Goal: Task Accomplishment & Management: Complete application form

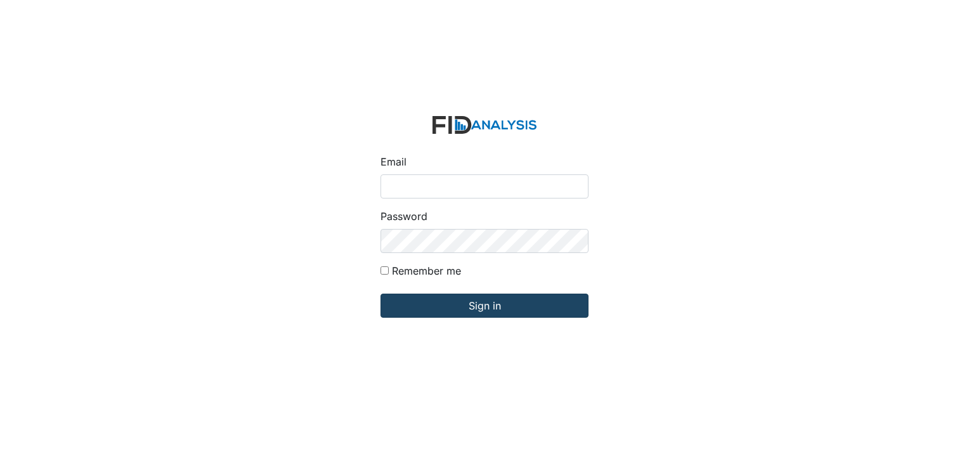
type input "[EMAIL_ADDRESS][DOMAIN_NAME]"
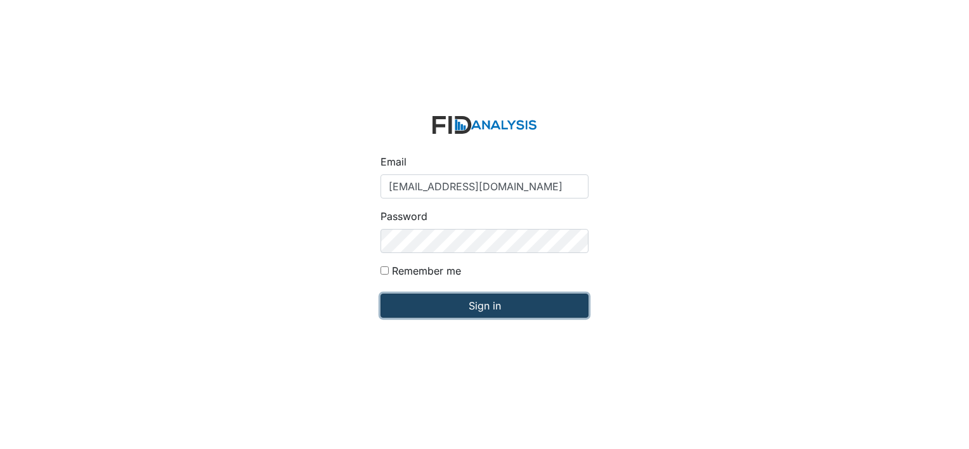
click at [401, 299] on input "Sign in" at bounding box center [484, 306] width 208 height 24
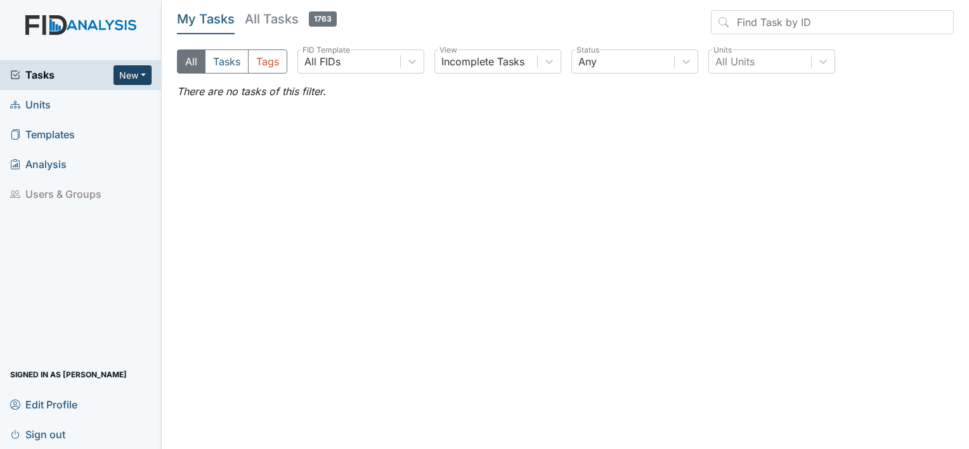
click at [124, 76] on button "New" at bounding box center [132, 75] width 38 height 20
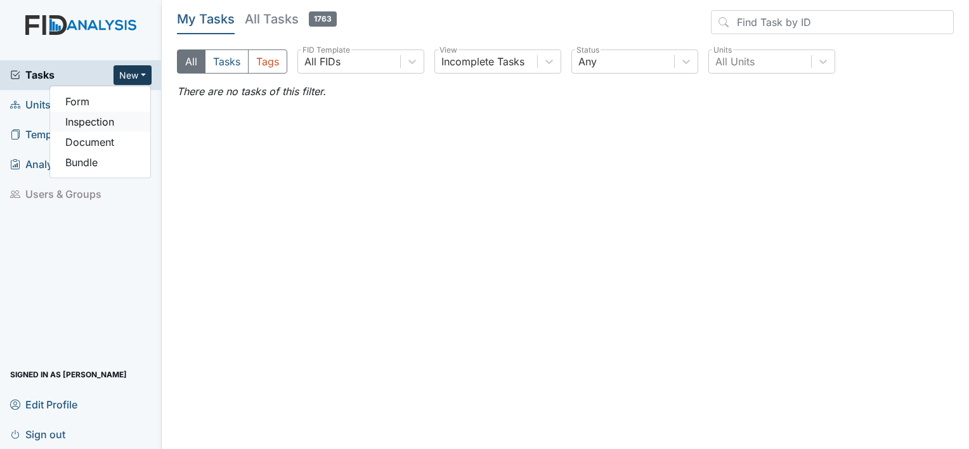
click at [115, 122] on link "Inspection" at bounding box center [100, 122] width 100 height 20
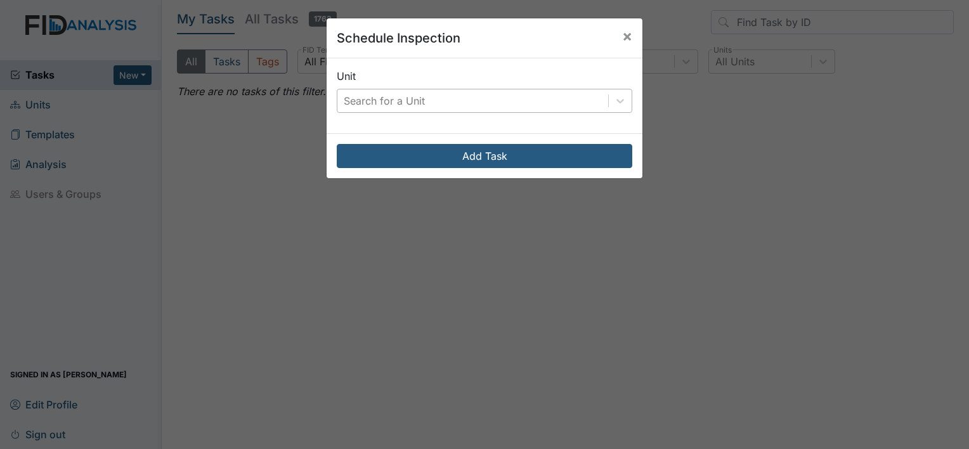
click at [407, 98] on div "Search for a Unit" at bounding box center [384, 100] width 81 height 15
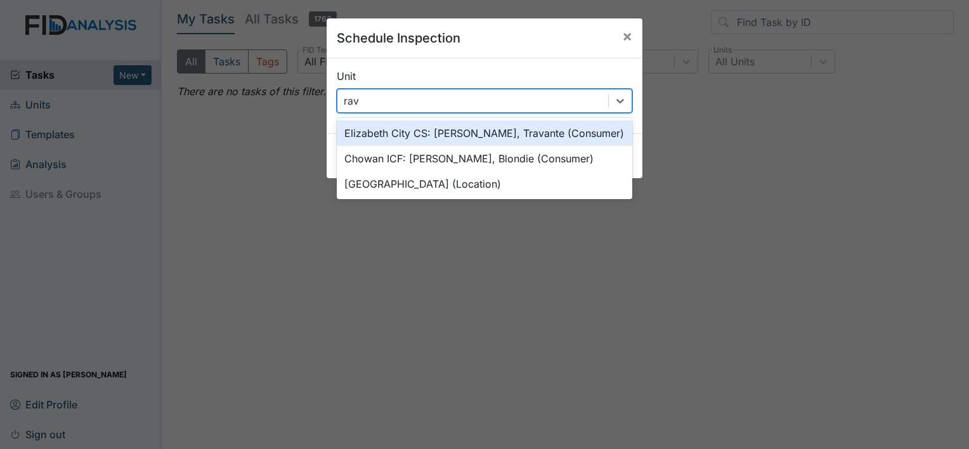
type input "rave"
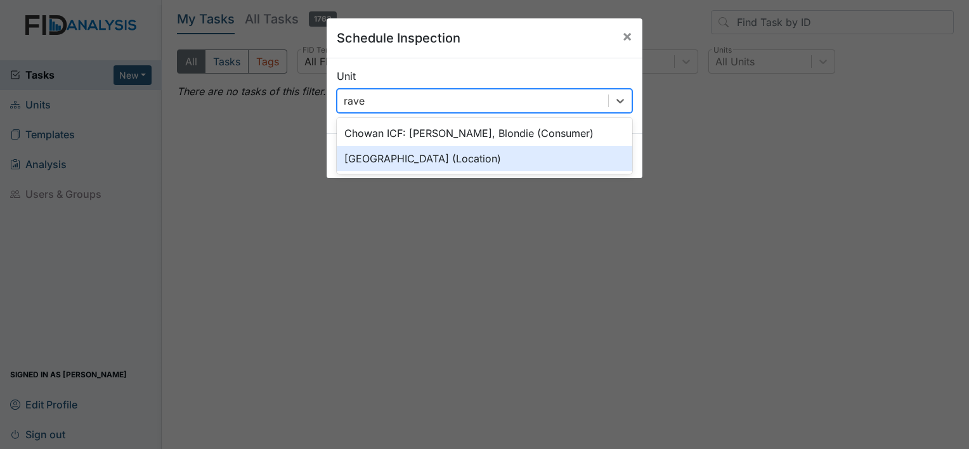
click at [397, 153] on div "Raven Ridge (Location)" at bounding box center [484, 158] width 295 height 25
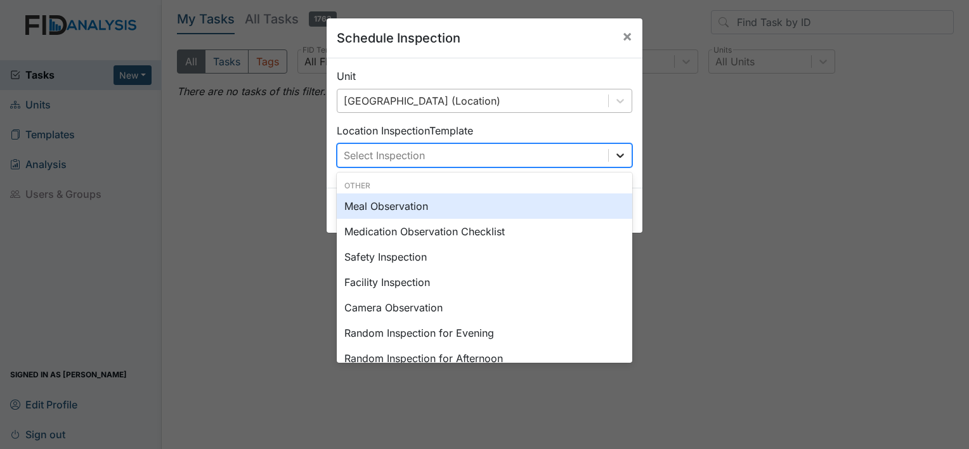
click at [613, 163] on div at bounding box center [620, 155] width 23 height 23
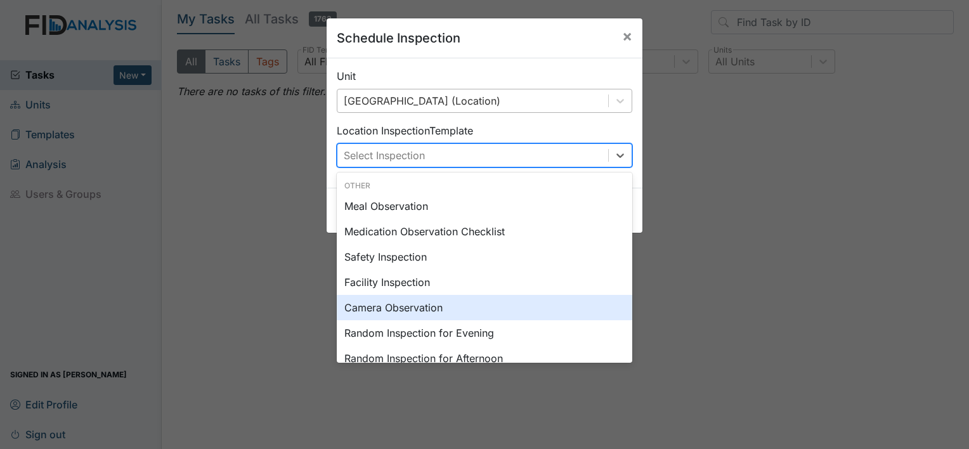
click at [546, 318] on div "Camera Observation" at bounding box center [484, 307] width 295 height 25
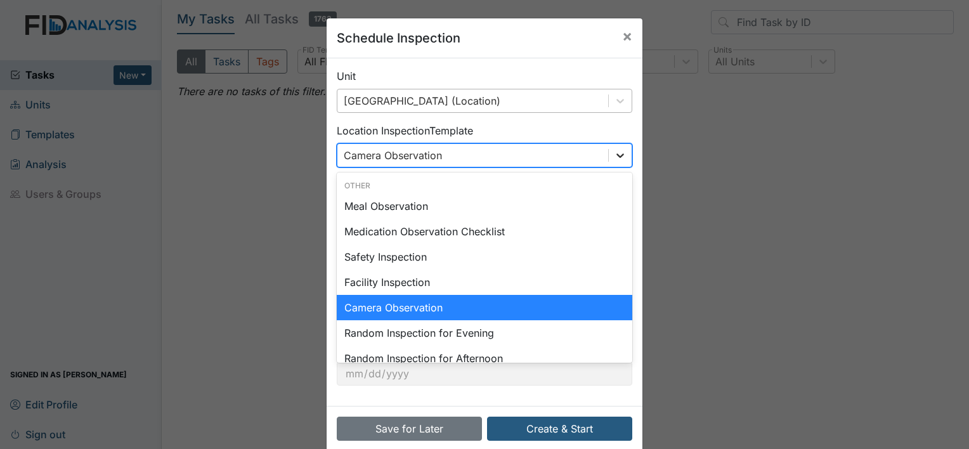
click at [608, 147] on div at bounding box center [619, 155] width 23 height 23
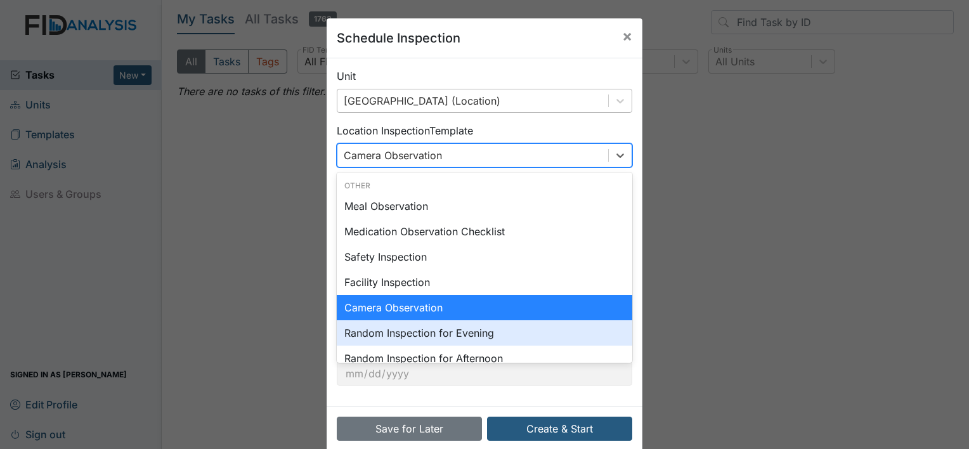
click at [491, 333] on div "Random Inspection for Evening" at bounding box center [484, 332] width 295 height 25
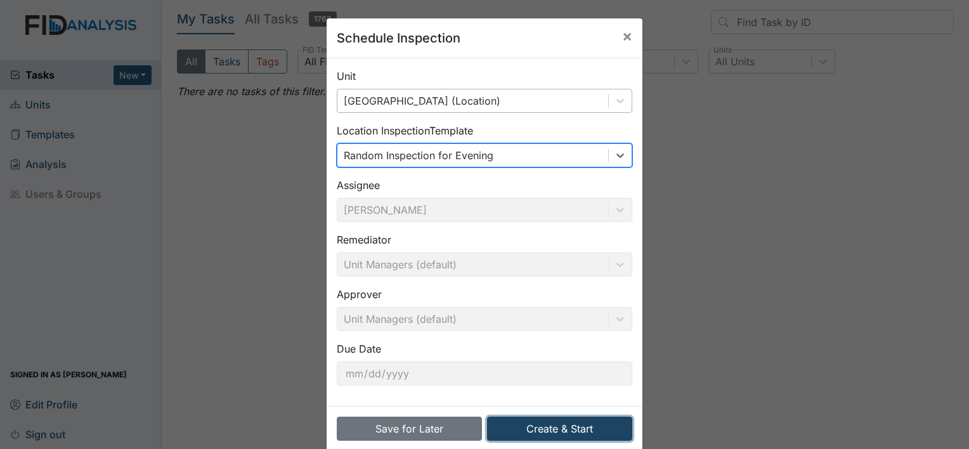
click at [522, 432] on button "Create & Start" at bounding box center [559, 428] width 145 height 24
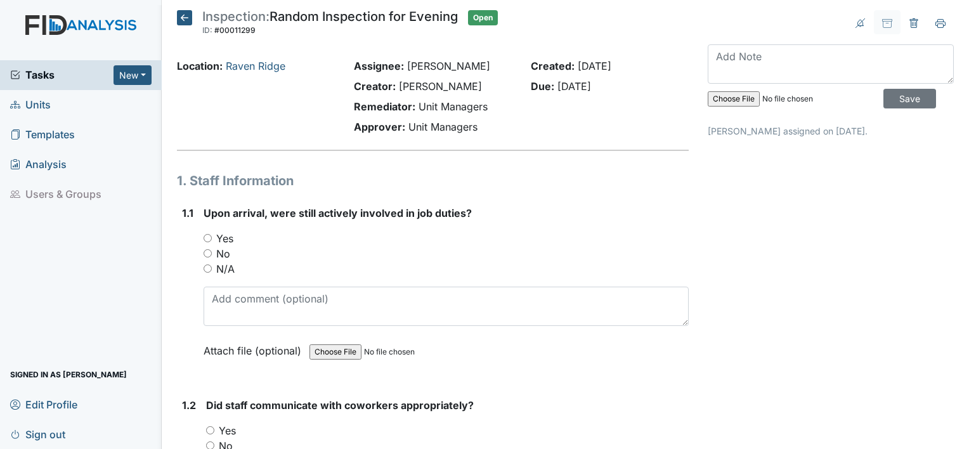
click at [203, 236] on input "Yes" at bounding box center [207, 238] width 8 height 8
radio input "true"
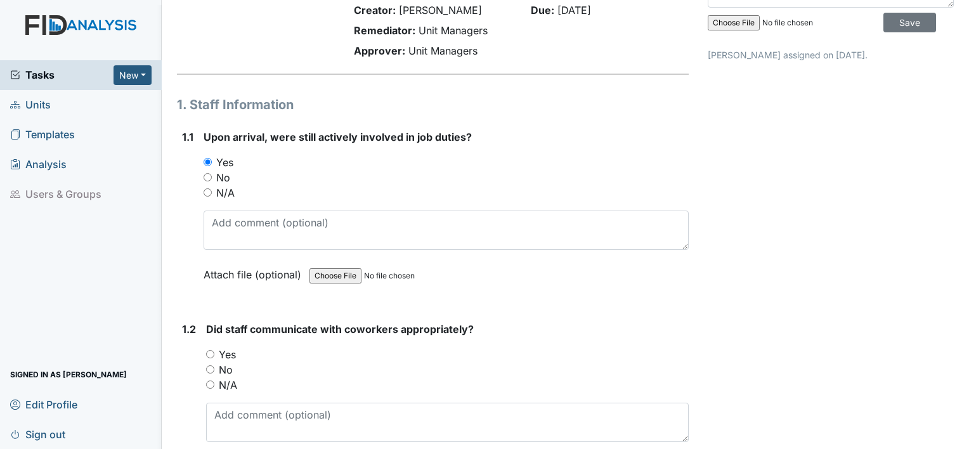
scroll to position [87, 0]
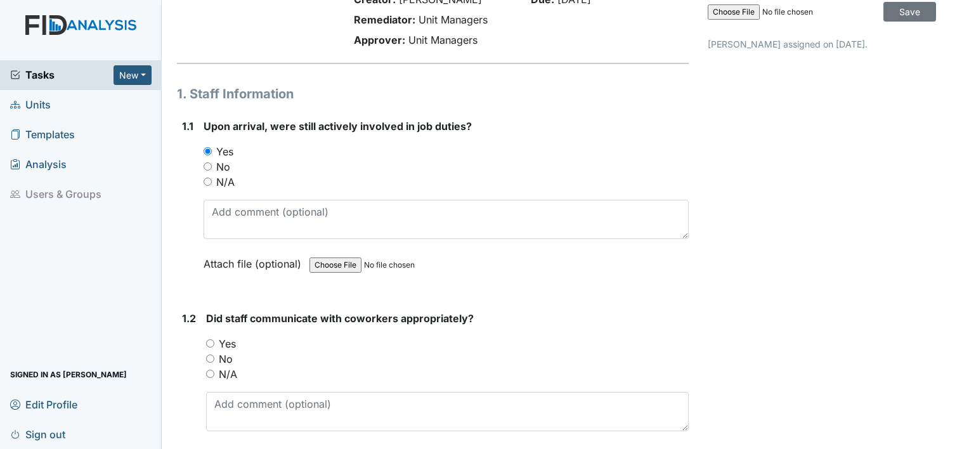
click at [210, 340] on input "Yes" at bounding box center [210, 343] width 8 height 8
radio input "true"
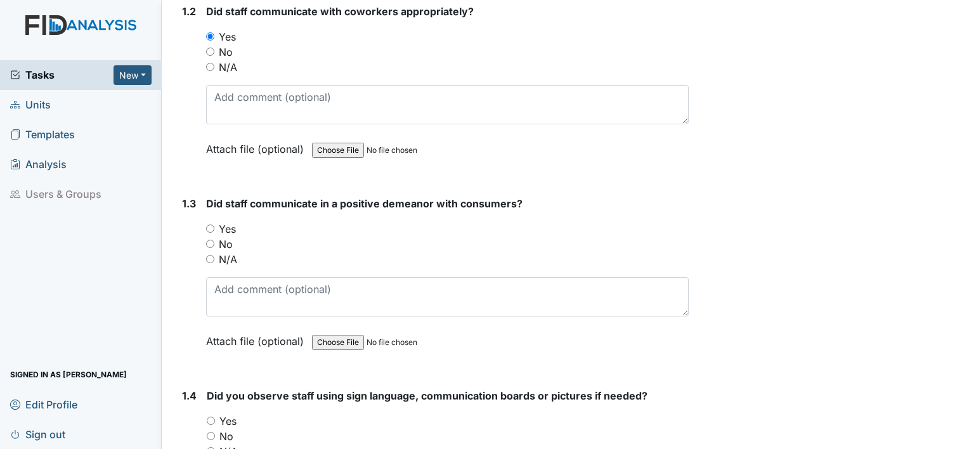
scroll to position [394, 0]
click at [212, 226] on input "Yes" at bounding box center [210, 228] width 8 height 8
radio input "true"
click at [165, 241] on main "Inspection: Random Inspection for Evening ID: #00011299 Open Autosaving... Loca…" at bounding box center [565, 224] width 807 height 449
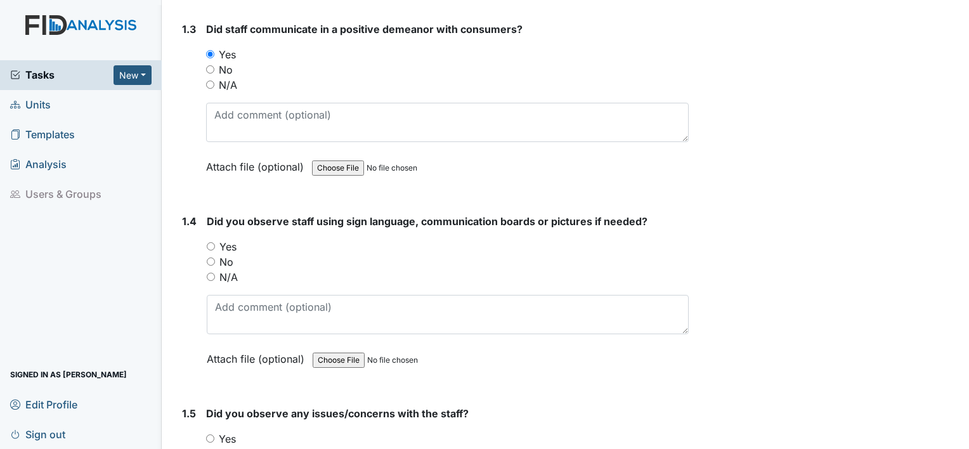
scroll to position [574, 0]
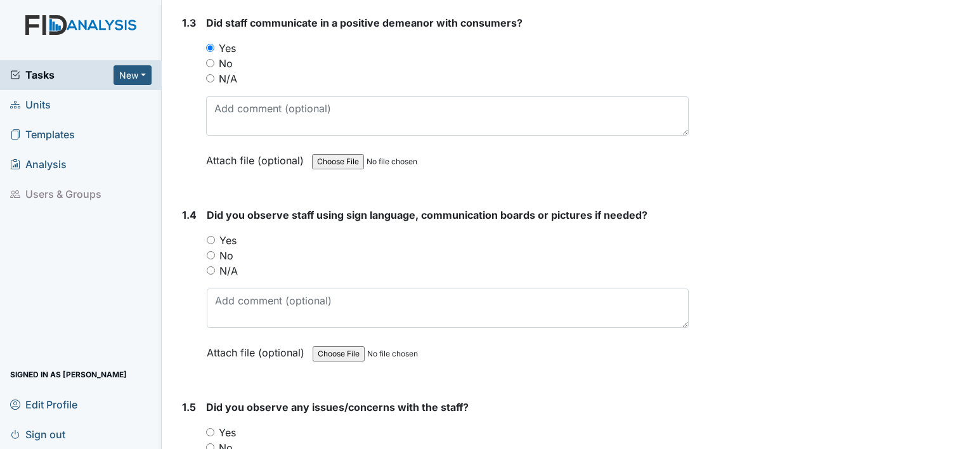
click at [210, 237] on input "Yes" at bounding box center [211, 240] width 8 height 8
radio input "true"
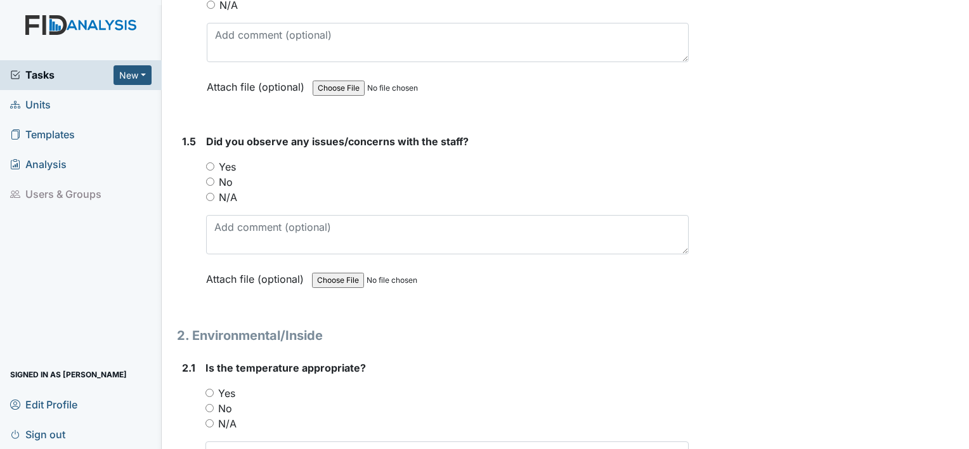
scroll to position [844, 0]
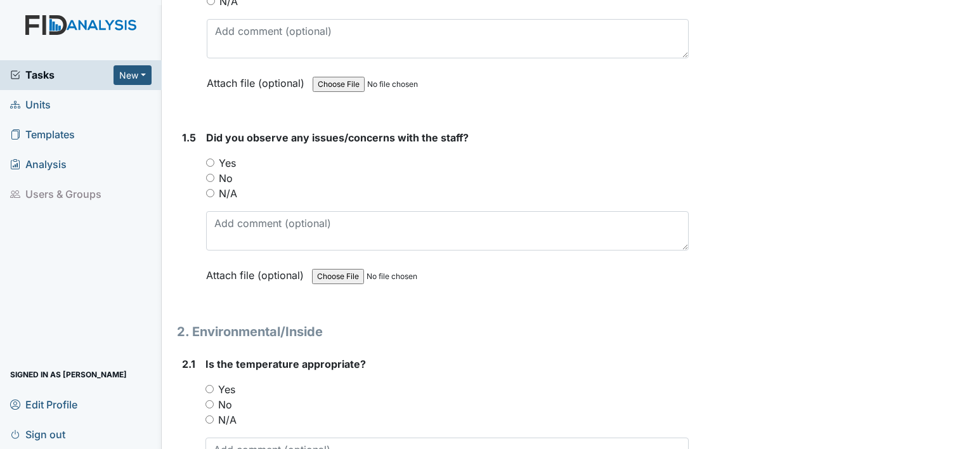
click at [210, 159] on input "Yes" at bounding box center [210, 162] width 8 height 8
radio input "true"
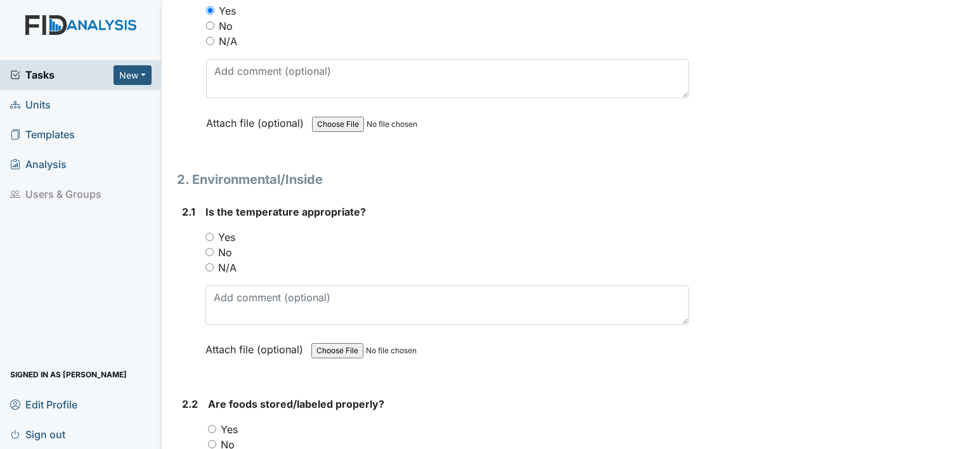
scroll to position [1000, 0]
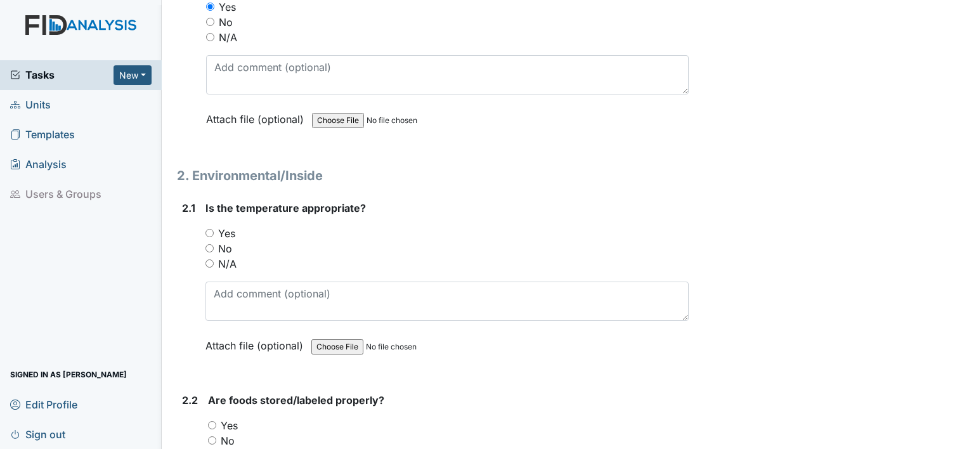
click at [209, 229] on input "Yes" at bounding box center [209, 233] width 8 height 8
radio input "true"
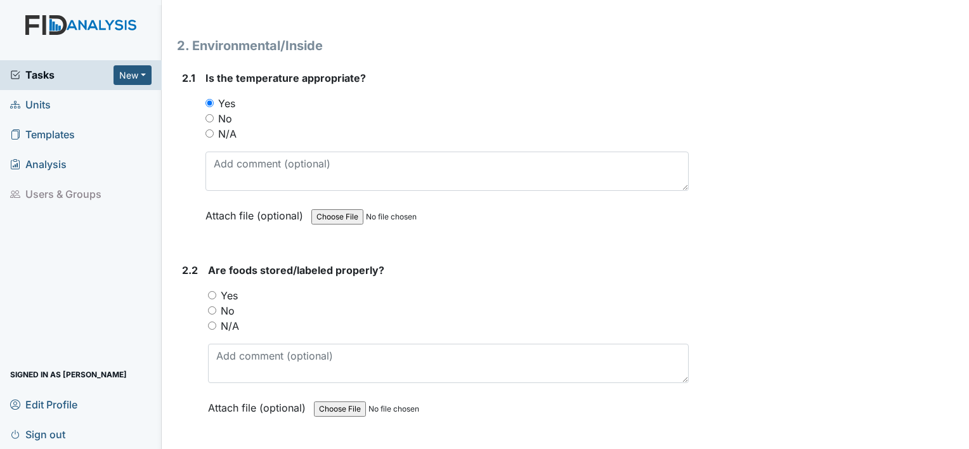
scroll to position [1139, 0]
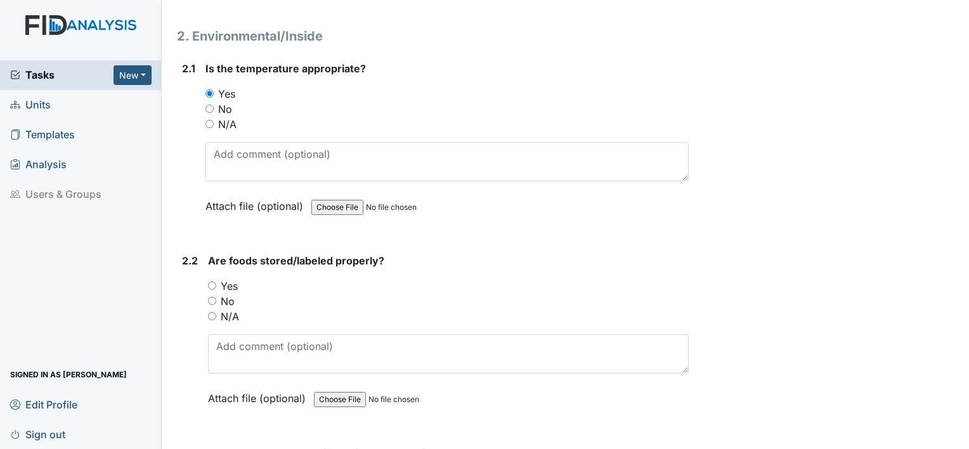
click at [211, 281] on input "Yes" at bounding box center [212, 285] width 8 height 8
radio input "true"
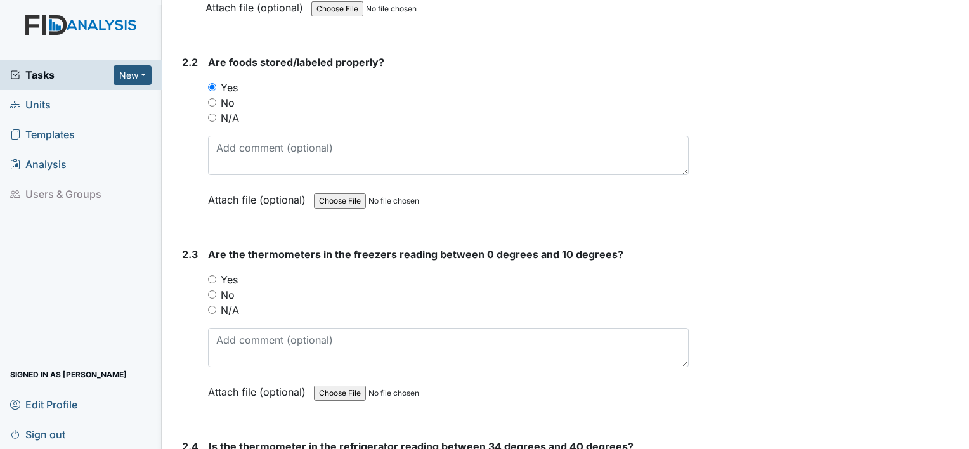
scroll to position [1349, 0]
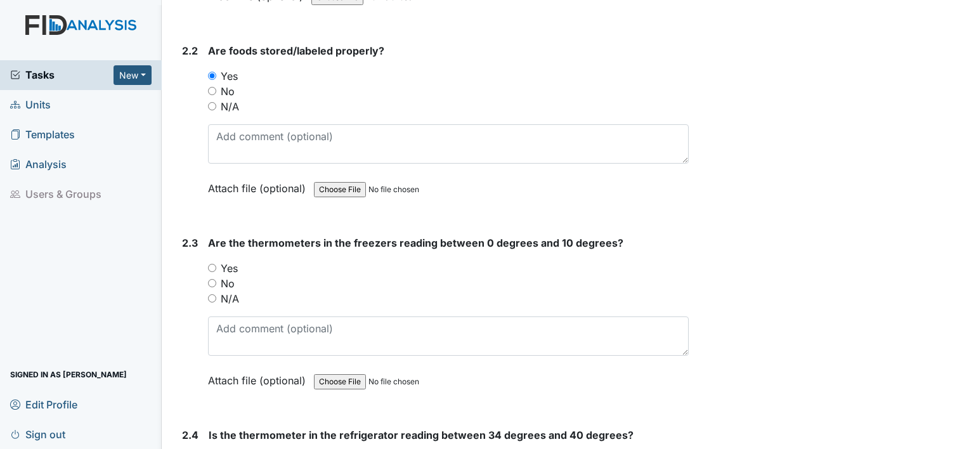
click at [212, 264] on input "Yes" at bounding box center [212, 268] width 8 height 8
radio input "true"
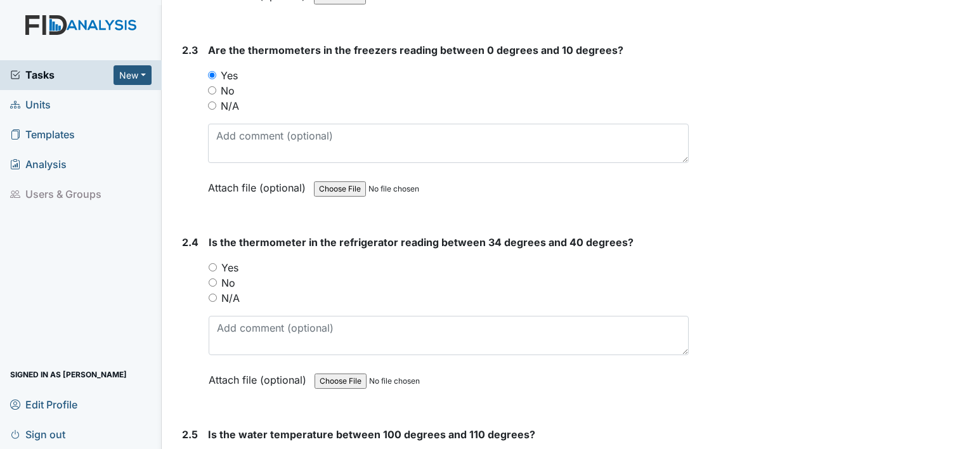
scroll to position [1544, 0]
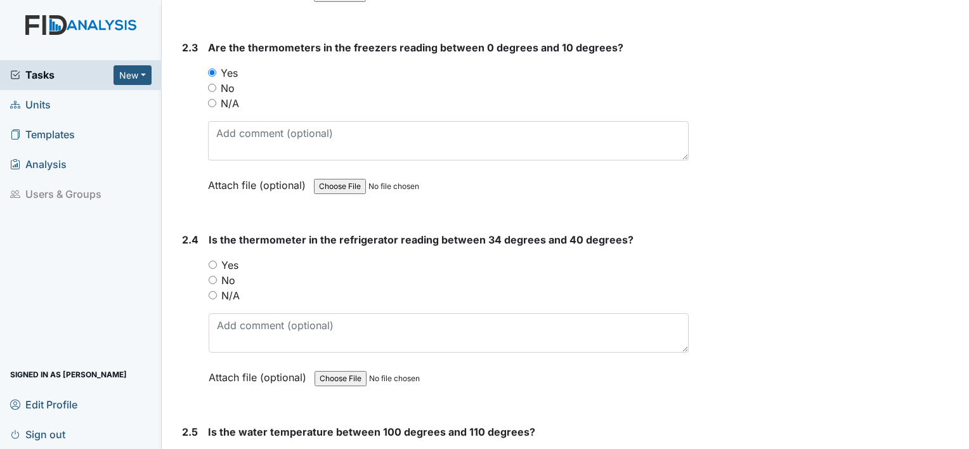
click at [212, 261] on input "Yes" at bounding box center [213, 265] width 8 height 8
radio input "true"
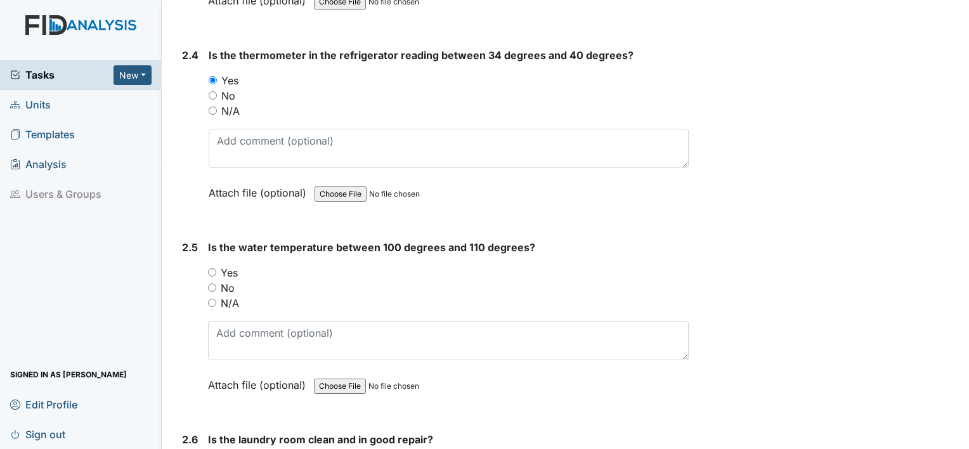
scroll to position [1739, 0]
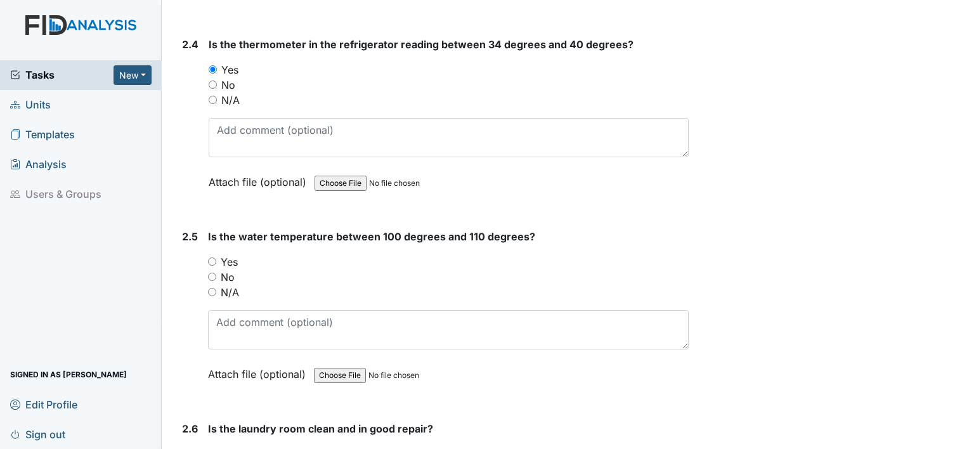
click at [210, 257] on input "Yes" at bounding box center [212, 261] width 8 height 8
radio input "true"
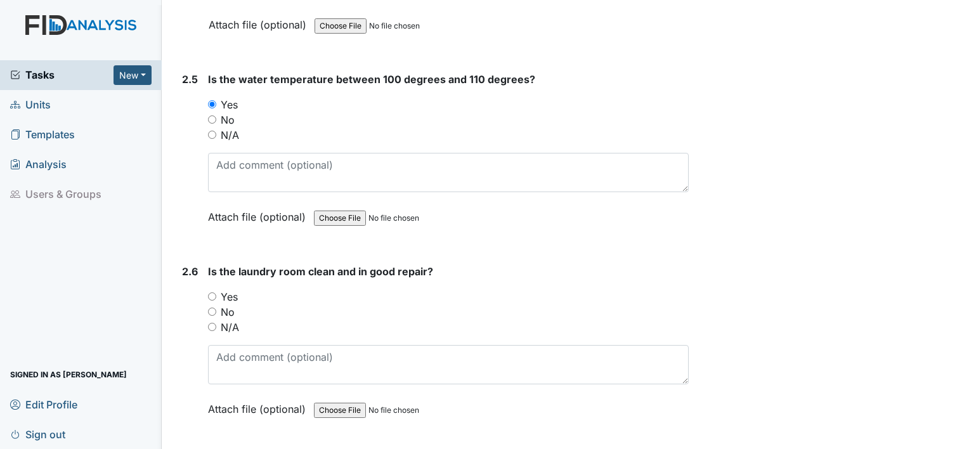
scroll to position [1899, 0]
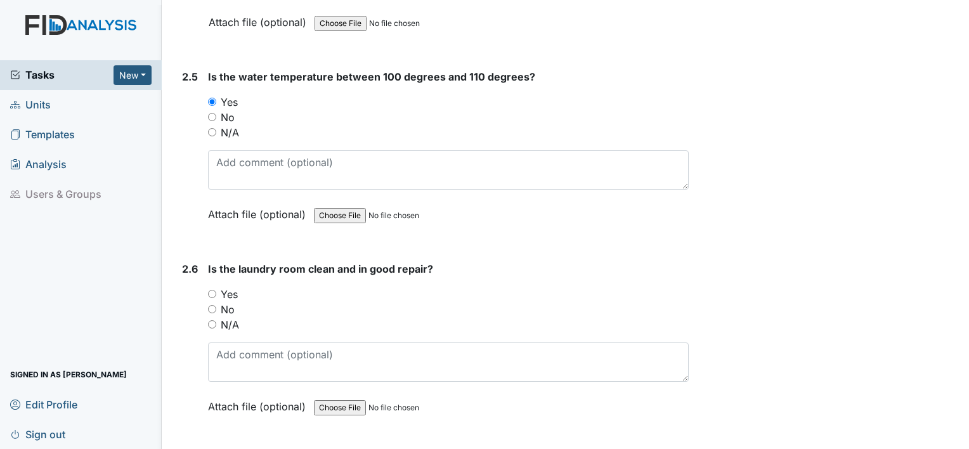
click at [210, 290] on input "Yes" at bounding box center [212, 294] width 8 height 8
radio input "true"
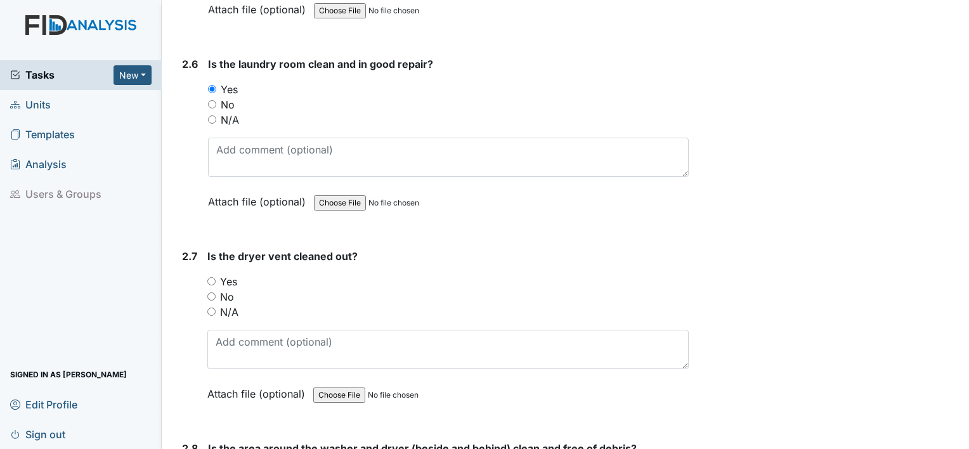
scroll to position [2106, 0]
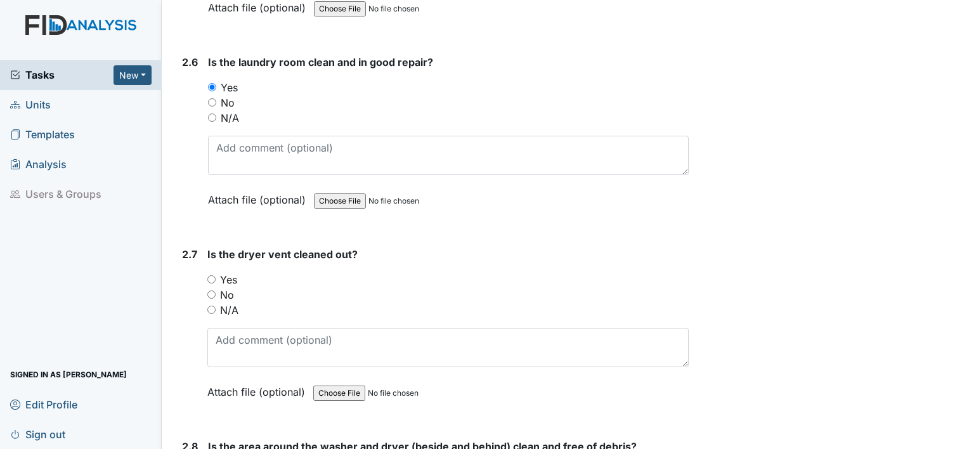
click at [210, 275] on input "Yes" at bounding box center [211, 279] width 8 height 8
radio input "true"
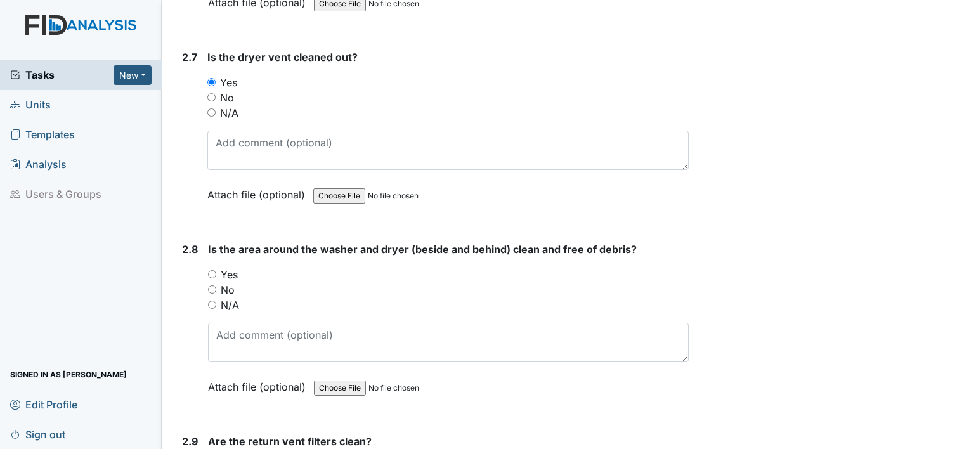
scroll to position [2304, 0]
click at [210, 269] on input "Yes" at bounding box center [212, 273] width 8 height 8
radio input "true"
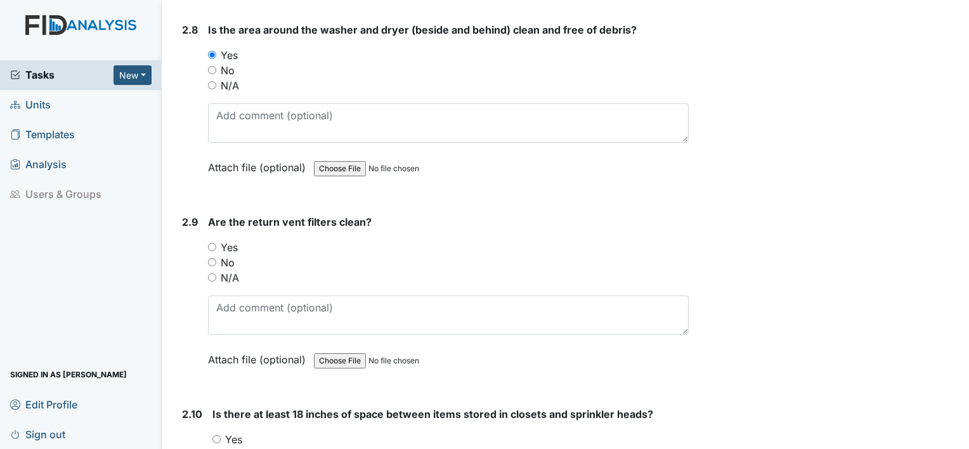
scroll to position [2526, 0]
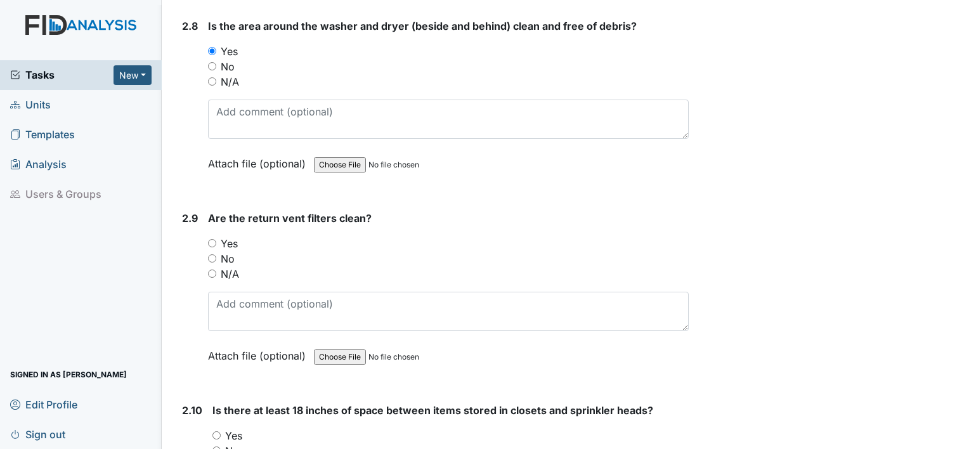
click at [210, 254] on input "No" at bounding box center [212, 258] width 8 height 8
radio input "true"
click at [210, 239] on input "Yes" at bounding box center [212, 243] width 8 height 8
radio input "true"
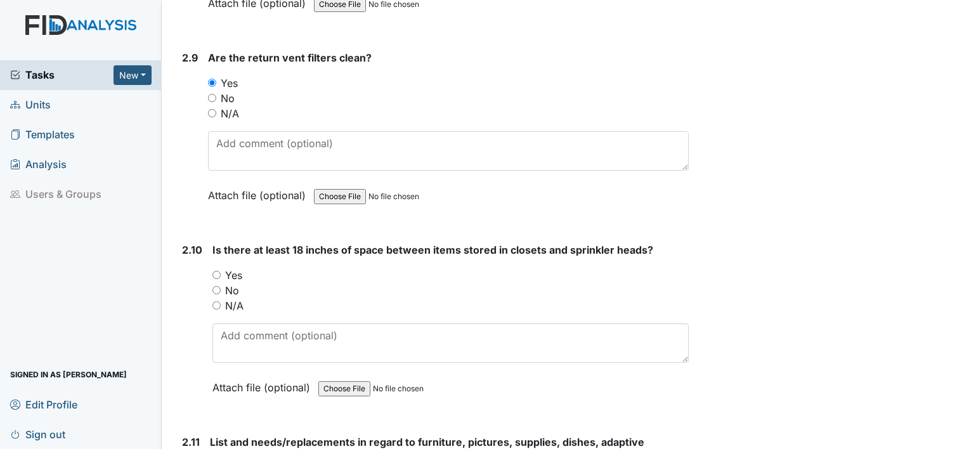
scroll to position [2704, 0]
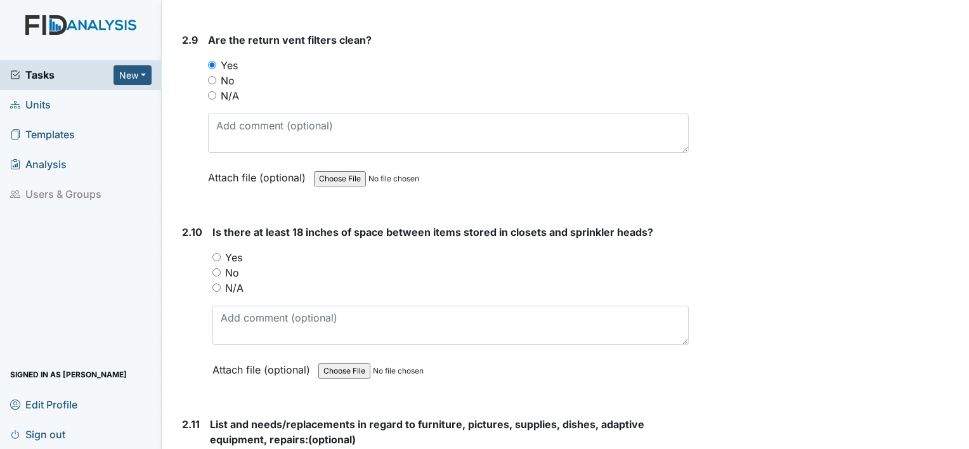
click at [217, 268] on input "No" at bounding box center [216, 272] width 8 height 8
radio input "true"
click at [218, 253] on input "Yes" at bounding box center [216, 257] width 8 height 8
radio input "true"
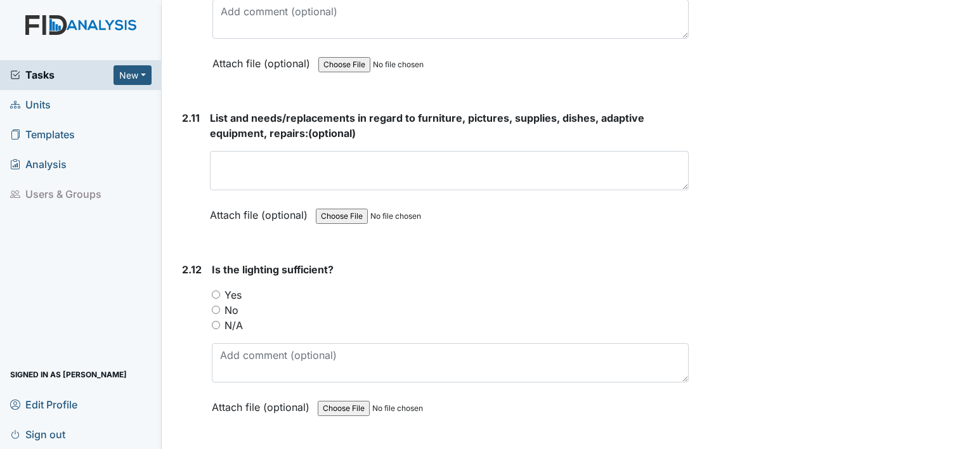
scroll to position [3012, 0]
click at [219, 304] on input "No" at bounding box center [216, 308] width 8 height 8
radio input "true"
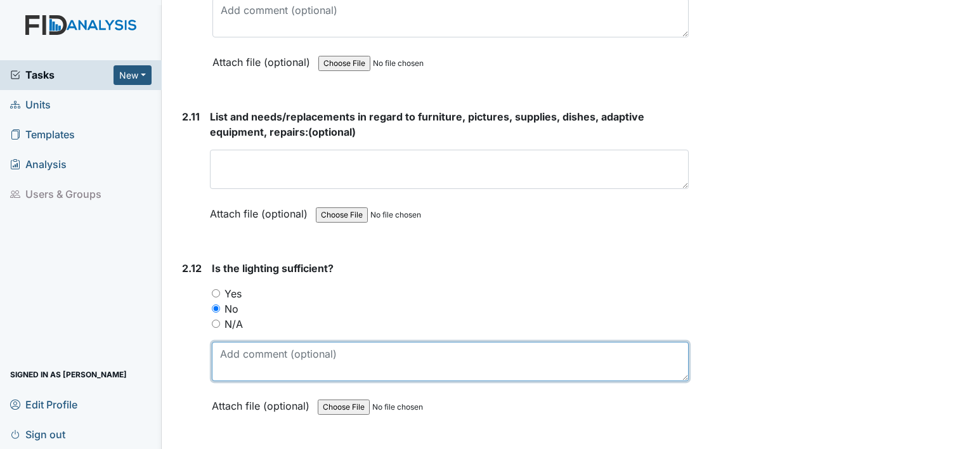
click at [317, 346] on textarea at bounding box center [450, 361] width 477 height 39
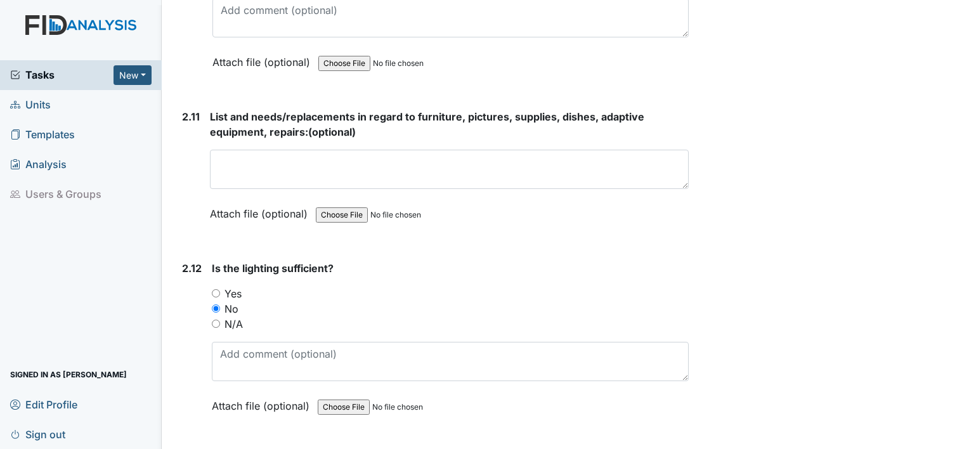
click at [10, 340] on div "Tasks New Form Inspection Document Bundle Units Templates Analysis Users & Grou…" at bounding box center [81, 254] width 162 height 389
click at [216, 304] on input "No" at bounding box center [216, 308] width 8 height 8
click at [218, 289] on input "Yes" at bounding box center [216, 293] width 8 height 8
radio input "true"
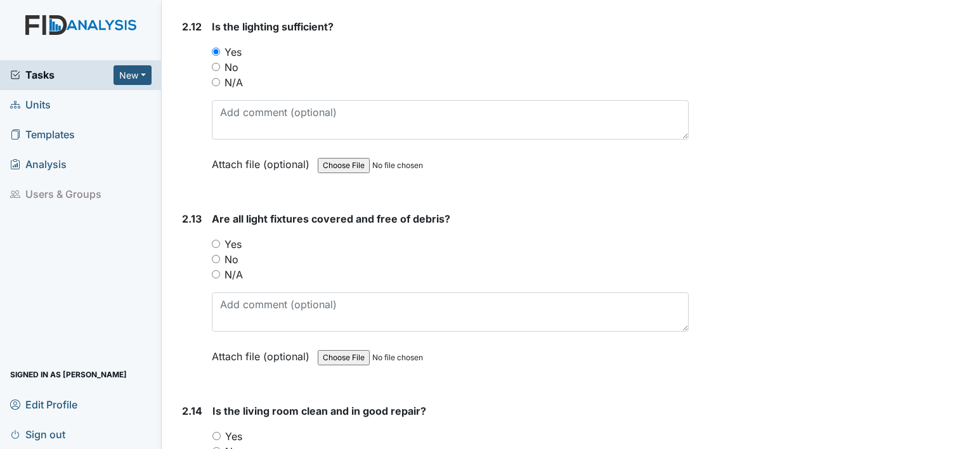
scroll to position [3254, 0]
click at [216, 239] on input "Yes" at bounding box center [216, 243] width 8 height 8
radio input "true"
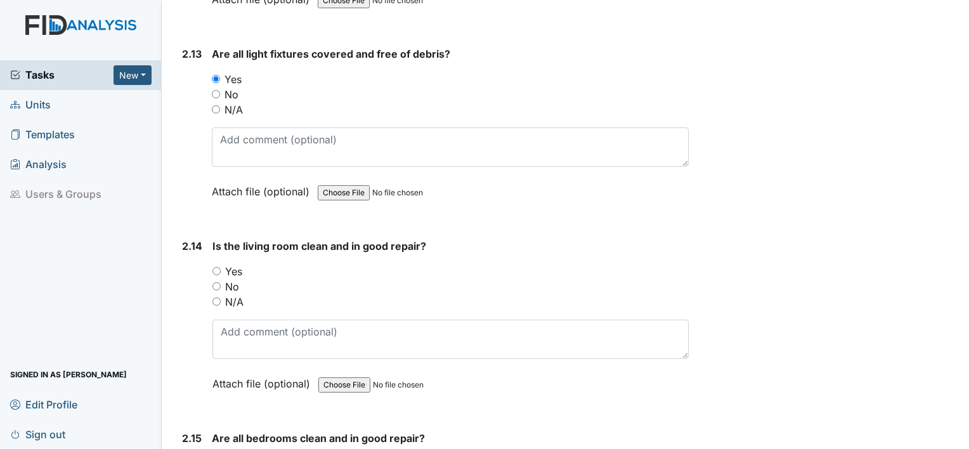
scroll to position [3421, 0]
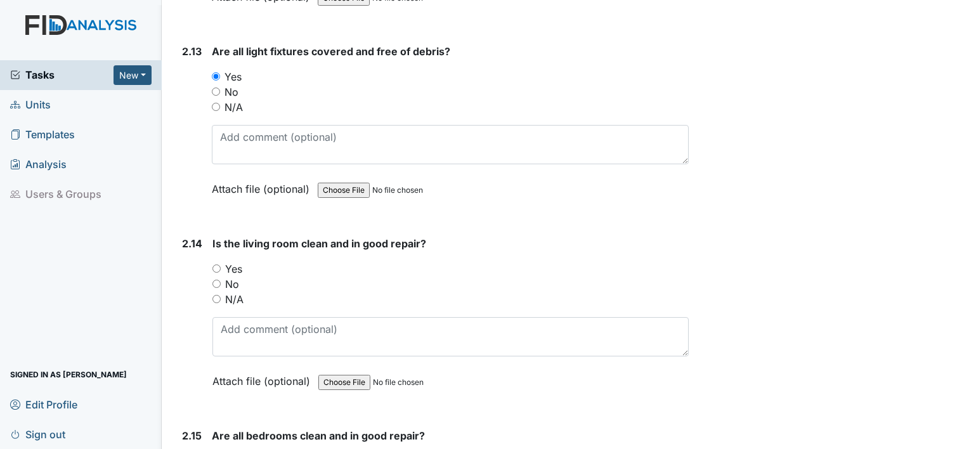
click at [216, 264] on input "Yes" at bounding box center [216, 268] width 8 height 8
radio input "true"
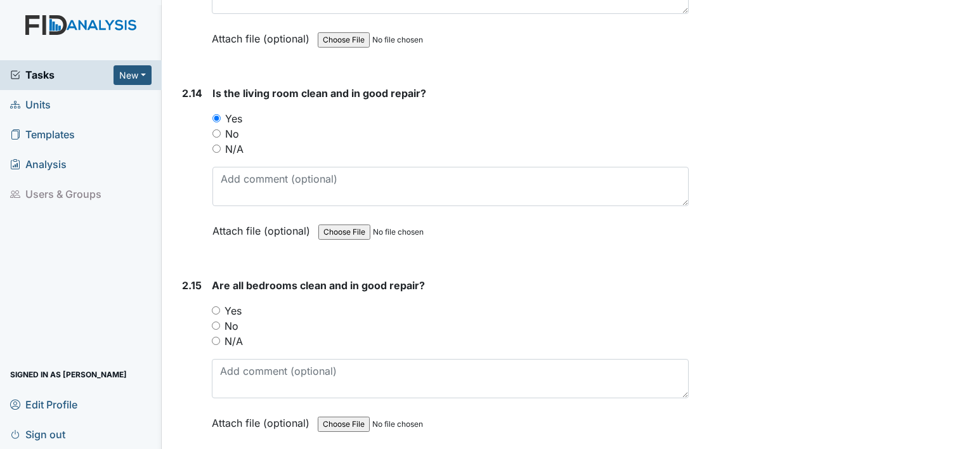
scroll to position [3573, 0]
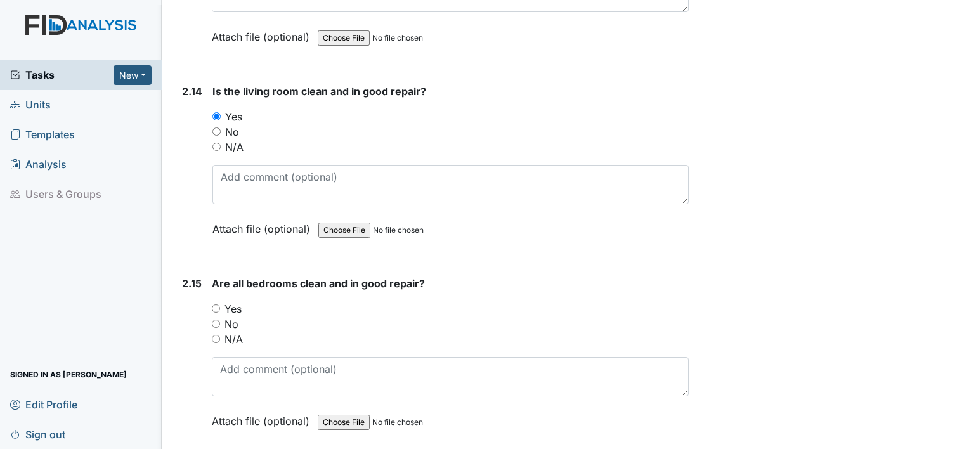
click at [213, 304] on input "Yes" at bounding box center [216, 308] width 8 height 8
radio input "true"
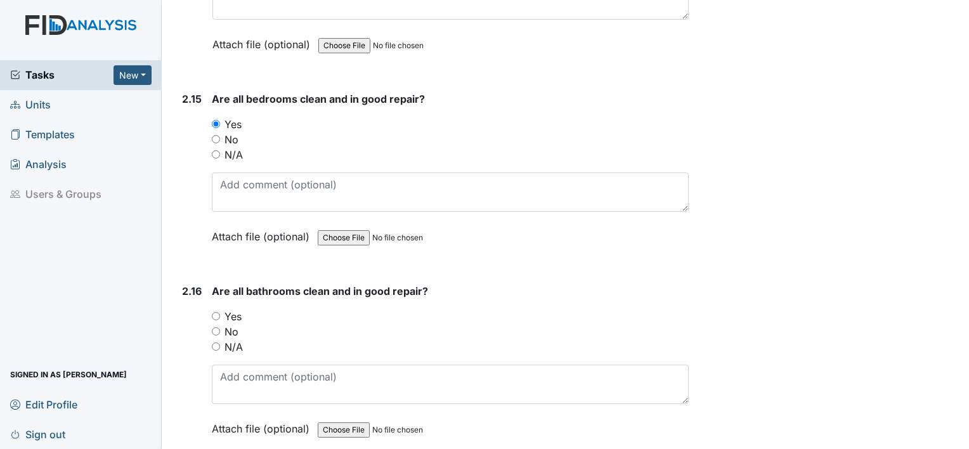
scroll to position [3758, 0]
click at [216, 311] on input "Yes" at bounding box center [216, 315] width 8 height 8
radio input "true"
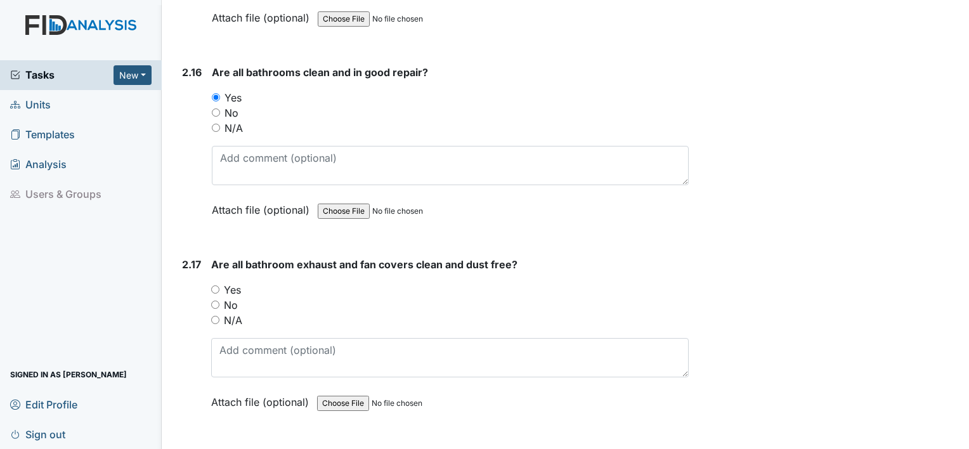
scroll to position [3980, 0]
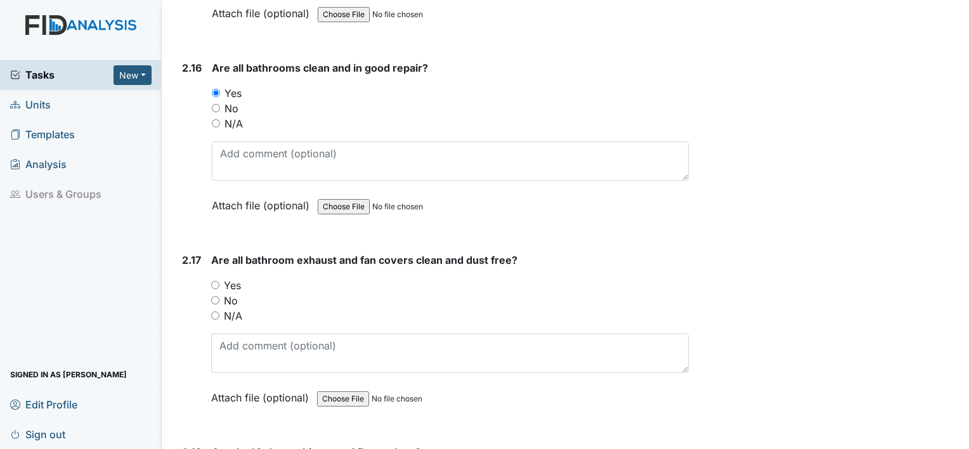
click at [213, 281] on input "Yes" at bounding box center [215, 285] width 8 height 8
radio input "true"
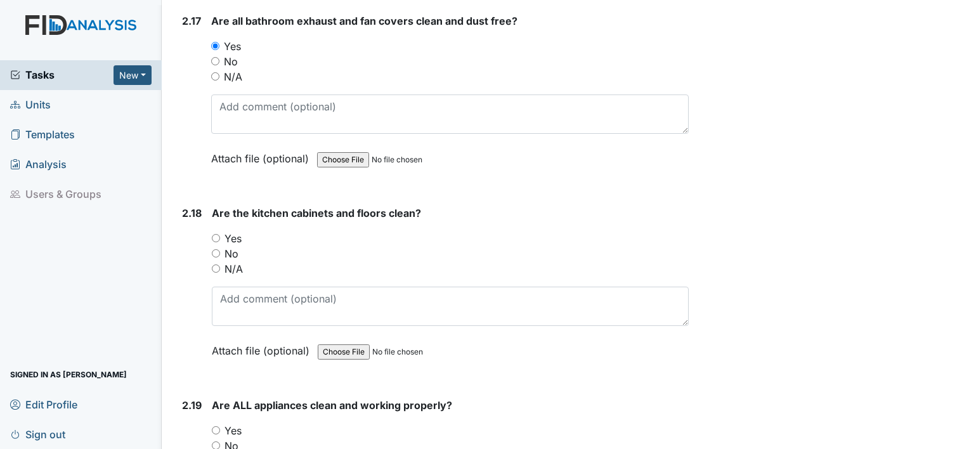
scroll to position [4222, 0]
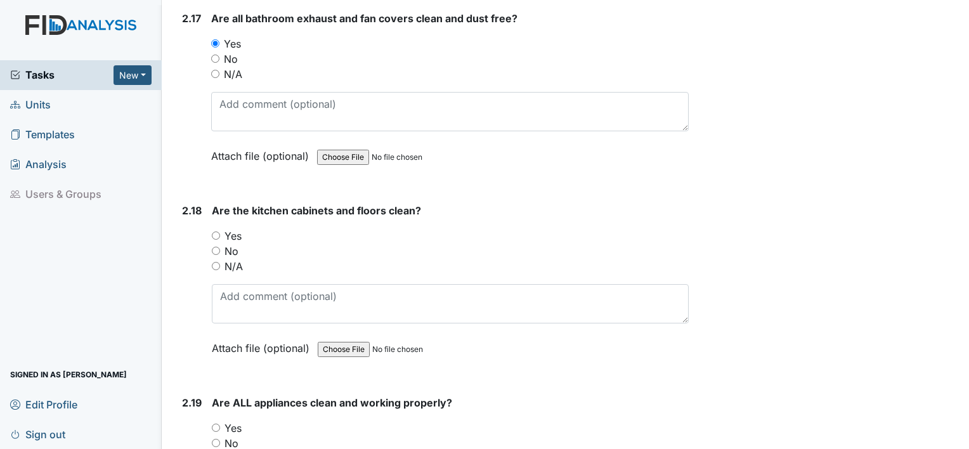
click at [216, 231] on input "Yes" at bounding box center [216, 235] width 8 height 8
radio input "true"
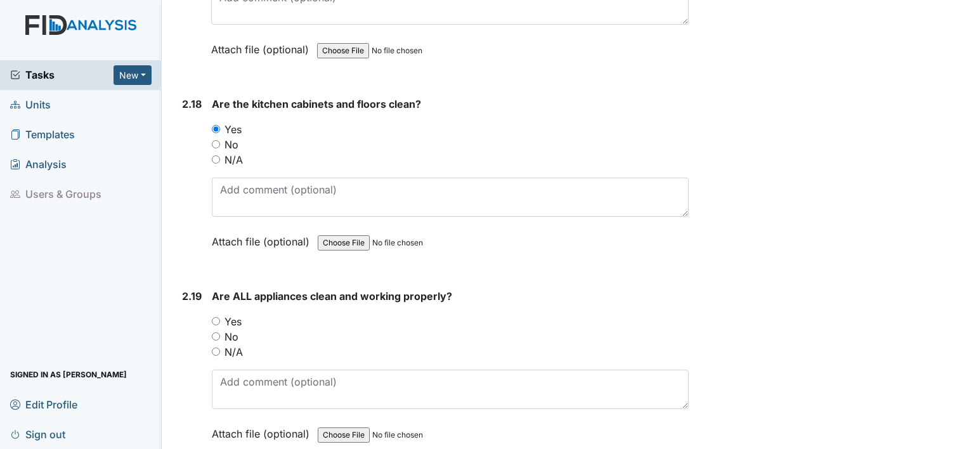
scroll to position [4328, 0]
click at [216, 317] on input "Yes" at bounding box center [216, 321] width 8 height 8
radio input "true"
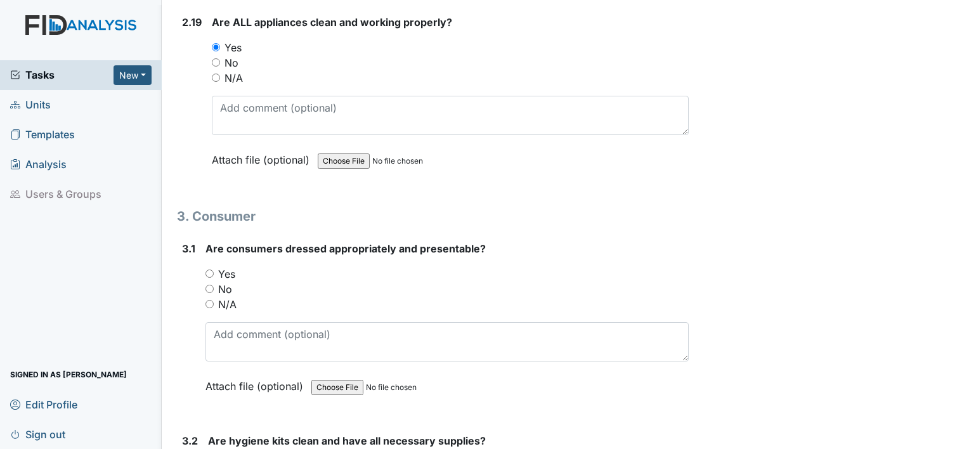
scroll to position [4604, 0]
click at [209, 283] on input "No" at bounding box center [209, 287] width 8 height 8
radio input "true"
click at [209, 283] on input "No" at bounding box center [209, 287] width 8 height 8
click at [209, 268] on input "Yes" at bounding box center [209, 272] width 8 height 8
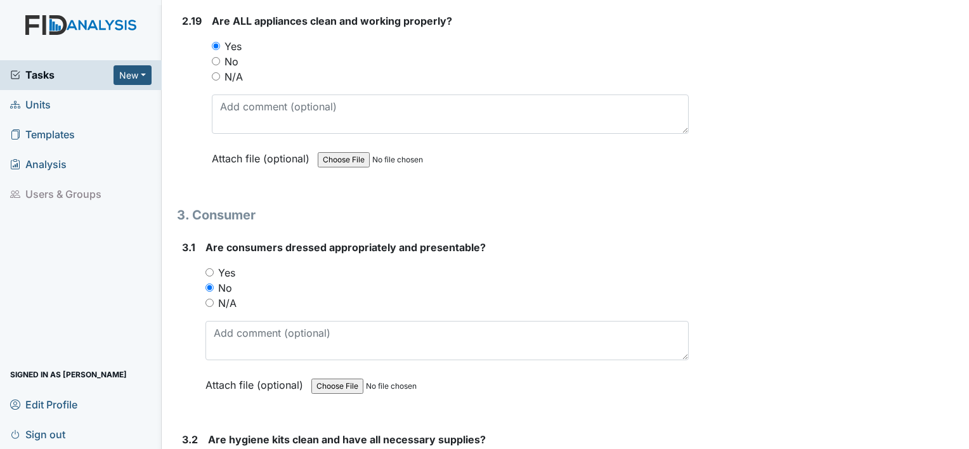
radio input "true"
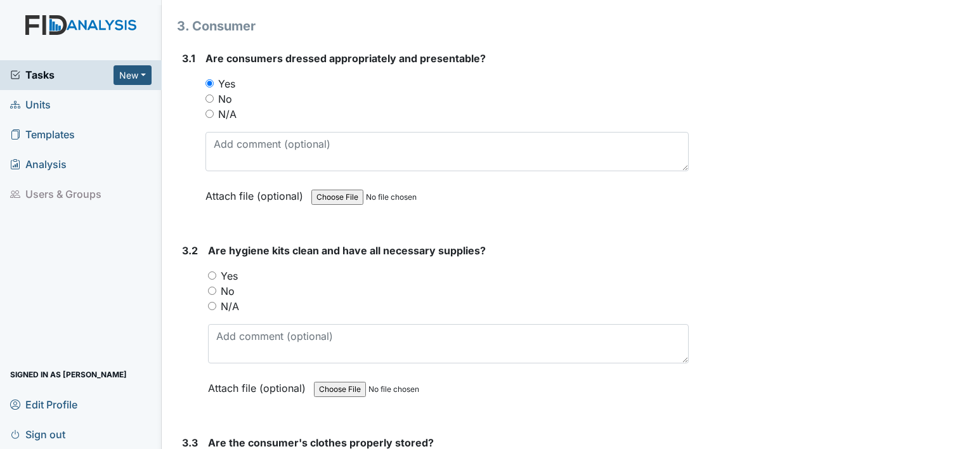
scroll to position [4798, 0]
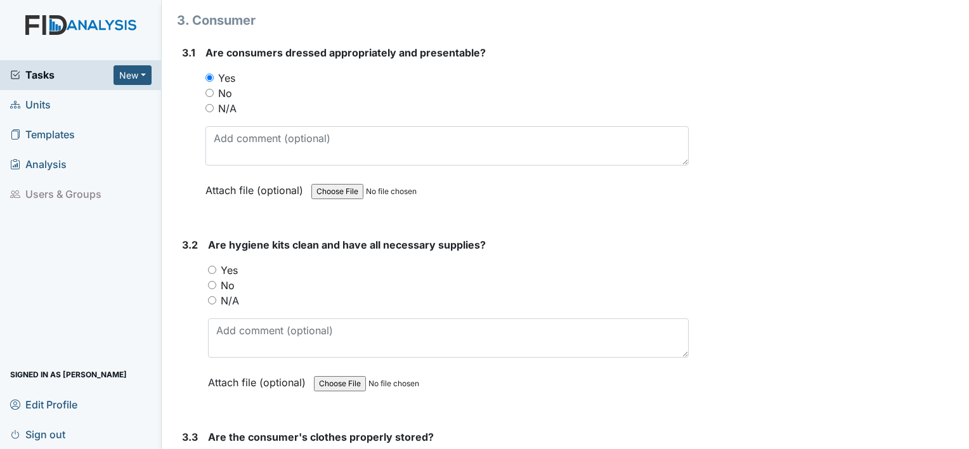
click at [212, 266] on input "Yes" at bounding box center [212, 270] width 8 height 8
radio input "true"
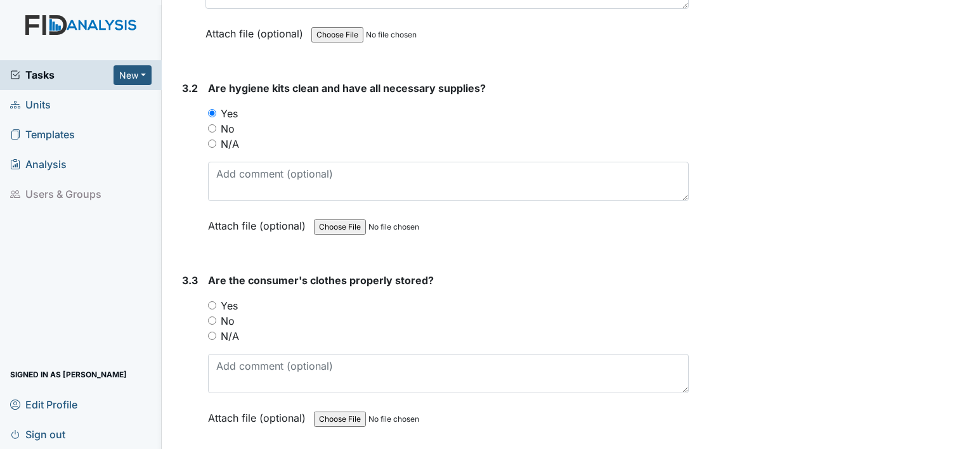
scroll to position [4956, 0]
click at [213, 300] on input "Yes" at bounding box center [212, 304] width 8 height 8
radio input "true"
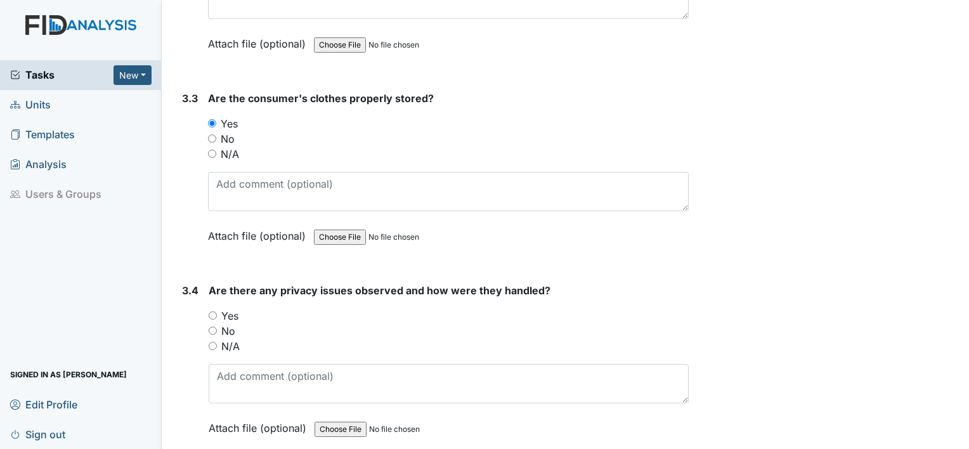
scroll to position [5140, 0]
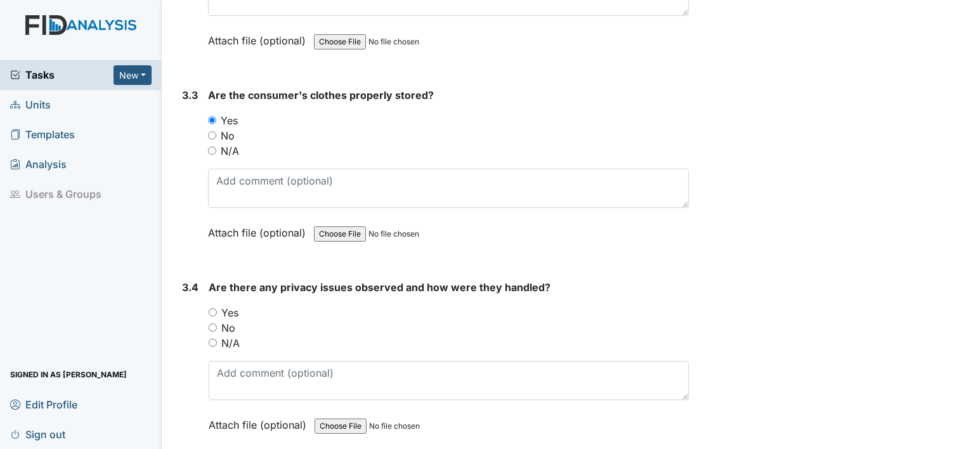
click at [212, 323] on input "No" at bounding box center [213, 327] width 8 height 8
radio input "true"
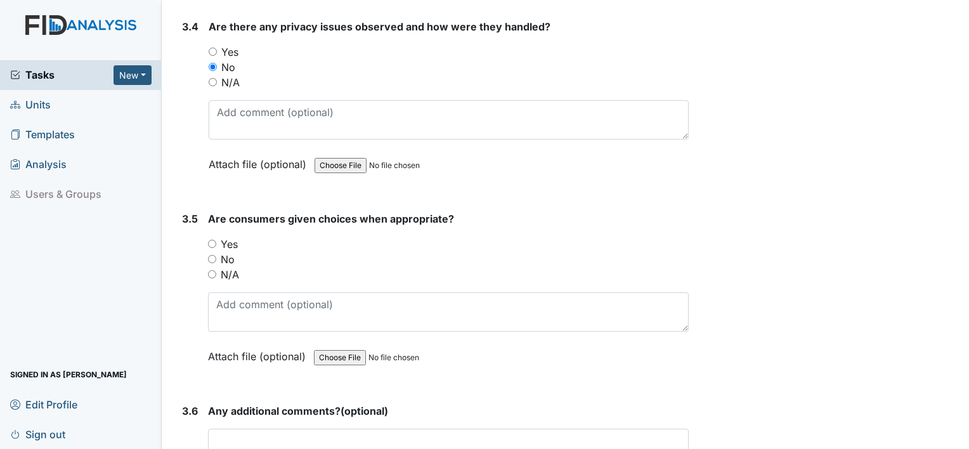
scroll to position [5431, 0]
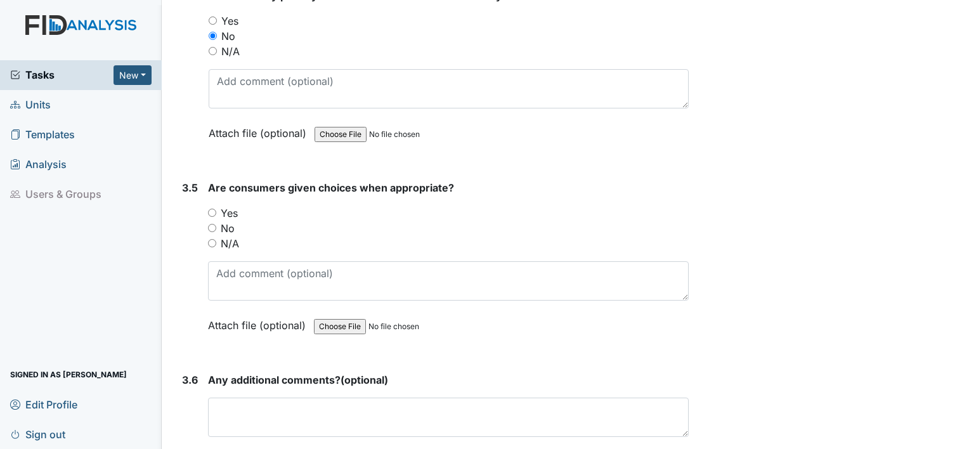
click at [213, 209] on input "Yes" at bounding box center [212, 213] width 8 height 8
radio input "true"
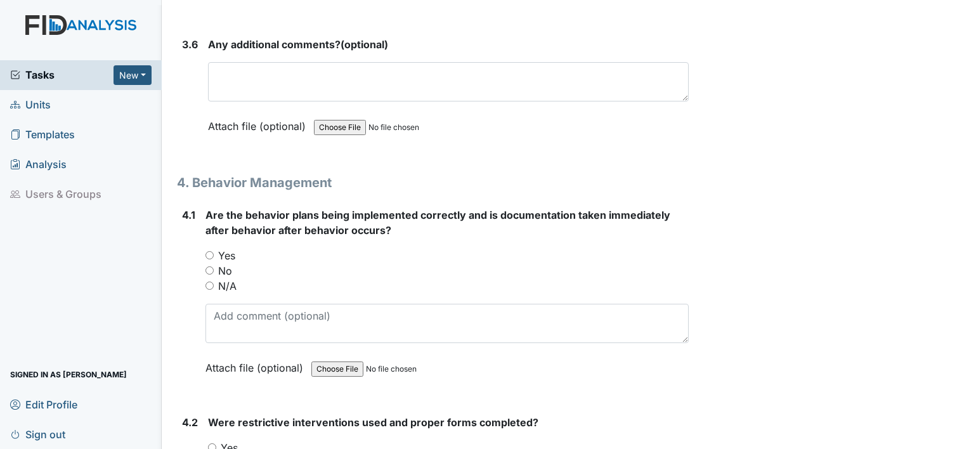
scroll to position [5769, 0]
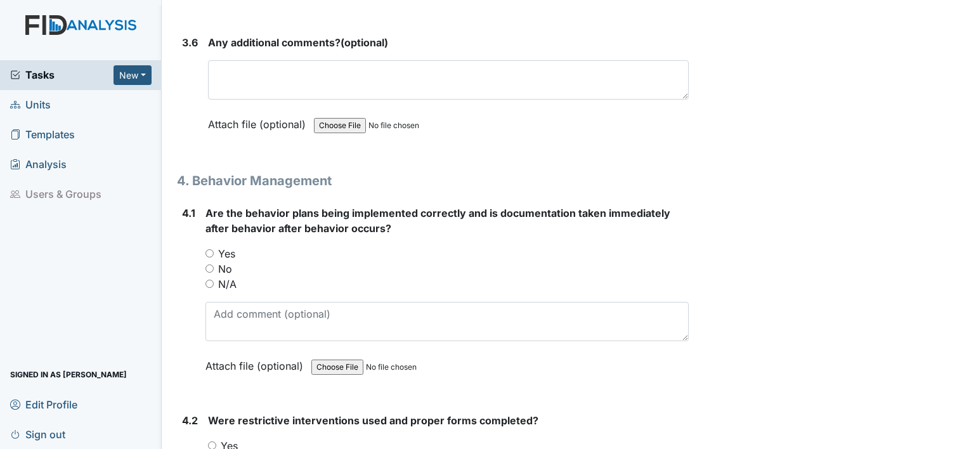
click at [205, 249] on input "Yes" at bounding box center [209, 253] width 8 height 8
radio input "true"
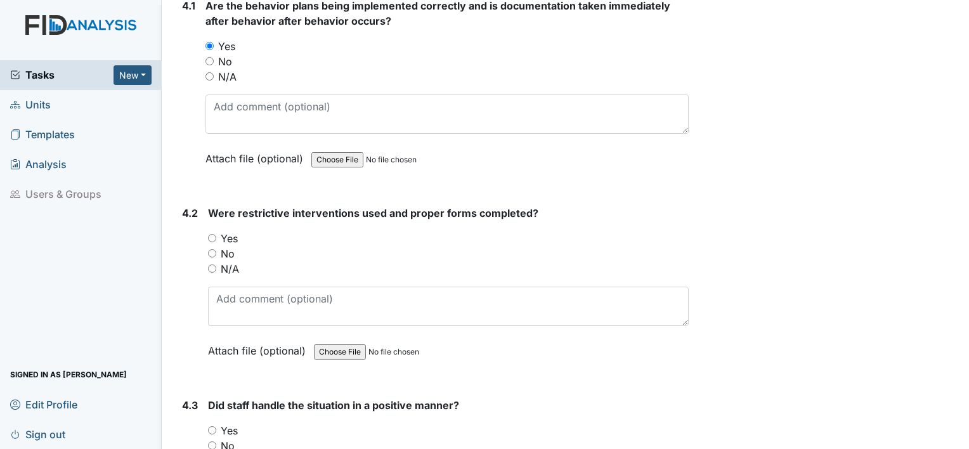
scroll to position [5977, 0]
click at [213, 233] on input "Yes" at bounding box center [212, 237] width 8 height 8
radio input "true"
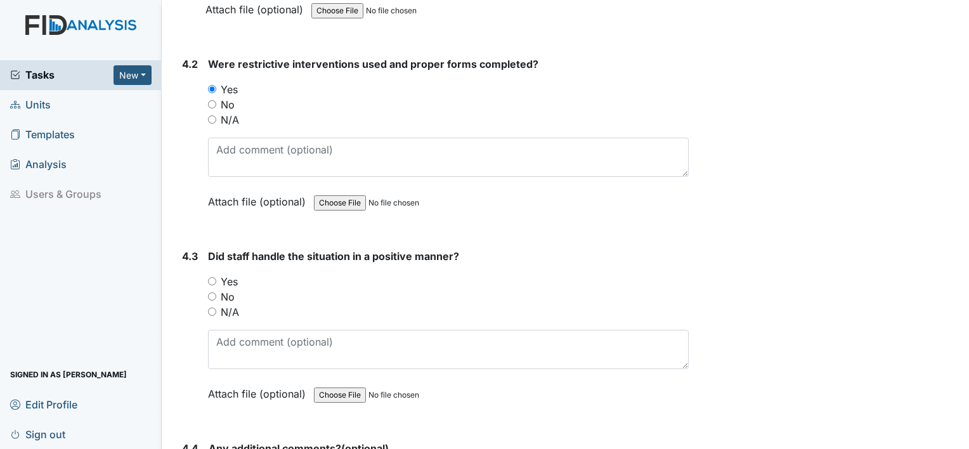
scroll to position [6126, 0]
click at [212, 276] on input "Yes" at bounding box center [212, 280] width 8 height 8
radio input "true"
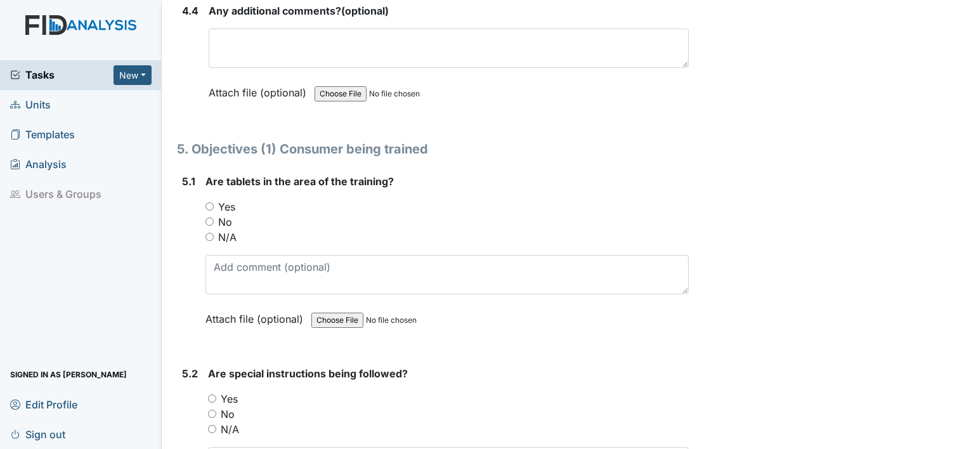
scroll to position [6564, 0]
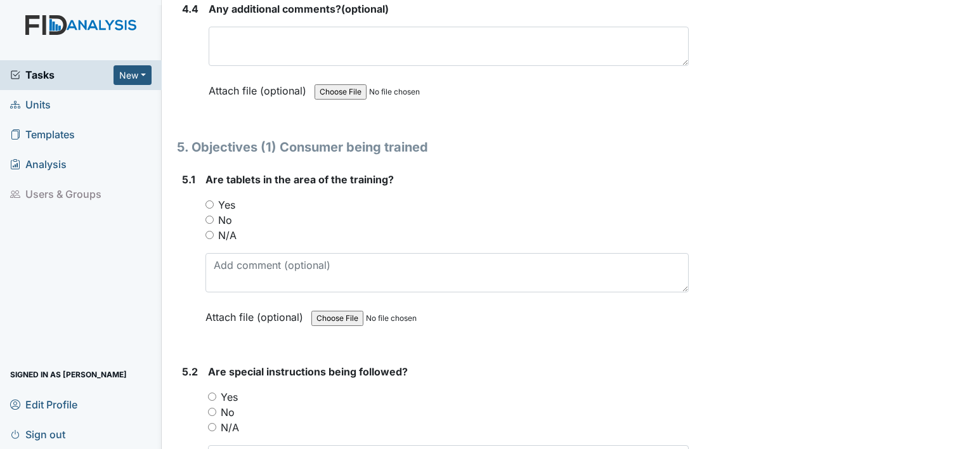
click at [207, 200] on input "Yes" at bounding box center [209, 204] width 8 height 8
radio input "true"
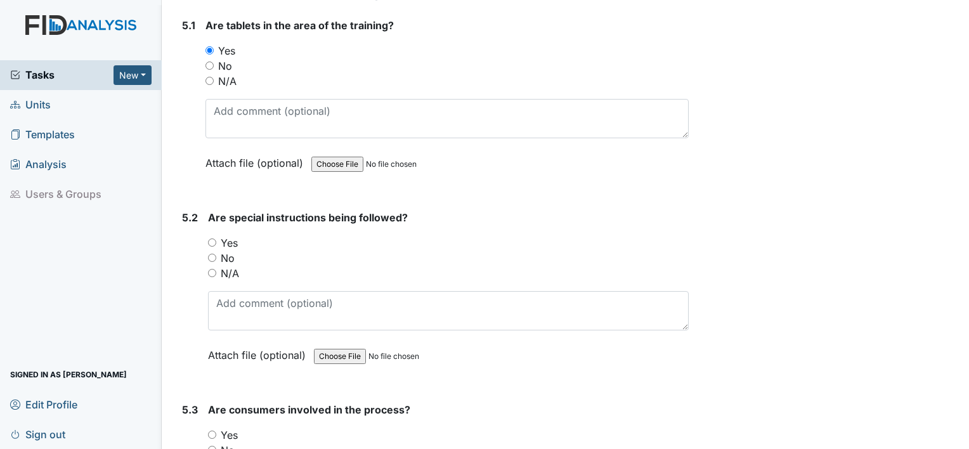
scroll to position [6719, 0]
click at [212, 238] on input "Yes" at bounding box center [212, 242] width 8 height 8
radio input "true"
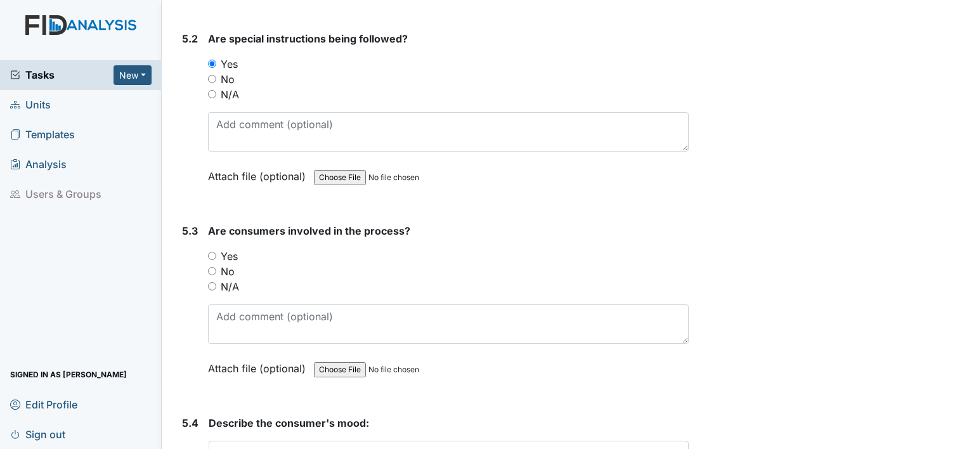
scroll to position [6898, 0]
click at [214, 250] on input "Yes" at bounding box center [212, 254] width 8 height 8
radio input "true"
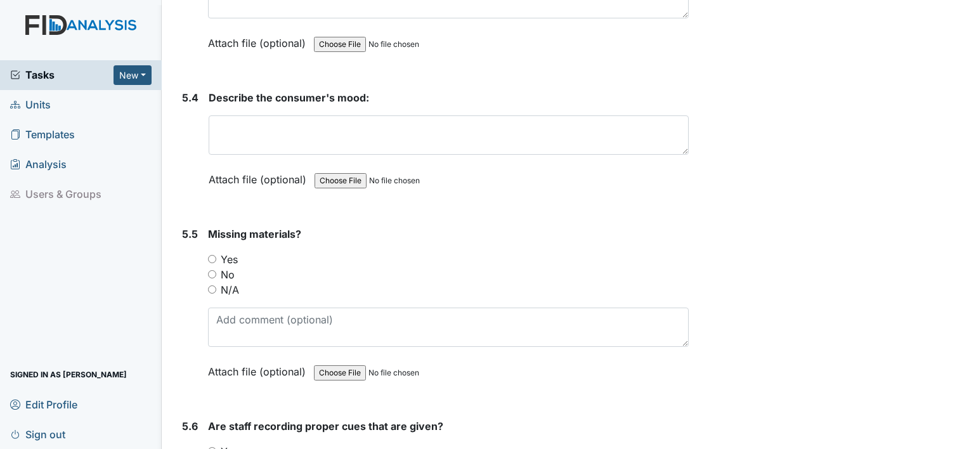
scroll to position [7226, 0]
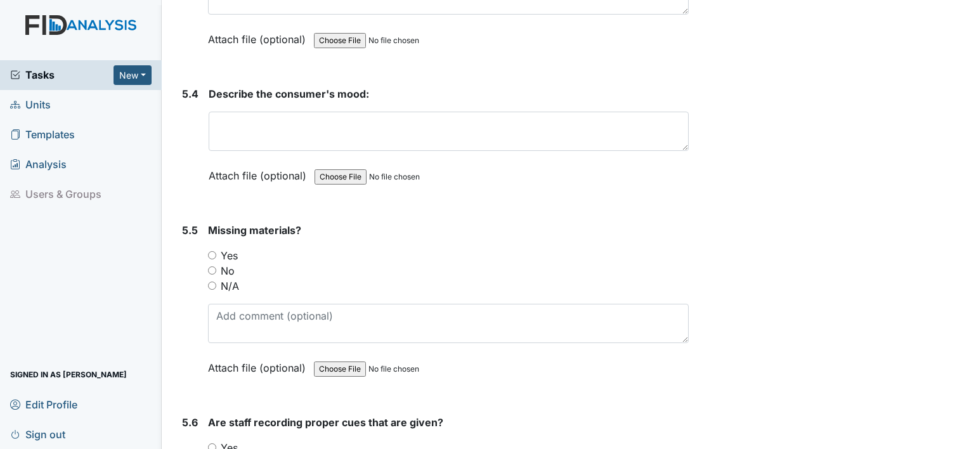
click at [216, 266] on input "No" at bounding box center [212, 270] width 8 height 8
radio input "true"
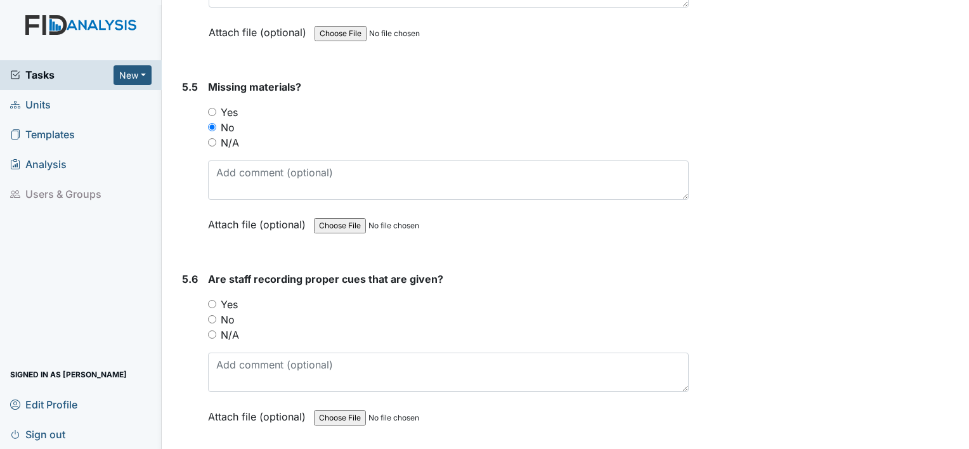
scroll to position [7374, 0]
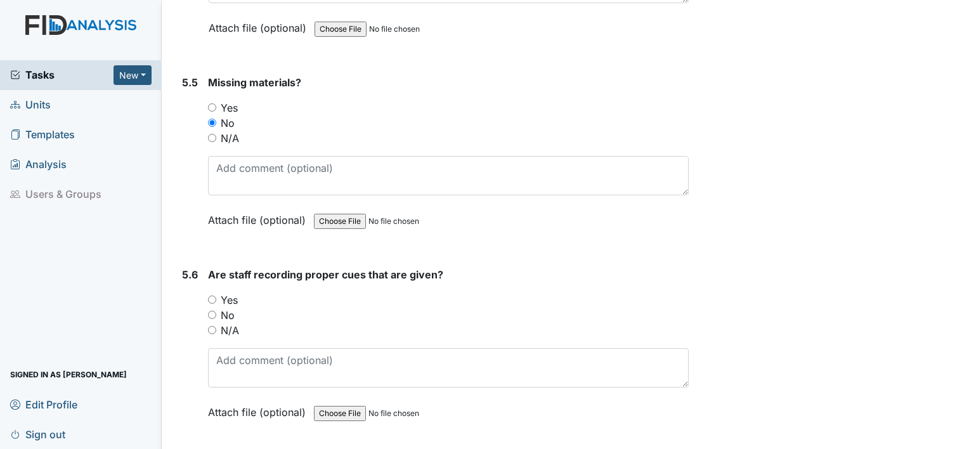
click at [209, 295] on input "Yes" at bounding box center [212, 299] width 8 height 8
radio input "true"
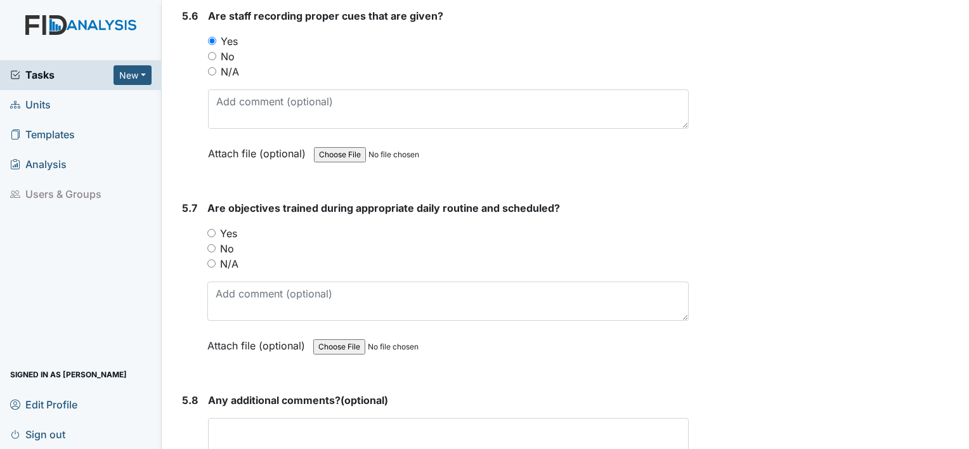
scroll to position [7635, 0]
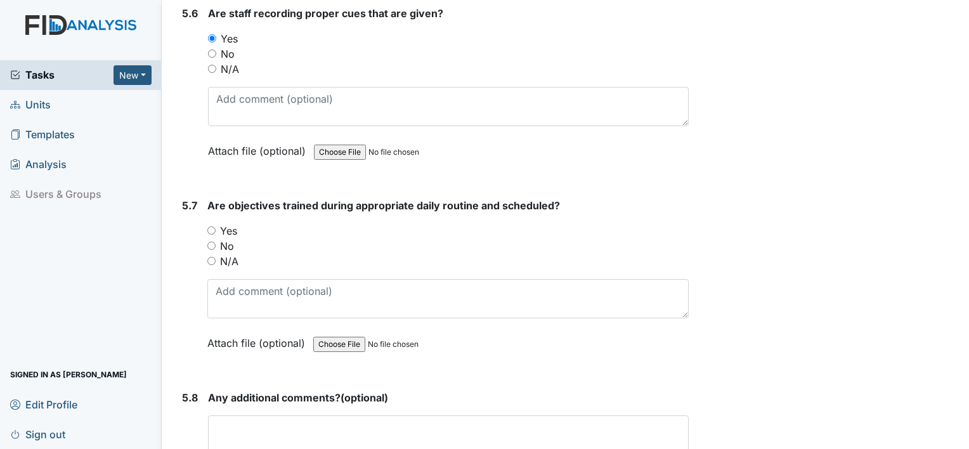
click at [214, 226] on input "Yes" at bounding box center [211, 230] width 8 height 8
radio input "true"
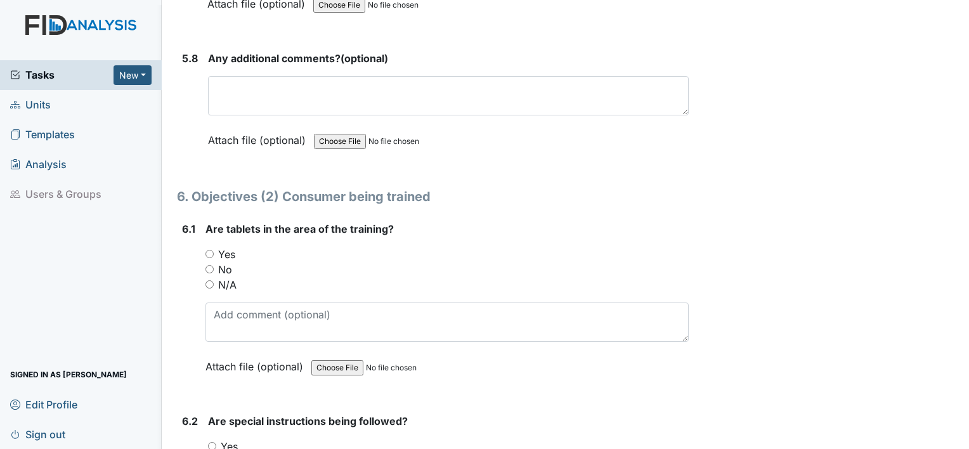
scroll to position [7975, 0]
click at [210, 249] on input "Yes" at bounding box center [209, 253] width 8 height 8
radio input "true"
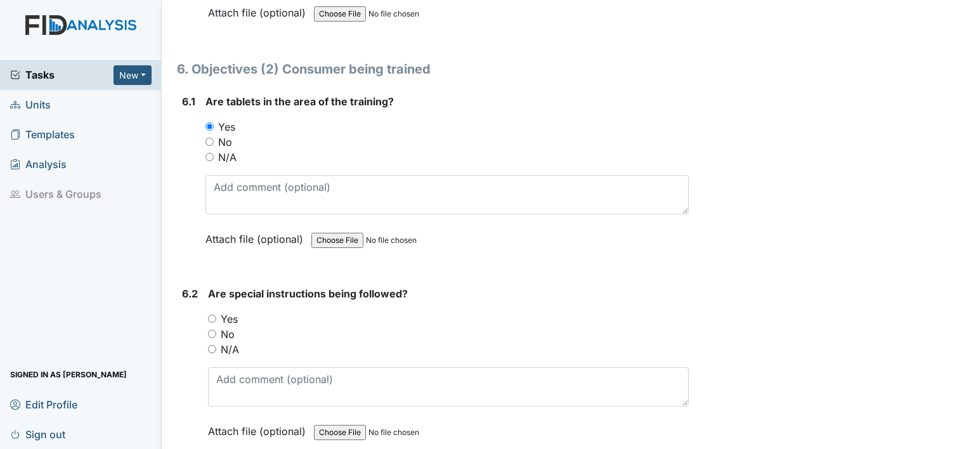
scroll to position [8110, 0]
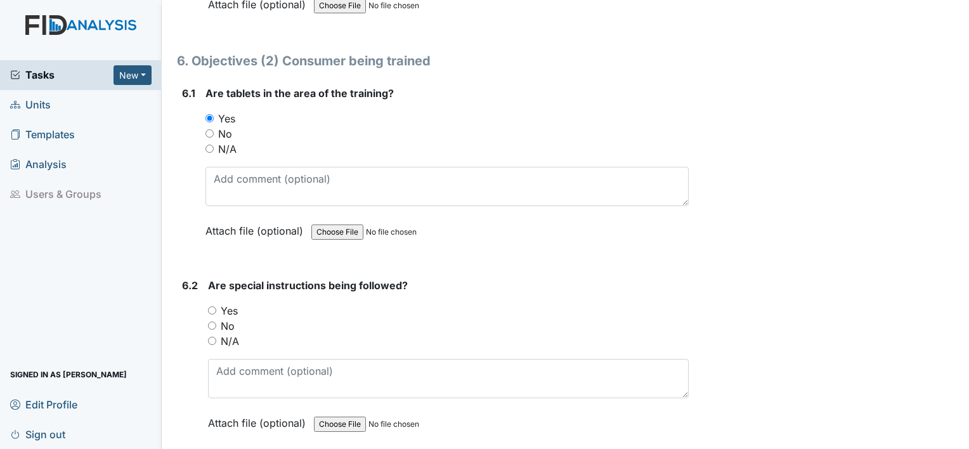
click at [212, 306] on input "Yes" at bounding box center [212, 310] width 8 height 8
radio input "true"
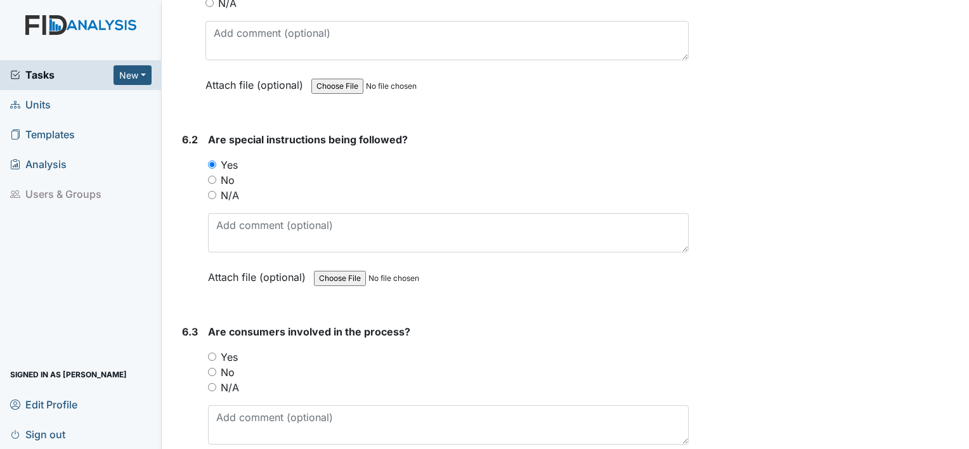
scroll to position [8257, 0]
click at [208, 351] on input "Yes" at bounding box center [212, 355] width 8 height 8
radio input "true"
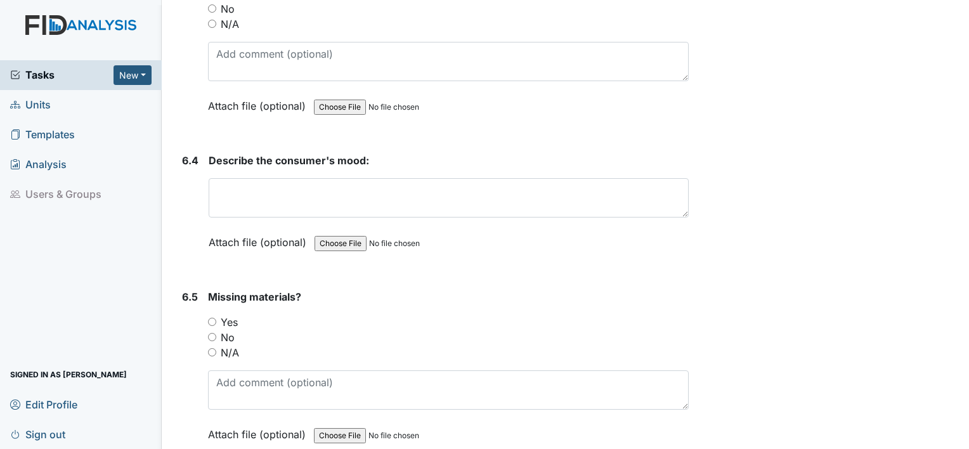
scroll to position [8628, 0]
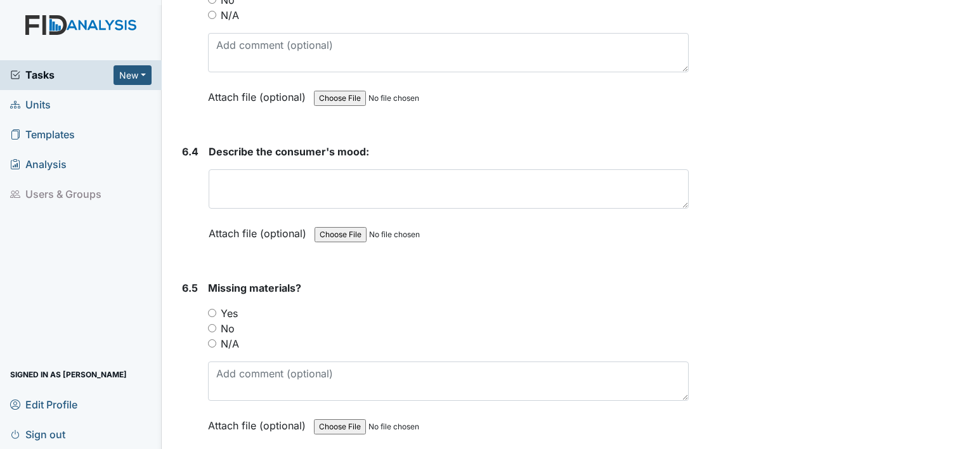
click at [214, 324] on input "No" at bounding box center [212, 328] width 8 height 8
radio input "true"
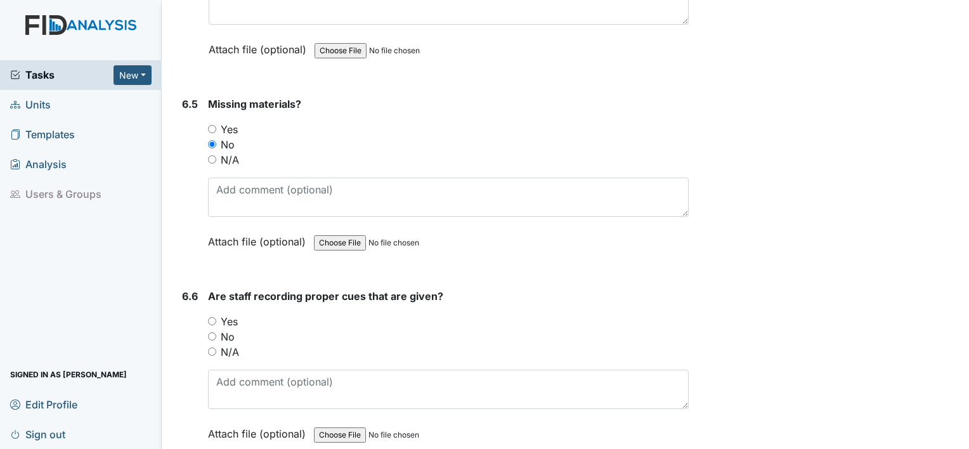
scroll to position [8812, 0]
click at [212, 316] on input "Yes" at bounding box center [212, 320] width 8 height 8
radio input "true"
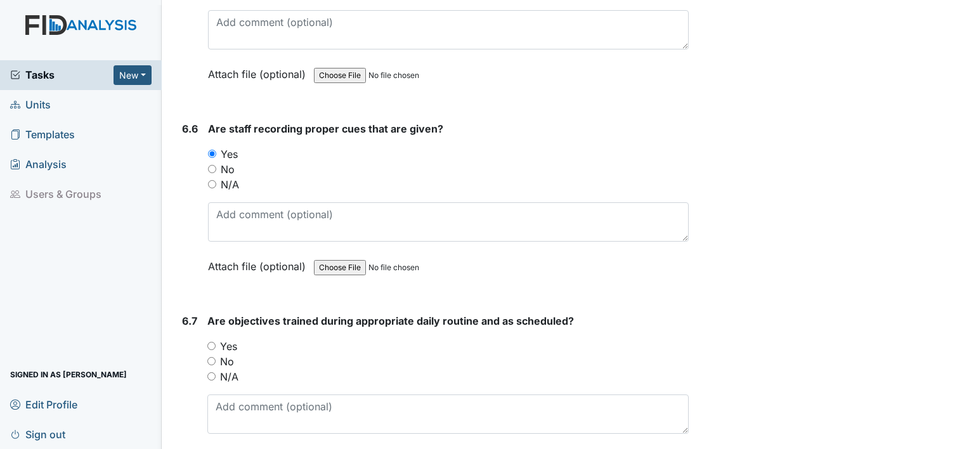
scroll to position [8980, 0]
click at [213, 340] on input "Yes" at bounding box center [211, 344] width 8 height 8
radio input "true"
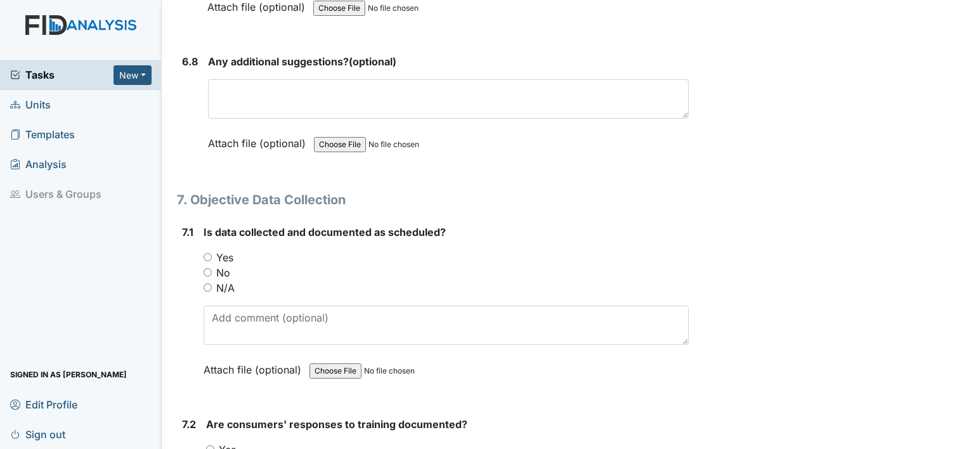
scroll to position [9431, 0]
click at [207, 252] on input "Yes" at bounding box center [207, 256] width 8 height 8
radio input "true"
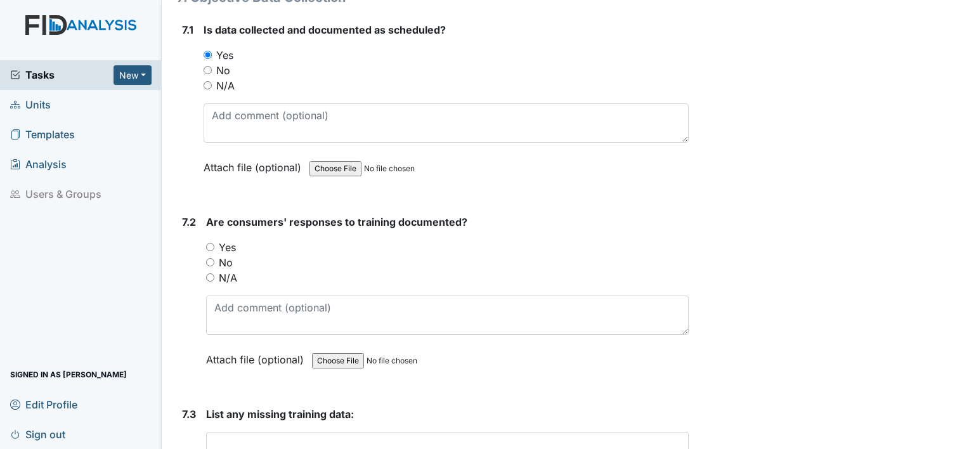
scroll to position [9625, 0]
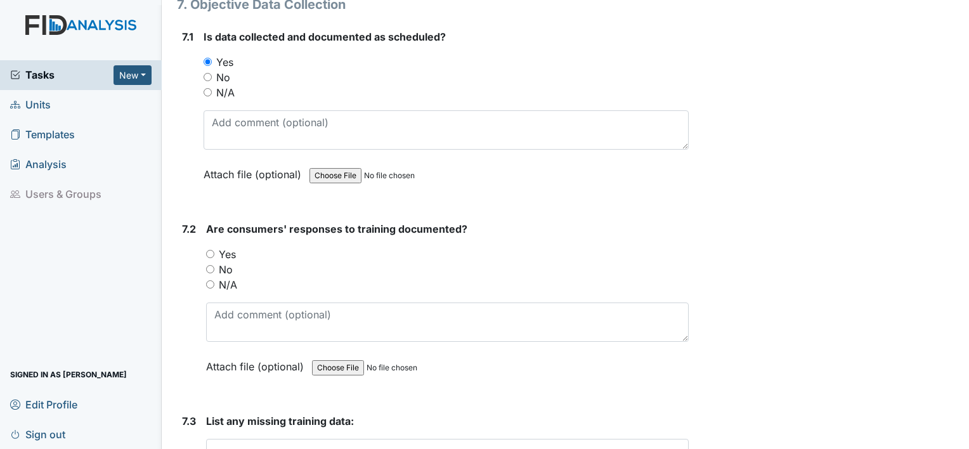
click at [213, 250] on input "Yes" at bounding box center [210, 254] width 8 height 8
radio input "true"
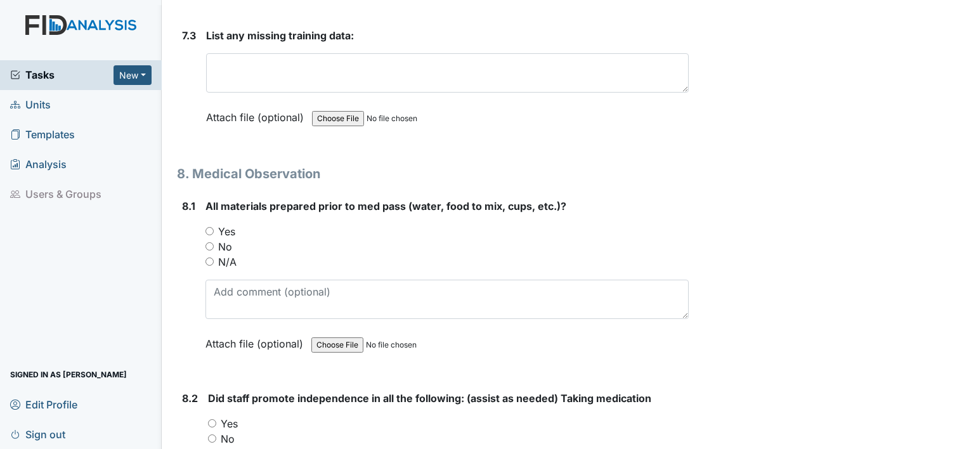
scroll to position [10012, 0]
click at [208, 226] on input "Yes" at bounding box center [209, 230] width 8 height 8
radio input "true"
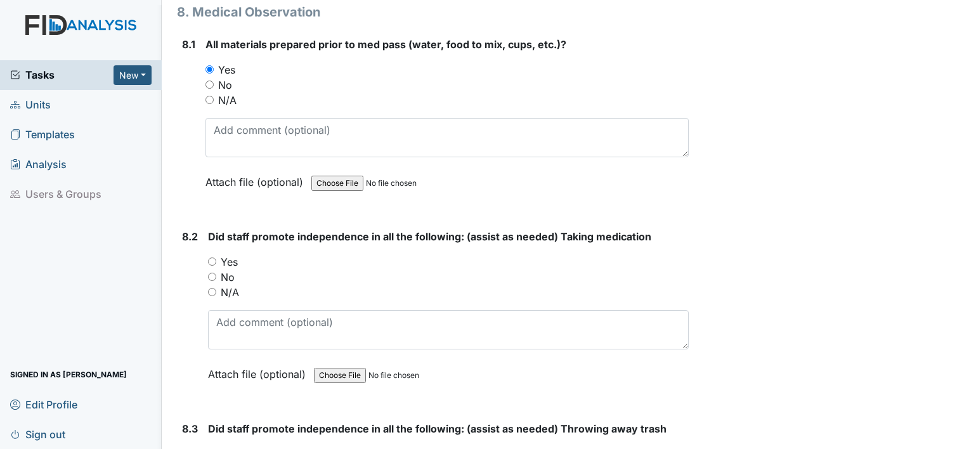
scroll to position [10175, 0]
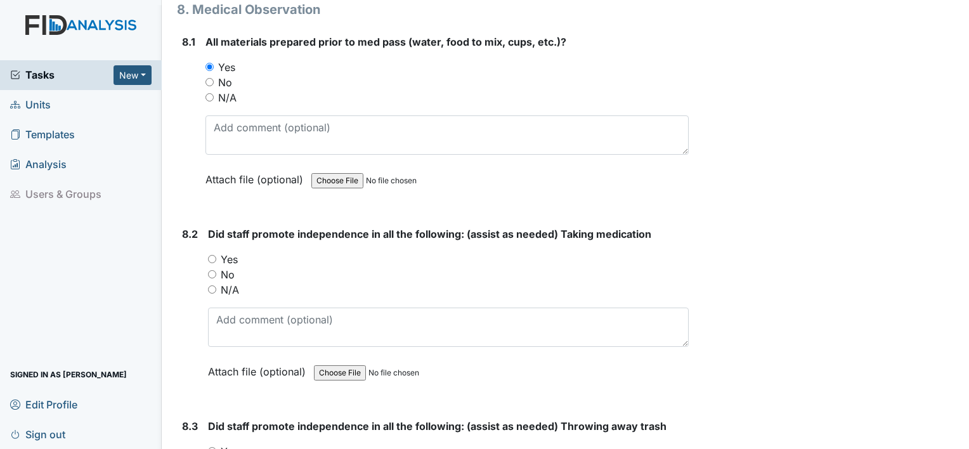
click at [209, 255] on input "Yes" at bounding box center [212, 259] width 8 height 8
radio input "true"
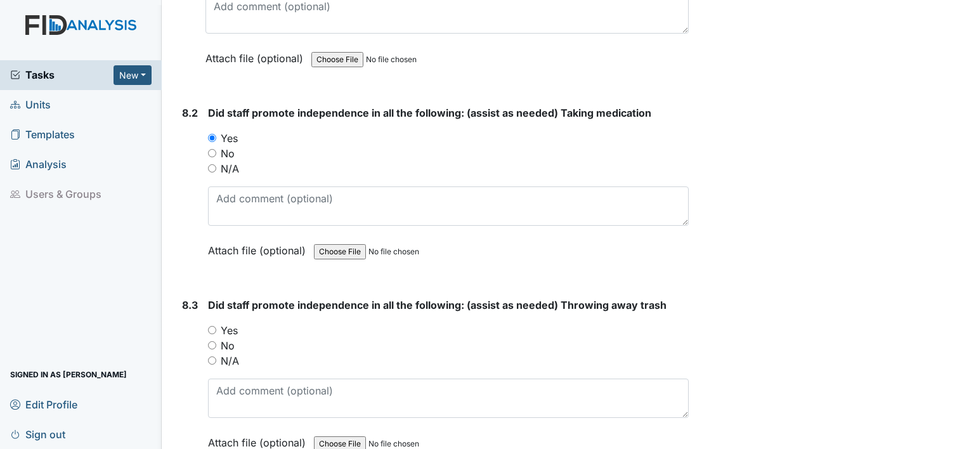
scroll to position [10297, 0]
click at [212, 325] on input "Yes" at bounding box center [212, 329] width 8 height 8
radio input "true"
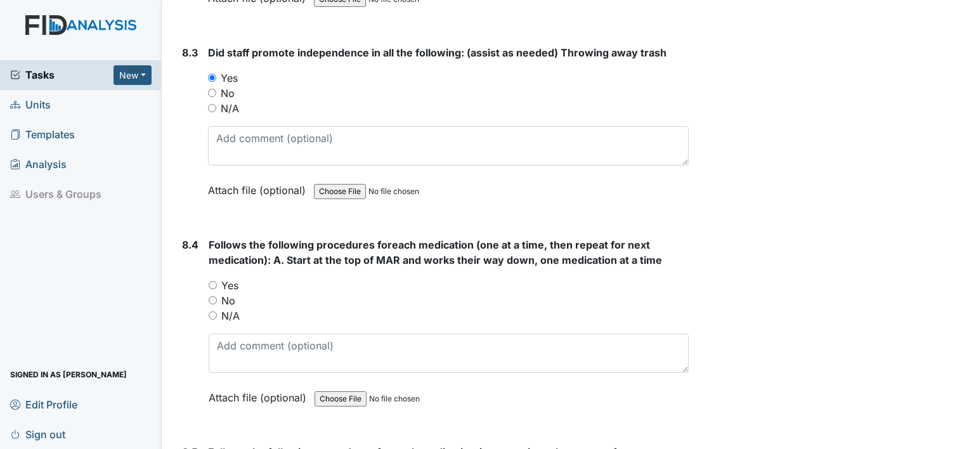
scroll to position [10551, 0]
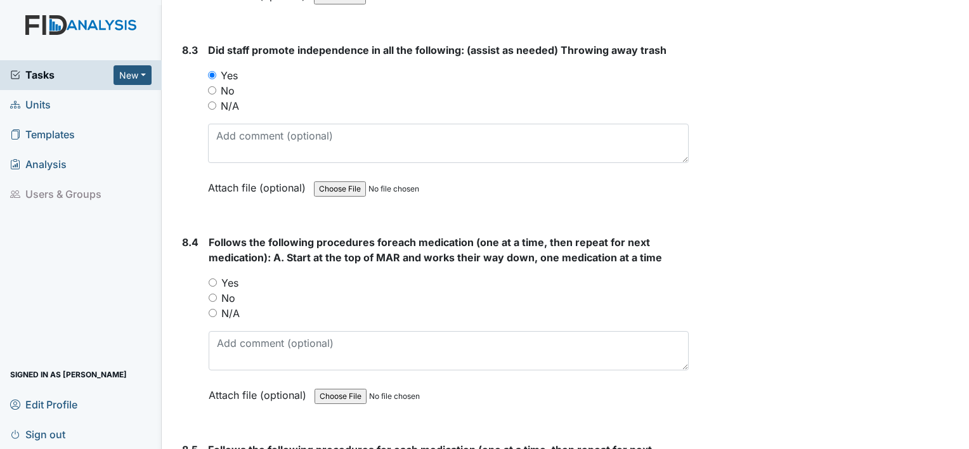
click at [216, 278] on input "Yes" at bounding box center [213, 282] width 8 height 8
radio input "true"
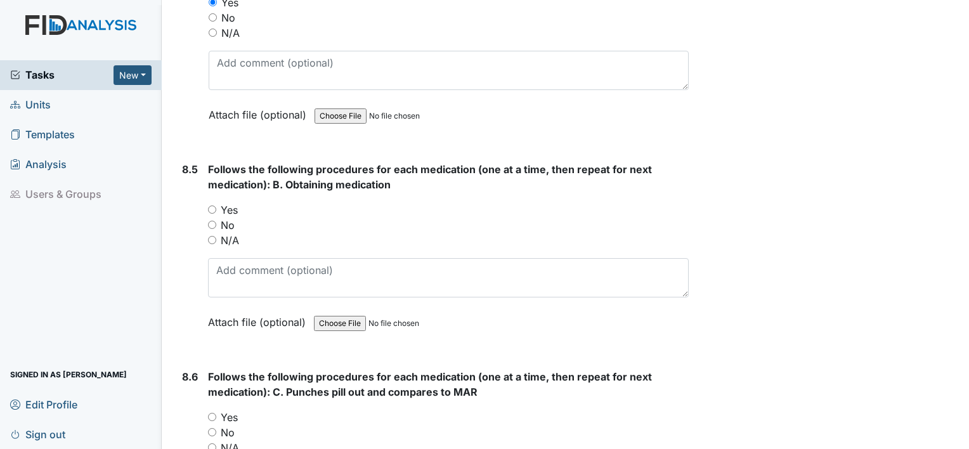
scroll to position [10834, 0]
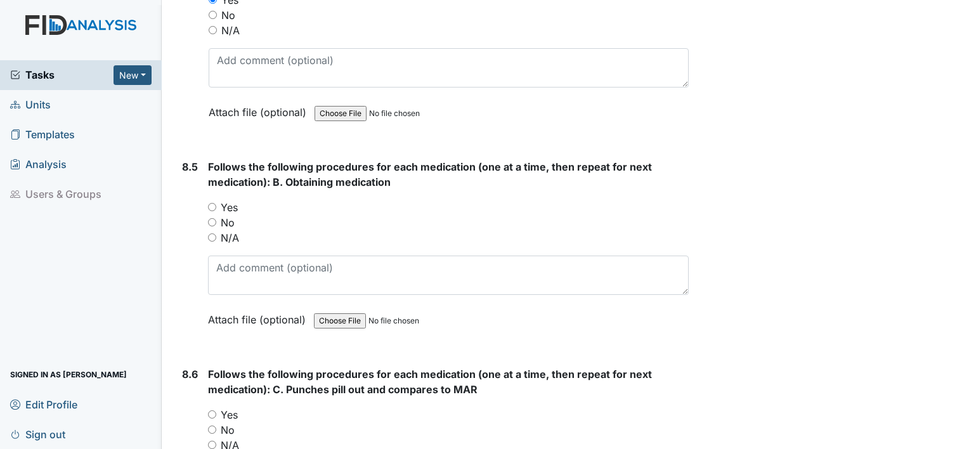
click at [212, 203] on input "Yes" at bounding box center [212, 207] width 8 height 8
radio input "true"
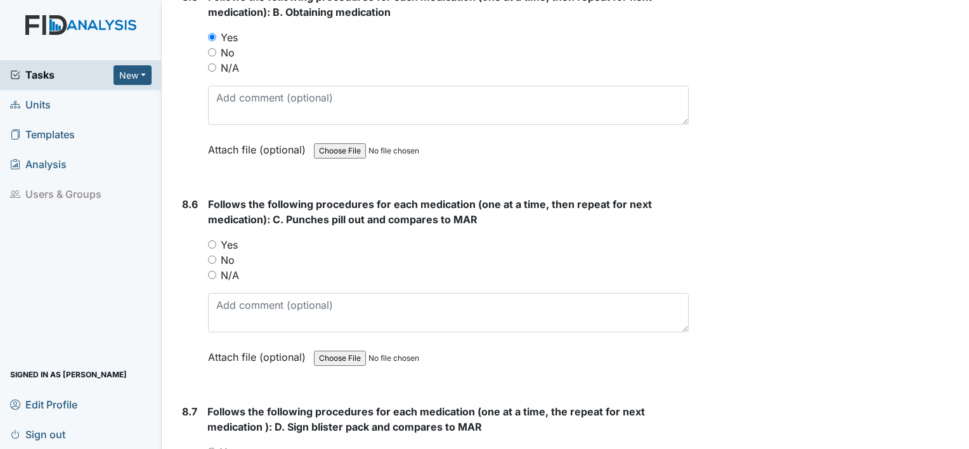
scroll to position [11004, 0]
click at [195, 208] on div "8.6" at bounding box center [190, 289] width 16 height 187
click at [212, 240] on input "Yes" at bounding box center [212, 244] width 8 height 8
radio input "true"
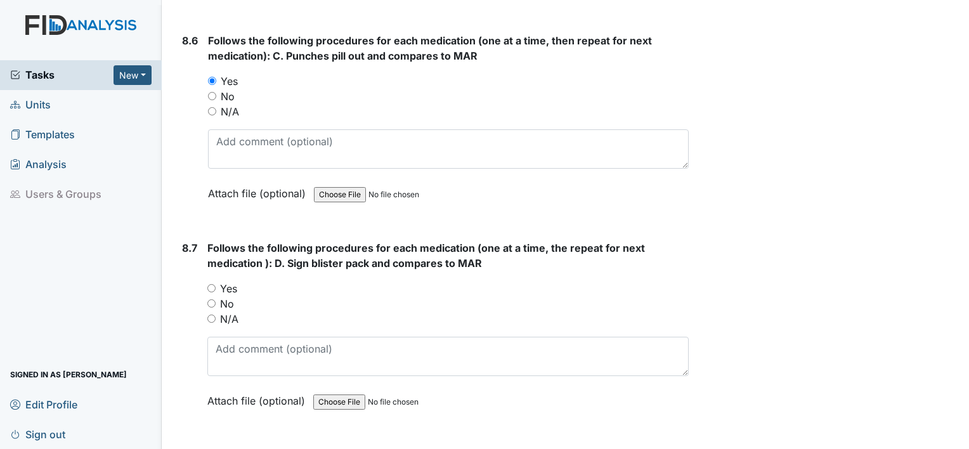
scroll to position [11175, 0]
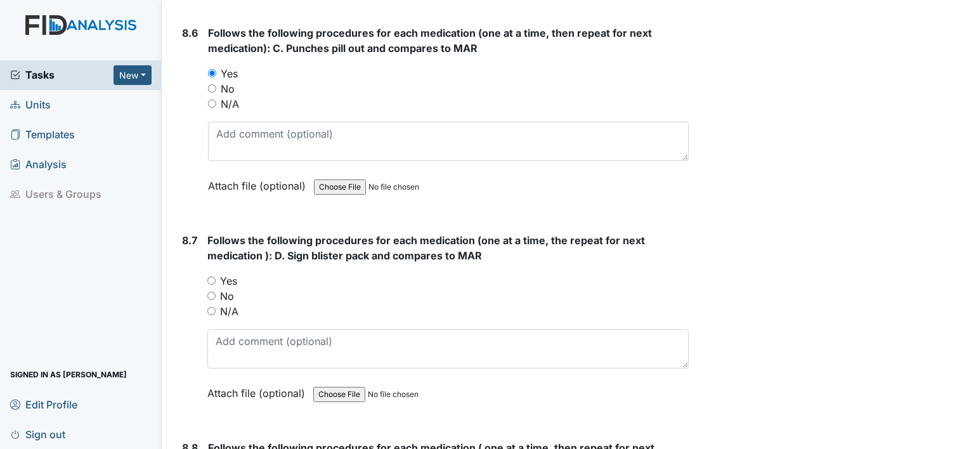
click at [207, 276] on input "Yes" at bounding box center [211, 280] width 8 height 8
radio input "true"
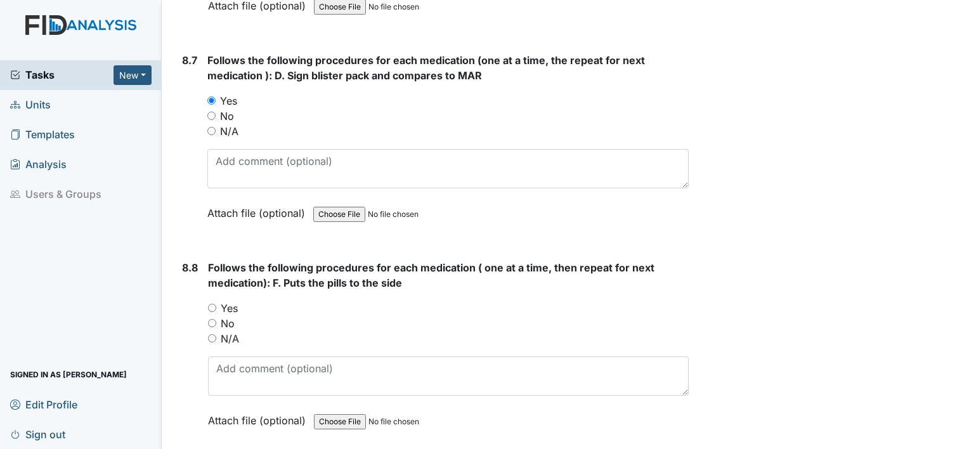
scroll to position [11357, 0]
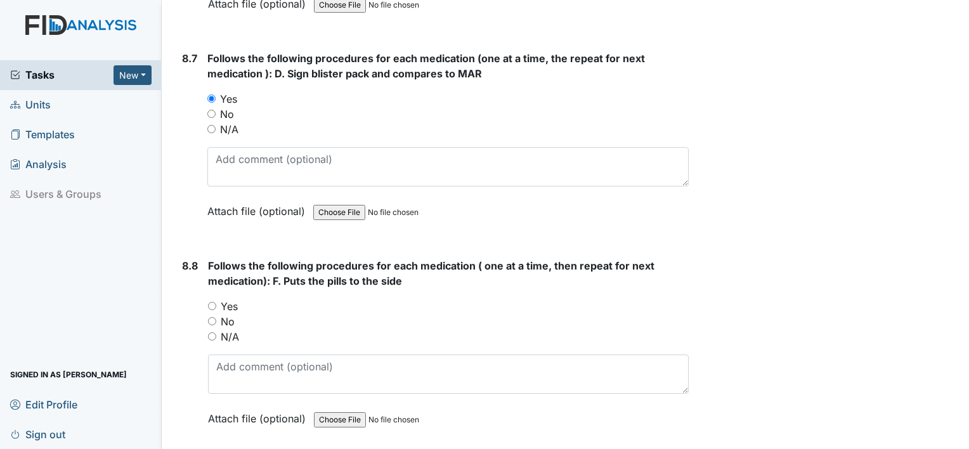
click at [212, 302] on input "Yes" at bounding box center [212, 306] width 8 height 8
radio input "true"
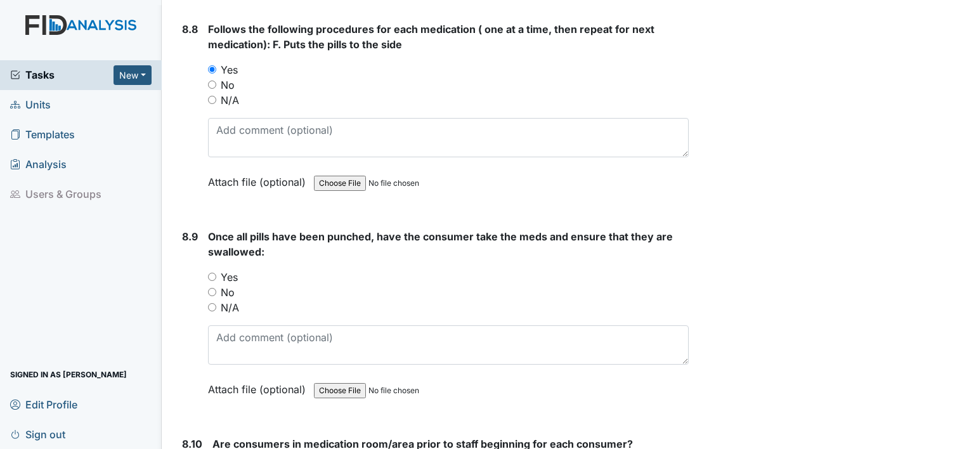
scroll to position [11594, 0]
click at [211, 272] on input "Yes" at bounding box center [212, 276] width 8 height 8
radio input "true"
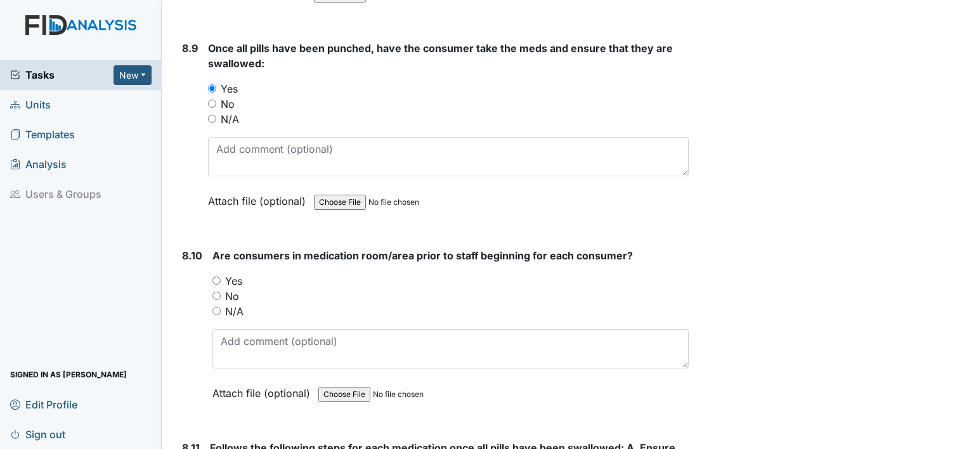
scroll to position [11785, 0]
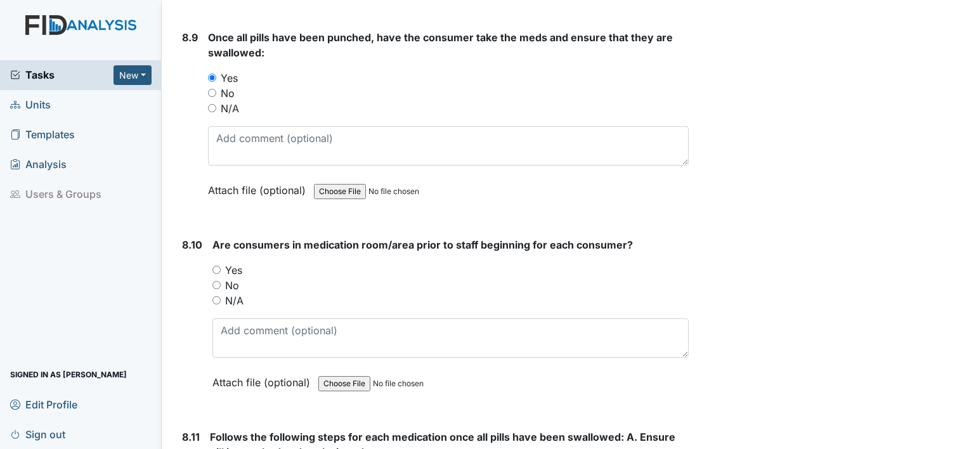
click at [215, 266] on input "Yes" at bounding box center [216, 270] width 8 height 8
radio input "true"
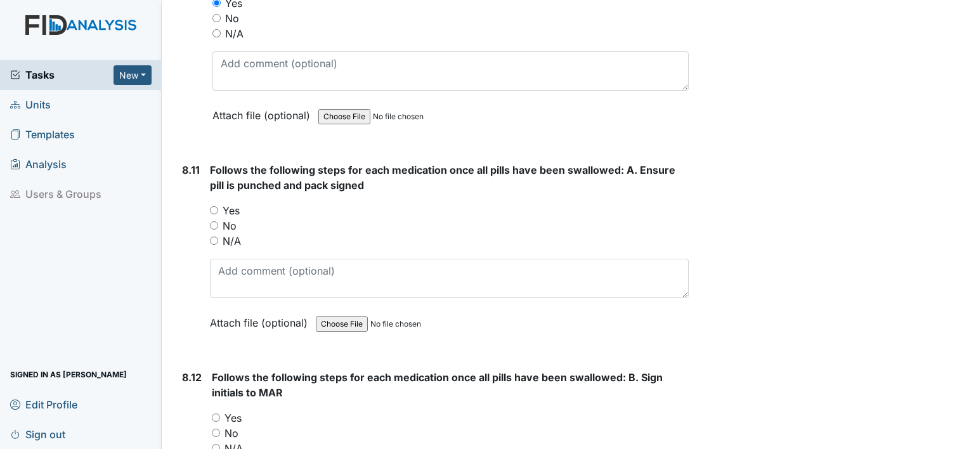
scroll to position [12060, 0]
click at [213, 205] on input "Yes" at bounding box center [214, 209] width 8 height 8
radio input "true"
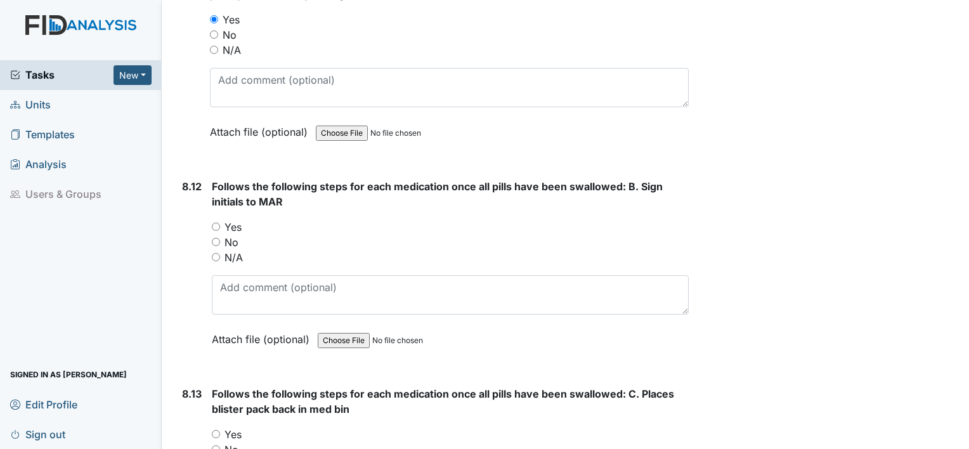
scroll to position [12250, 0]
click at [216, 223] on input "Yes" at bounding box center [216, 227] width 8 height 8
radio input "true"
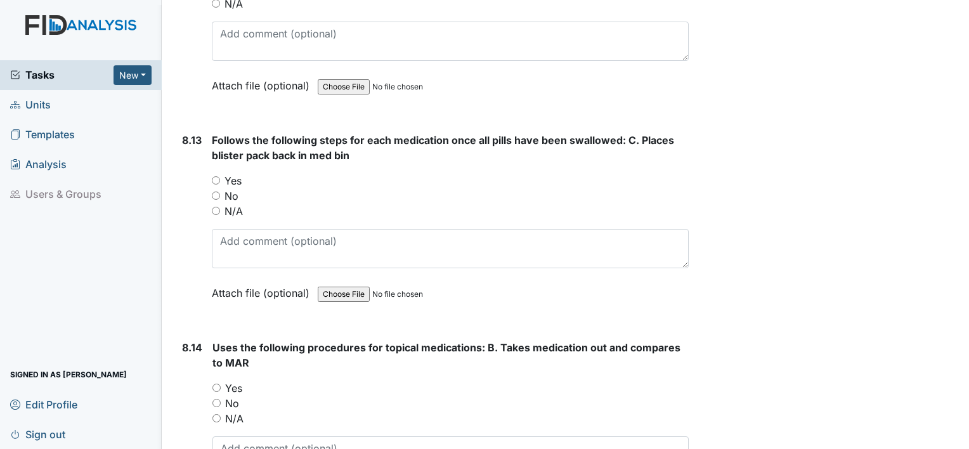
scroll to position [12508, 0]
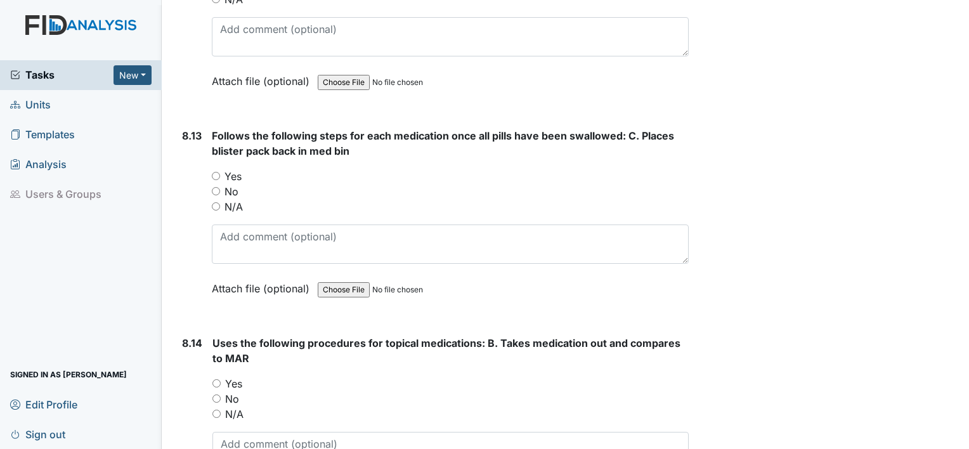
click at [219, 172] on input "Yes" at bounding box center [216, 176] width 8 height 8
radio input "true"
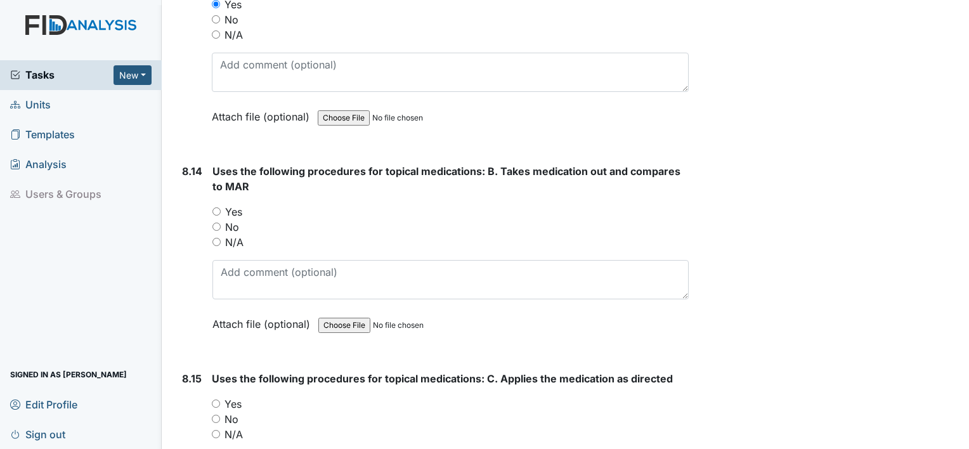
scroll to position [12683, 0]
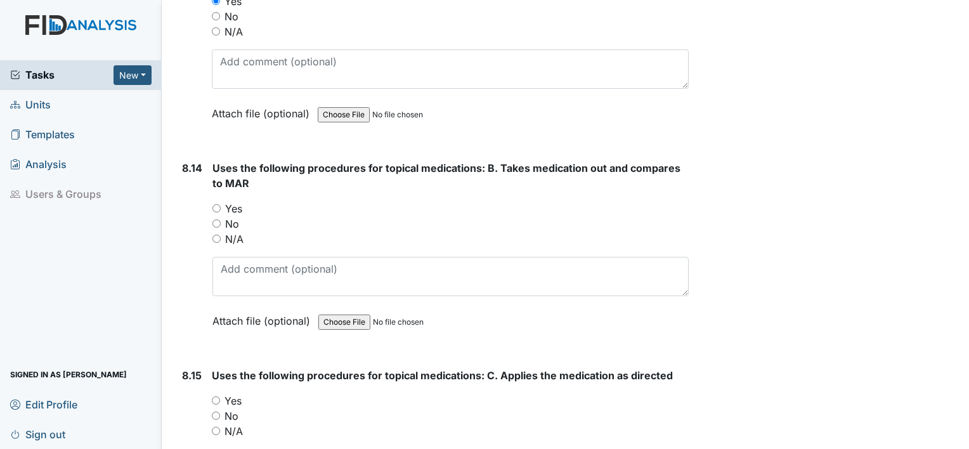
click at [216, 204] on input "Yes" at bounding box center [216, 208] width 8 height 8
radio input "true"
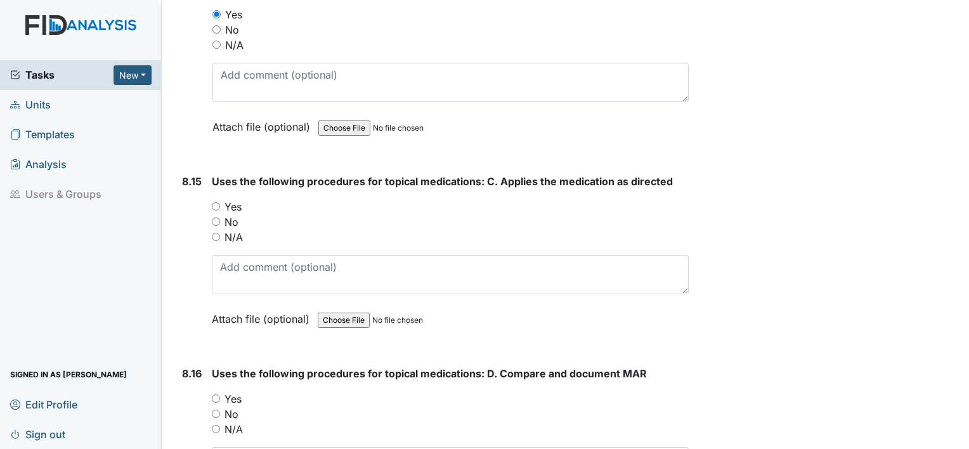
scroll to position [12889, 0]
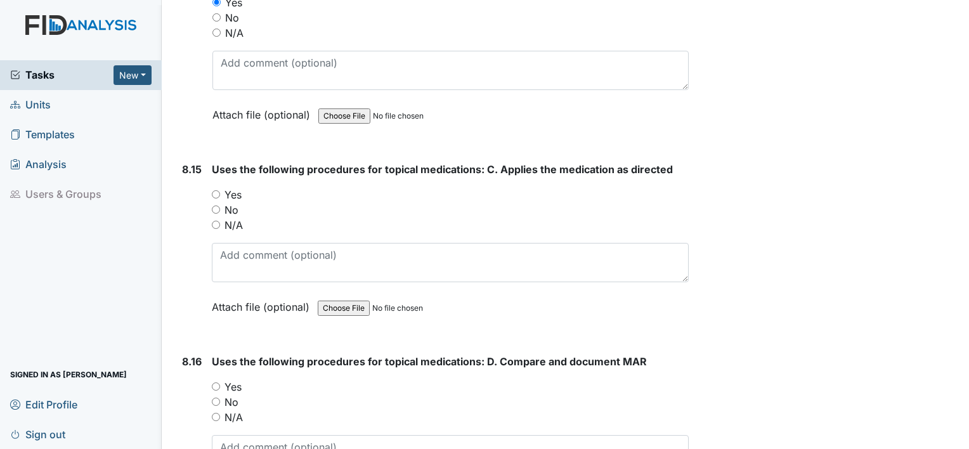
click at [215, 190] on input "Yes" at bounding box center [216, 194] width 8 height 8
radio input "true"
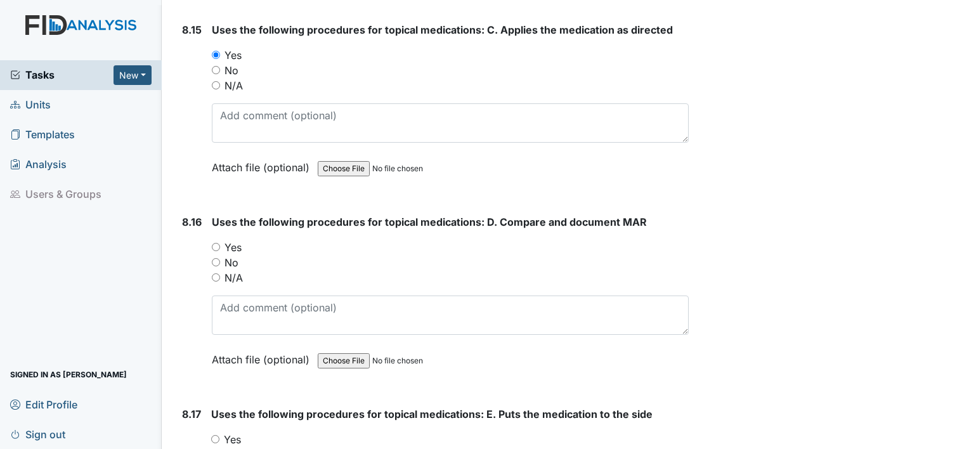
scroll to position [13029, 0]
click at [216, 242] on input "Yes" at bounding box center [216, 246] width 8 height 8
radio input "true"
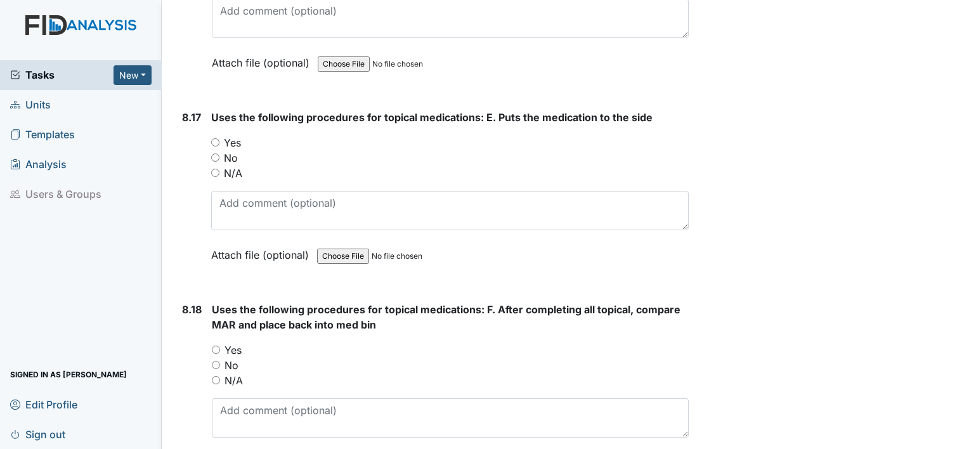
scroll to position [13328, 0]
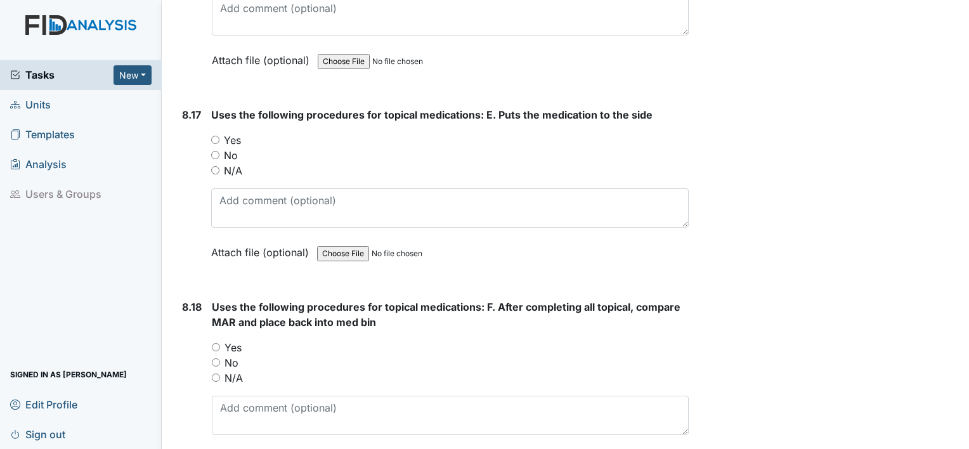
click at [215, 136] on input "Yes" at bounding box center [215, 140] width 8 height 8
radio input "true"
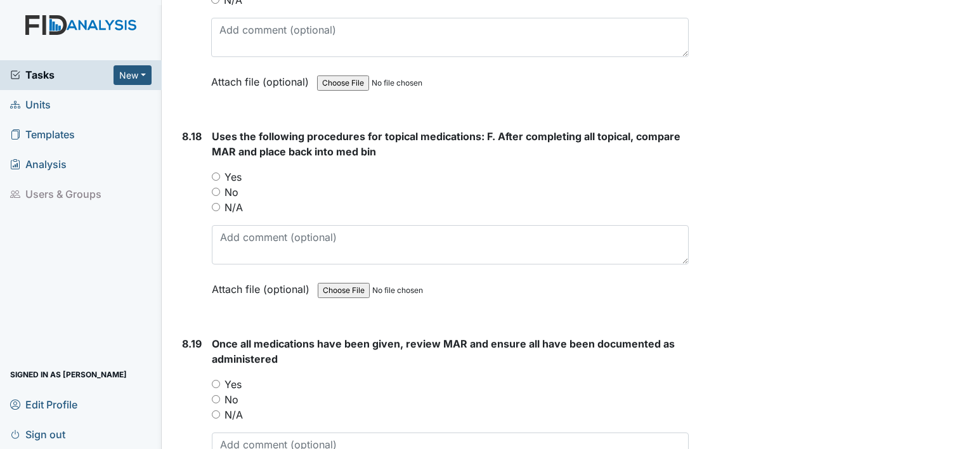
scroll to position [13499, 0]
click at [216, 171] on input "Yes" at bounding box center [216, 175] width 8 height 8
radio input "true"
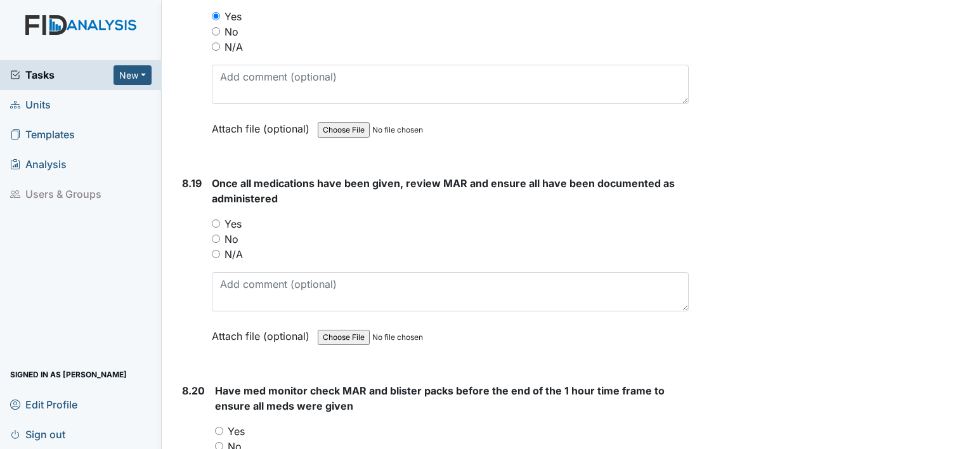
scroll to position [13659, 0]
click at [213, 219] on input "Yes" at bounding box center [216, 223] width 8 height 8
radio input "true"
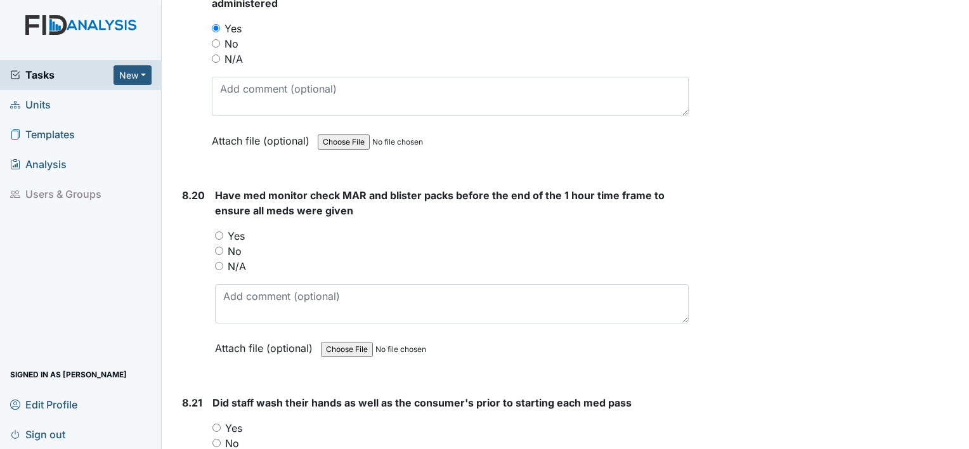
scroll to position [13857, 0]
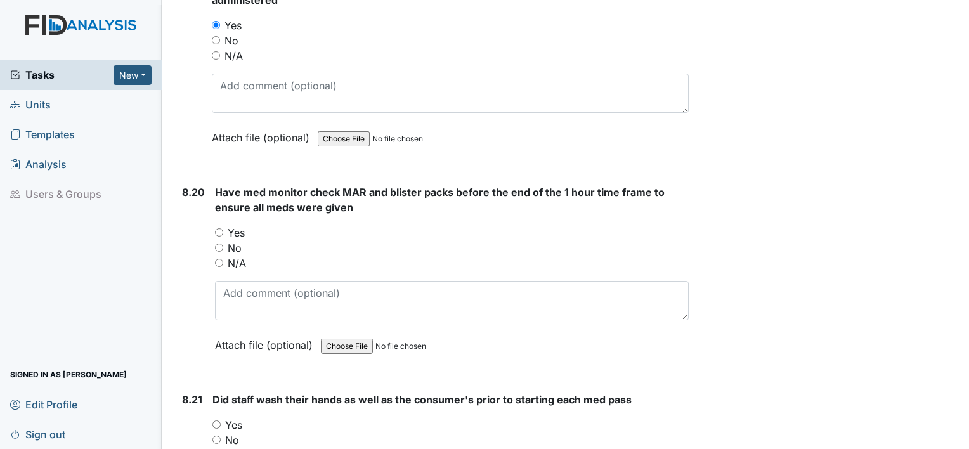
click at [218, 228] on input "Yes" at bounding box center [219, 232] width 8 height 8
radio input "true"
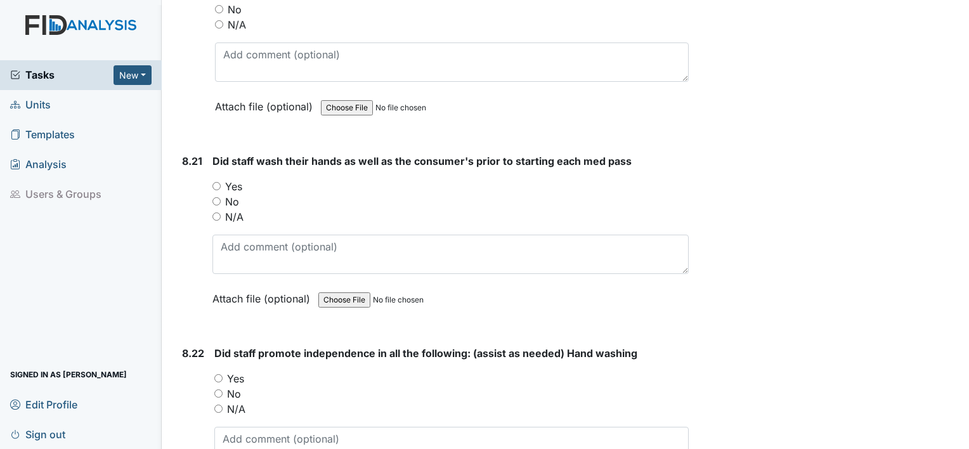
scroll to position [14096, 0]
click at [216, 181] on input "Yes" at bounding box center [216, 185] width 8 height 8
radio input "true"
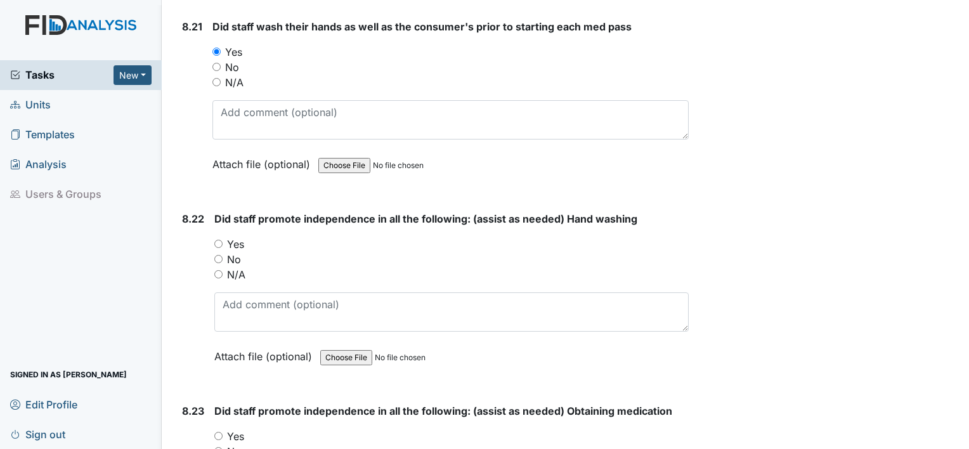
scroll to position [14233, 0]
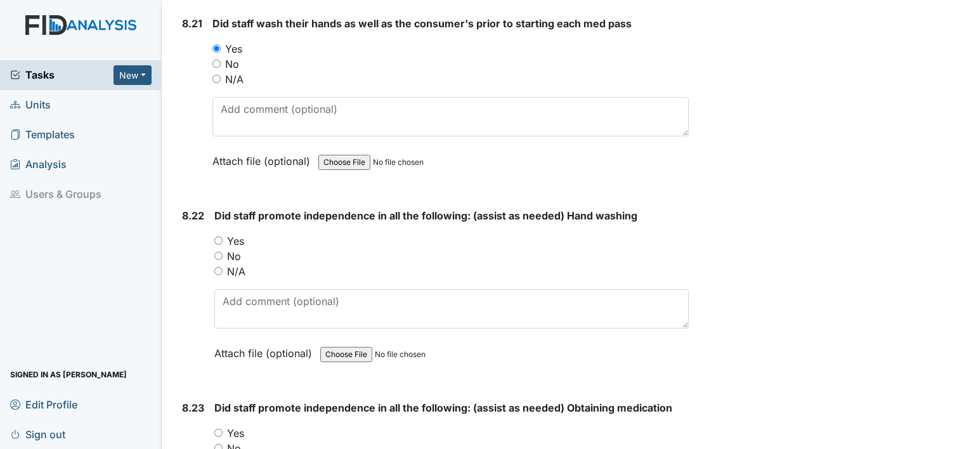
click at [217, 236] on input "Yes" at bounding box center [218, 240] width 8 height 8
radio input "true"
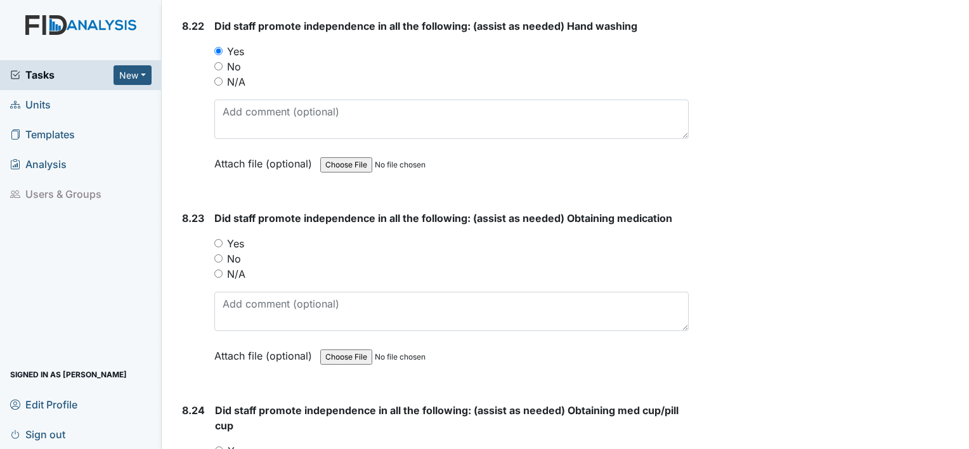
click at [217, 239] on input "Yes" at bounding box center [218, 243] width 8 height 8
radio input "true"
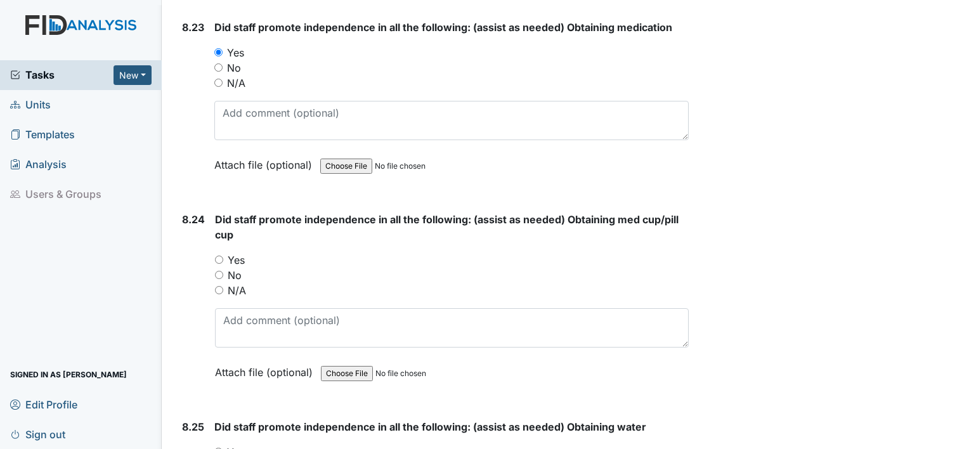
scroll to position [14615, 0]
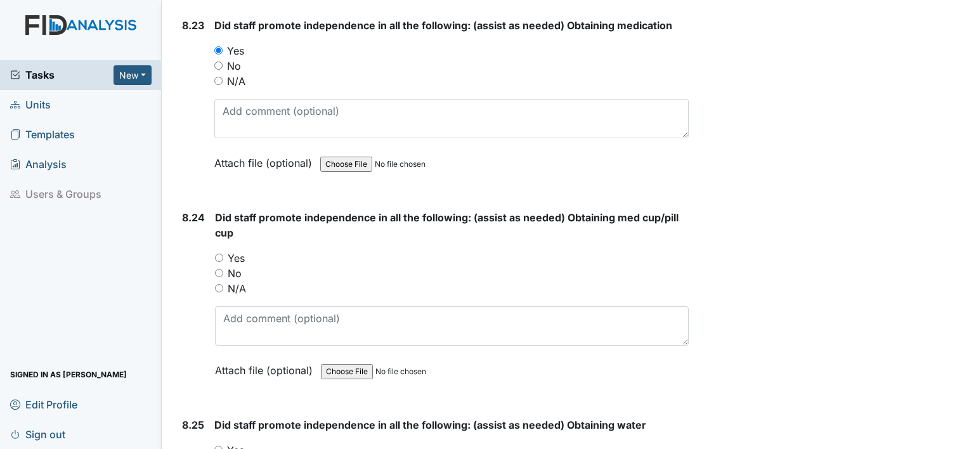
click at [218, 254] on input "Yes" at bounding box center [219, 258] width 8 height 8
radio input "true"
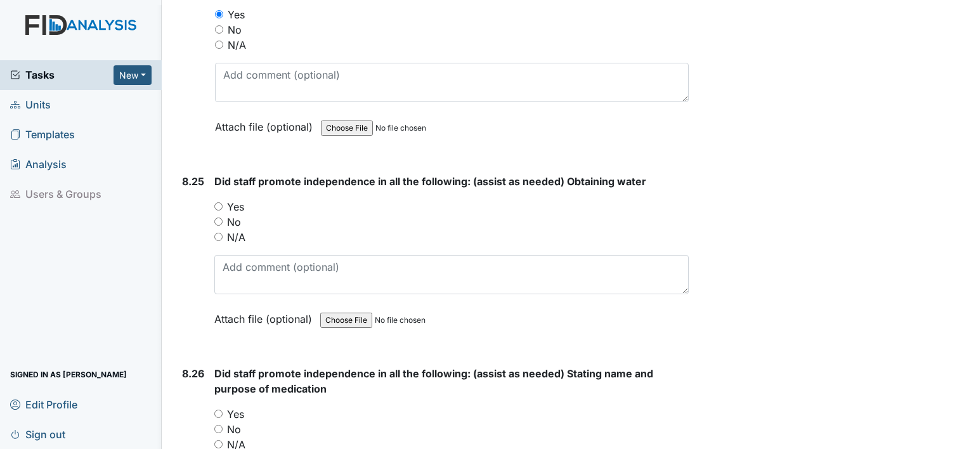
scroll to position [14872, 0]
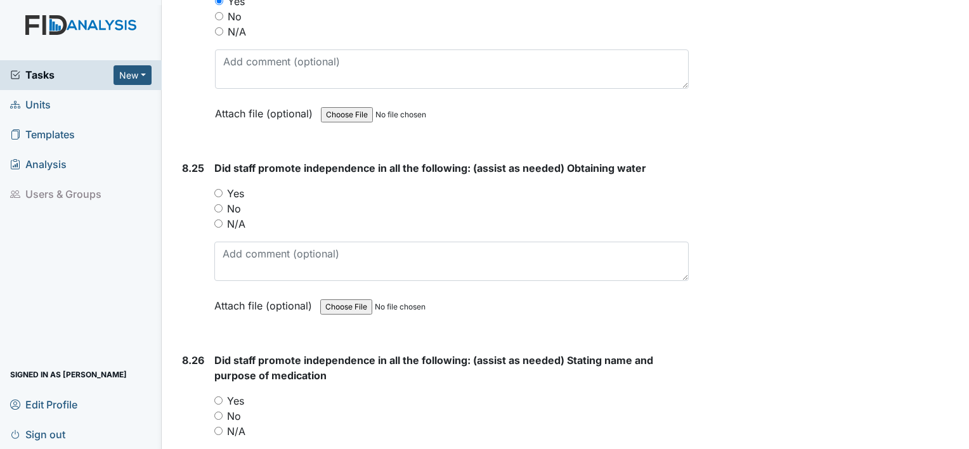
click at [218, 189] on input "Yes" at bounding box center [218, 193] width 8 height 8
radio input "true"
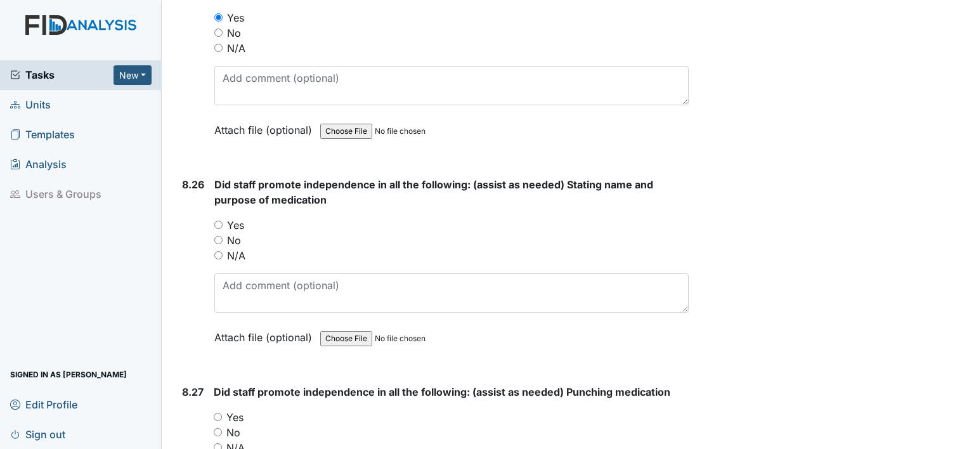
click at [216, 221] on input "Yes" at bounding box center [218, 225] width 8 height 8
radio input "true"
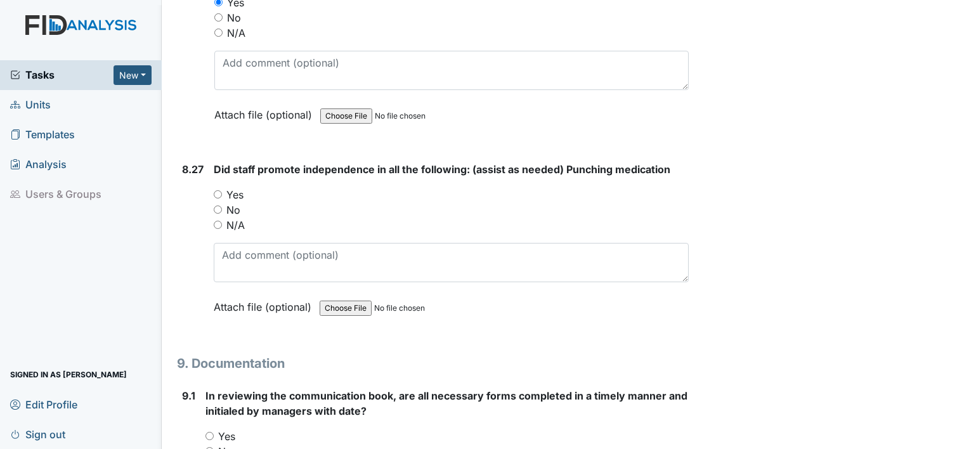
scroll to position [15271, 0]
click at [215, 189] on input "Yes" at bounding box center [218, 193] width 8 height 8
radio input "true"
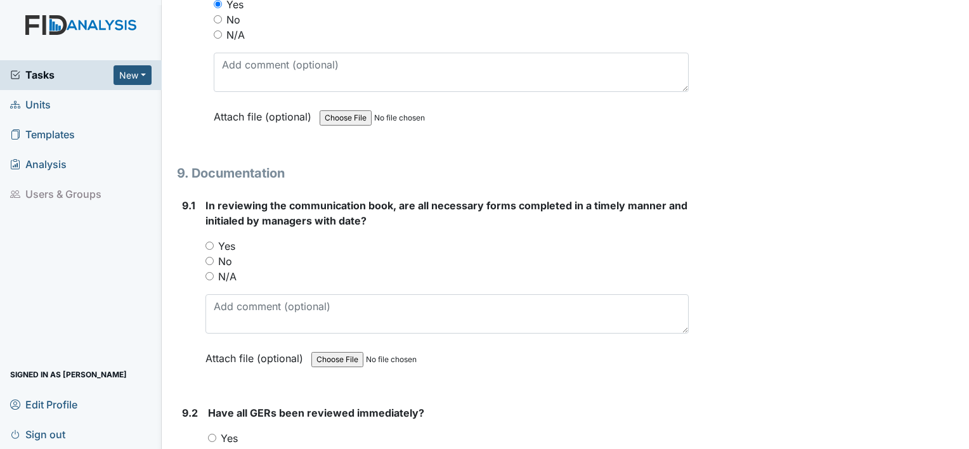
scroll to position [15462, 0]
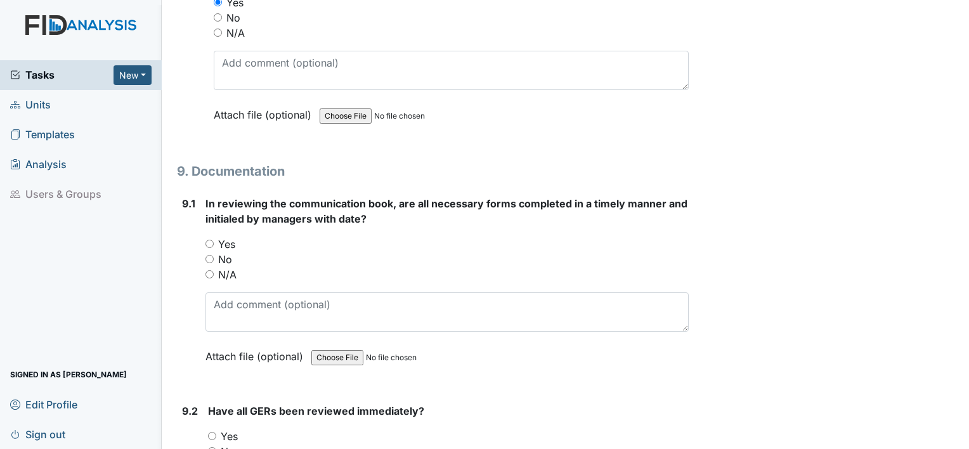
click at [208, 240] on input "Yes" at bounding box center [209, 244] width 8 height 8
radio input "true"
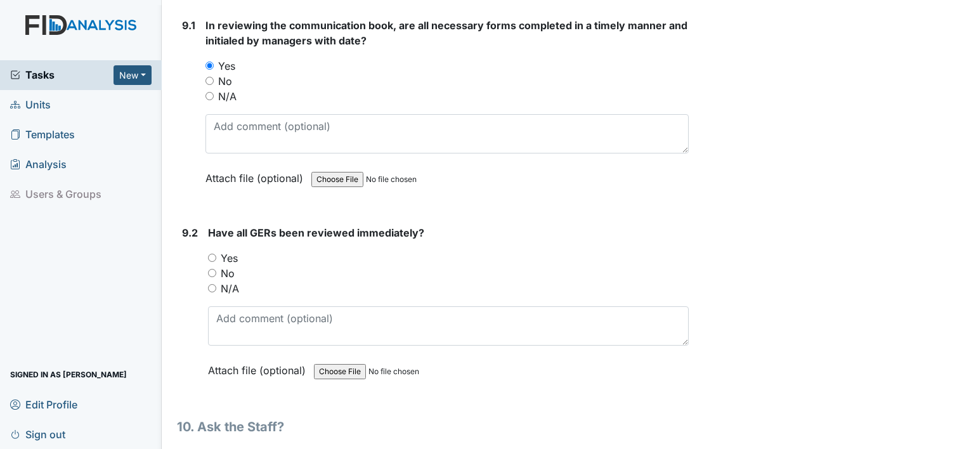
scroll to position [15642, 0]
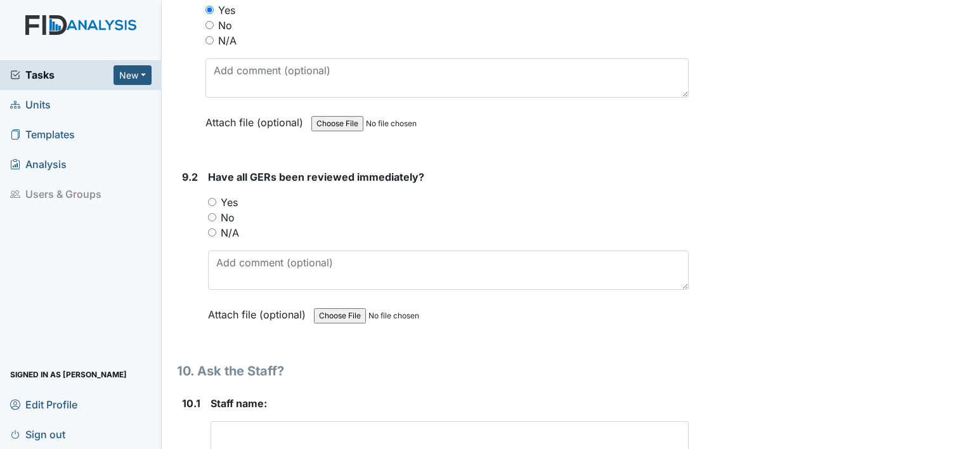
scroll to position [15699, 0]
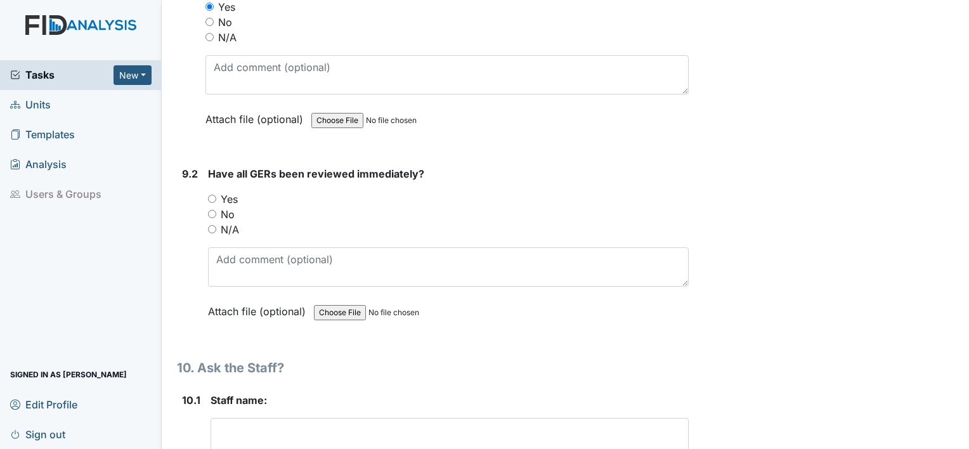
click at [209, 195] on input "Yes" at bounding box center [212, 199] width 8 height 8
radio input "true"
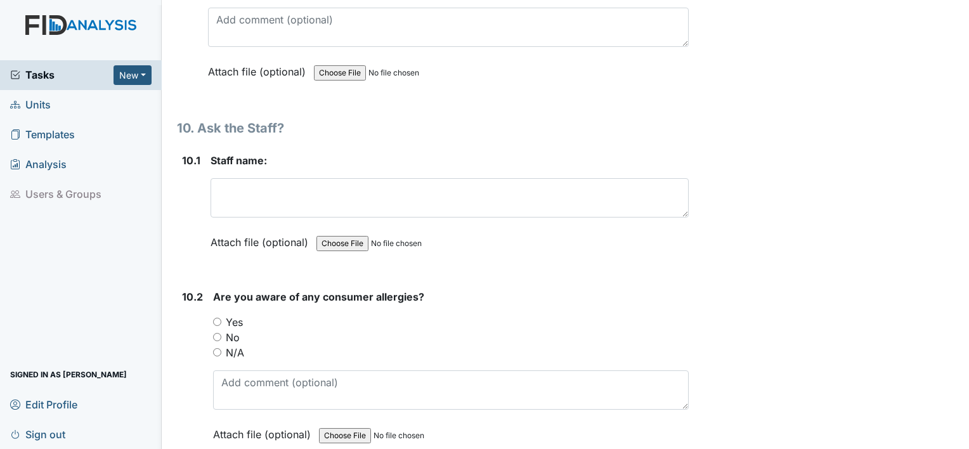
scroll to position [15941, 0]
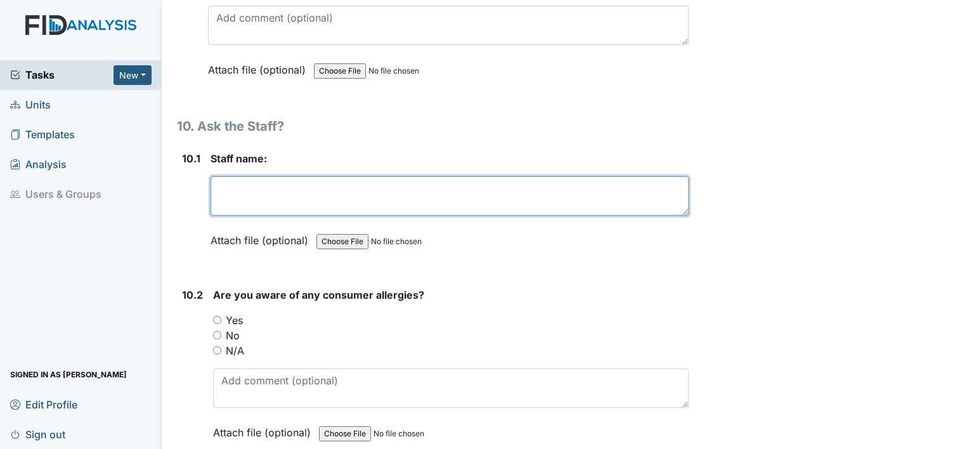
click at [225, 176] on textarea at bounding box center [449, 195] width 478 height 39
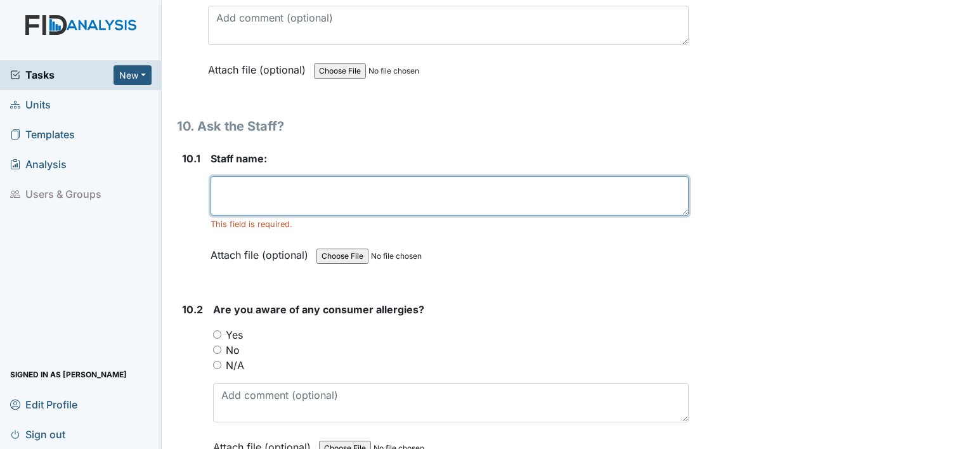
click at [461, 176] on textarea at bounding box center [449, 195] width 478 height 39
type textarea "Keila, Latrell. Latoya"
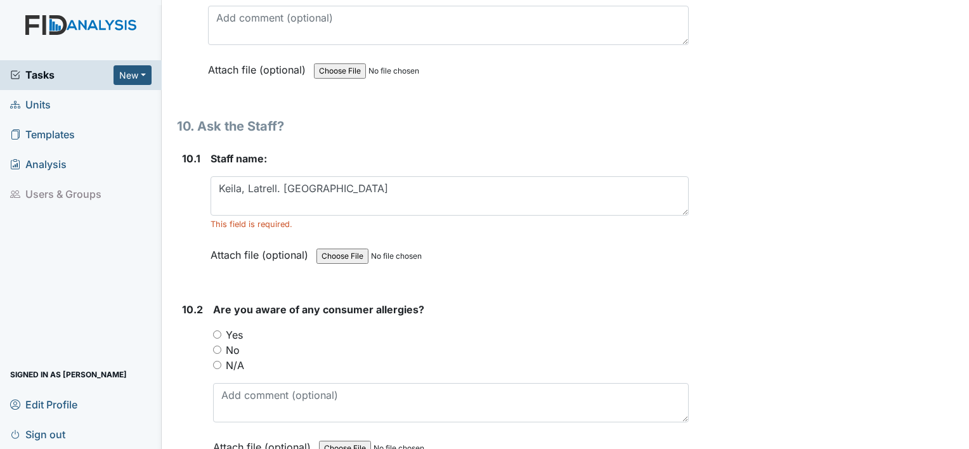
click at [216, 330] on input "Yes" at bounding box center [217, 334] width 8 height 8
radio input "true"
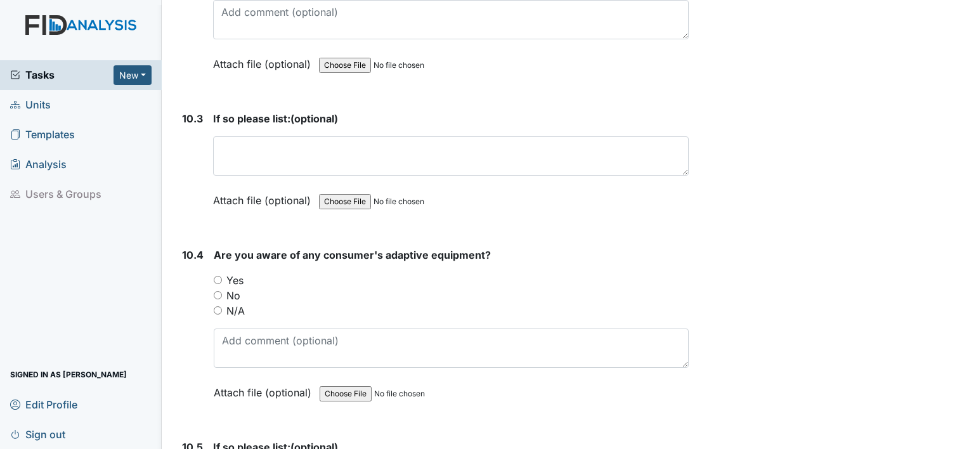
scroll to position [16321, 0]
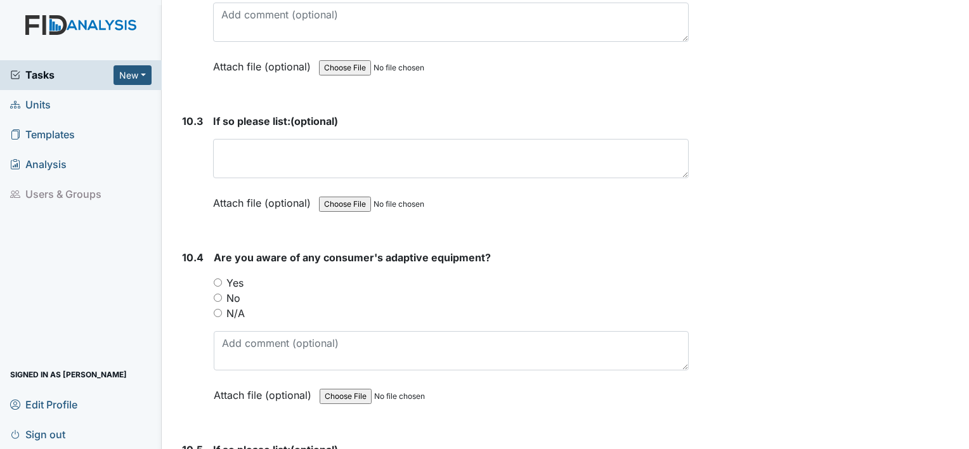
click at [217, 278] on input "Yes" at bounding box center [218, 282] width 8 height 8
radio input "true"
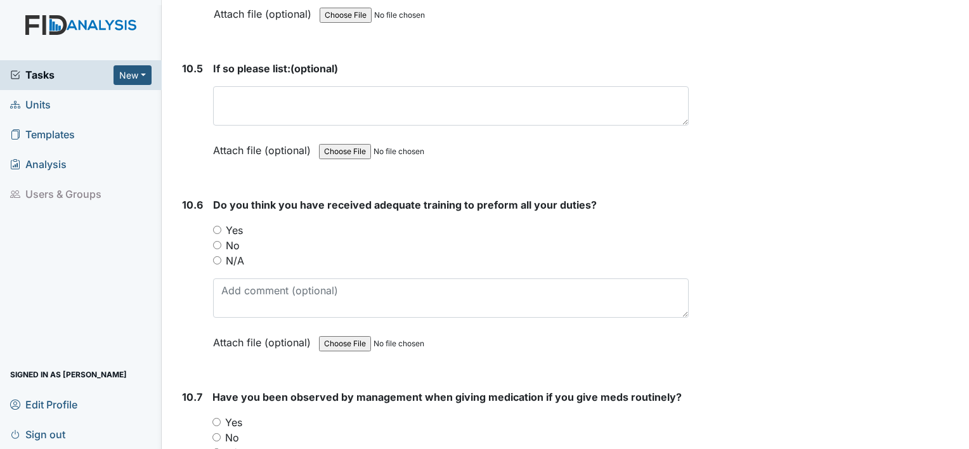
scroll to position [16699, 0]
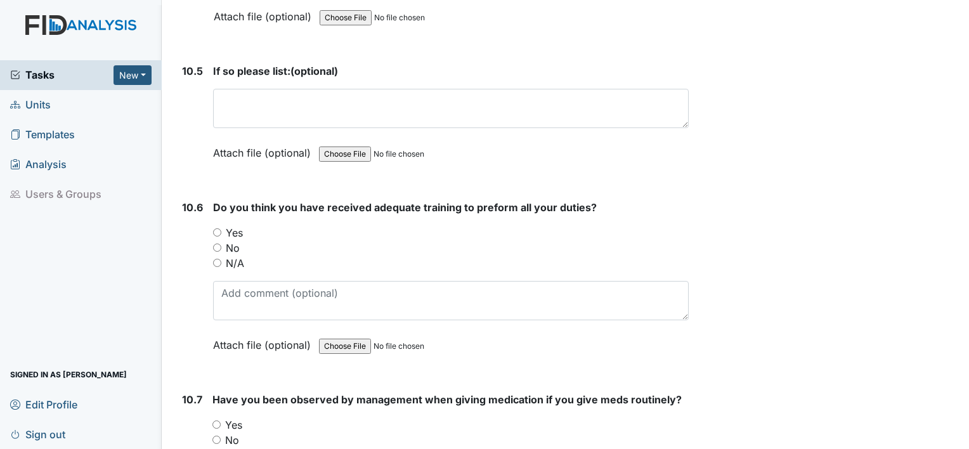
click at [219, 228] on input "Yes" at bounding box center [217, 232] width 8 height 8
radio input "true"
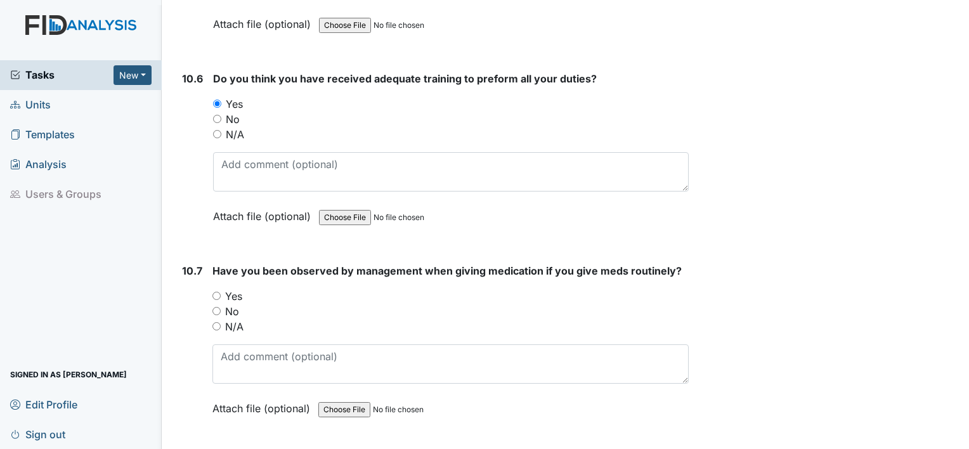
scroll to position [16829, 0]
click at [215, 290] on input "Yes" at bounding box center [216, 294] width 8 height 8
radio input "true"
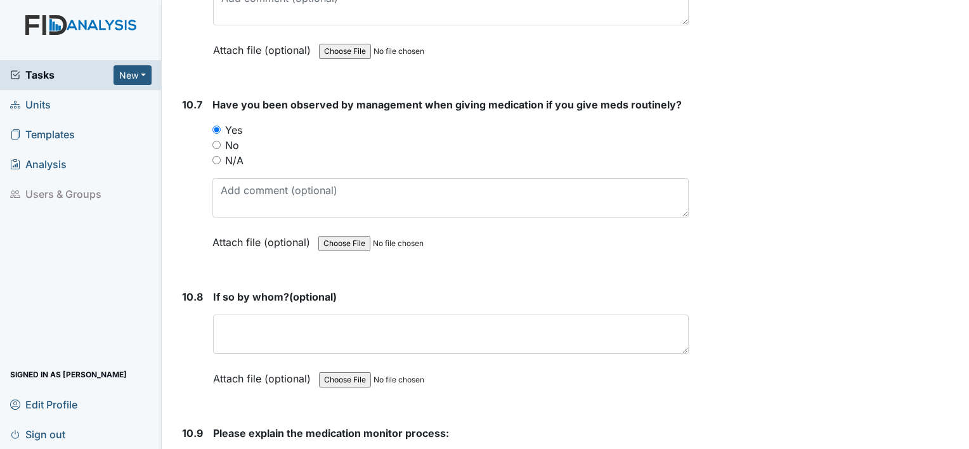
scroll to position [16995, 0]
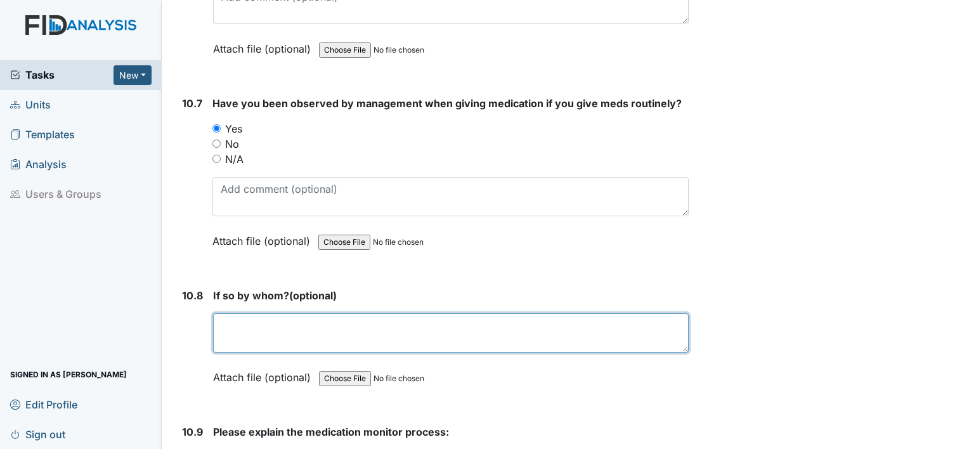
click at [223, 313] on textarea at bounding box center [450, 332] width 475 height 39
type textarea "s"
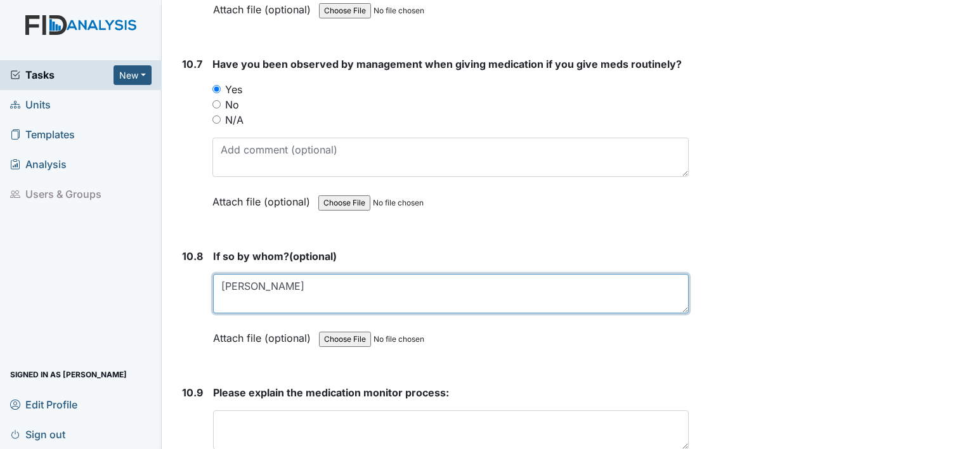
scroll to position [17083, 0]
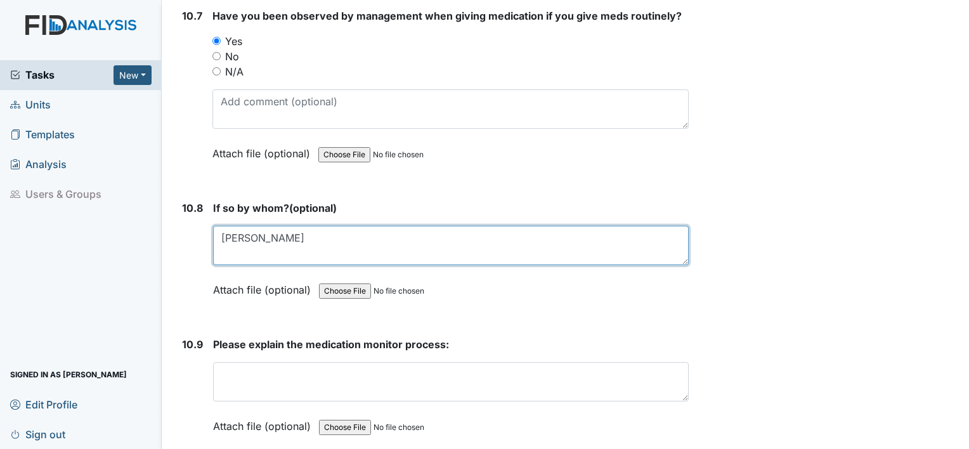
type textarea "Shonda"
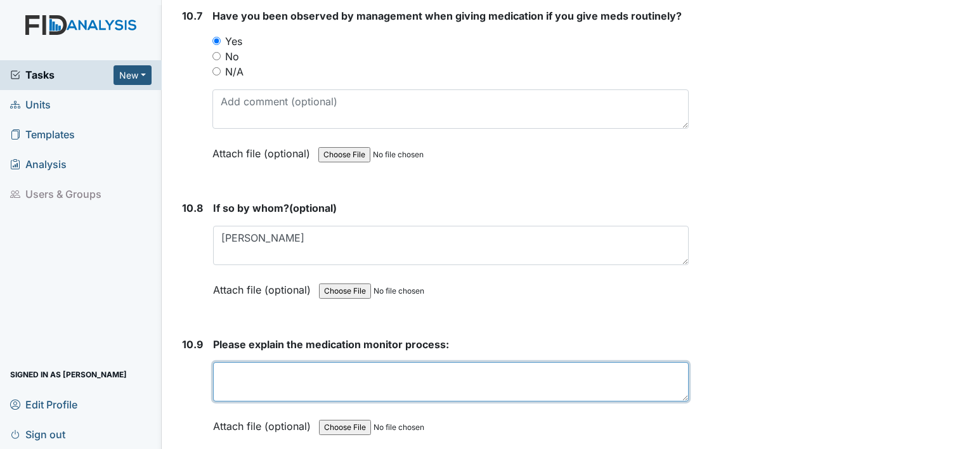
click at [311, 362] on textarea at bounding box center [450, 381] width 475 height 39
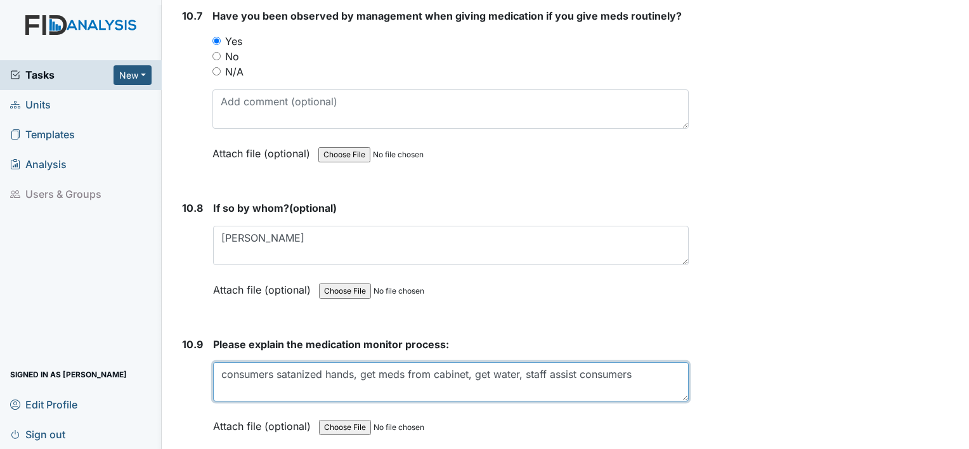
click at [243, 362] on textarea "consumers satanized hands, get meds from cabinet, get water, staff assist consu…" at bounding box center [450, 381] width 475 height 39
click at [659, 362] on textarea "consumers satanized hands, get meds from cabinet, get water, staff assist consu…" at bounding box center [450, 381] width 475 height 39
click at [502, 362] on textarea "consumers satanized hands, get meds from cabinet, get water, staff assist consu…" at bounding box center [450, 381] width 475 height 39
type textarea "consumers satanized hands, get meds from cabinet, get water, staff assist consu…"
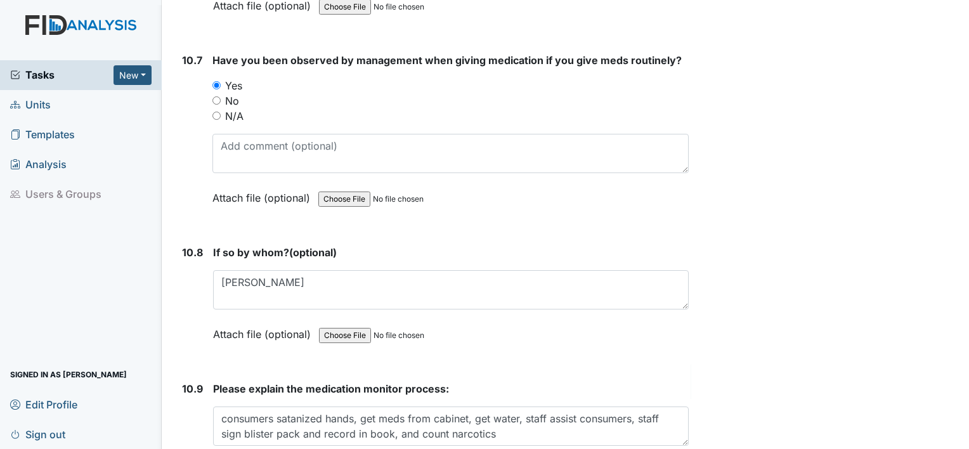
scroll to position [17127, 0]
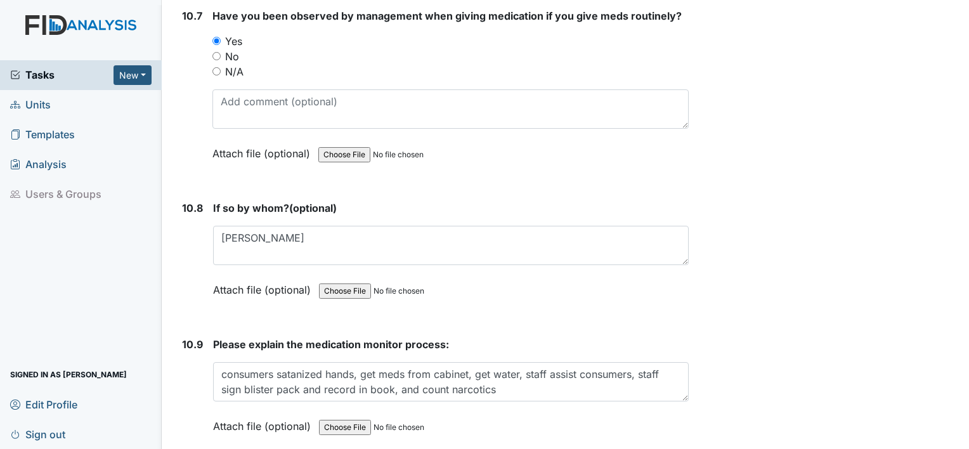
click at [591, 411] on div "Attach file (optional) You can upload .pdf, .txt, .jpg, .jpeg, .png, .csv, .xls…" at bounding box center [450, 426] width 475 height 31
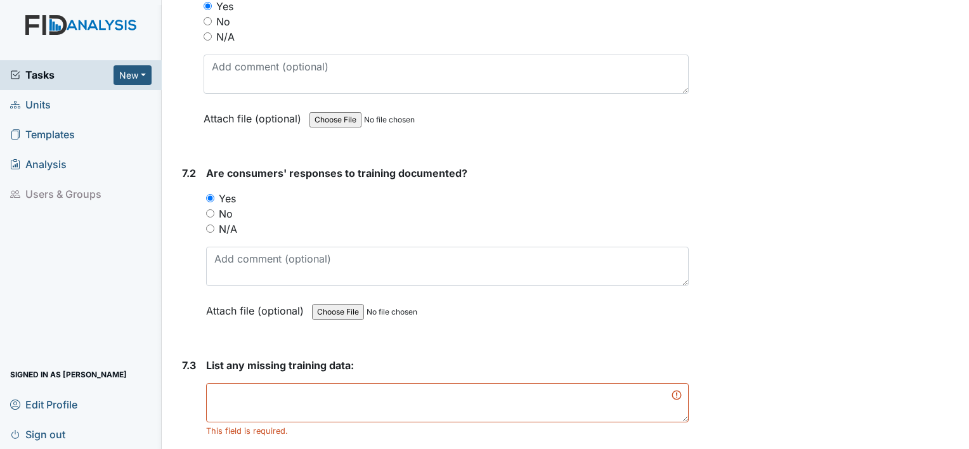
scroll to position [9837, 0]
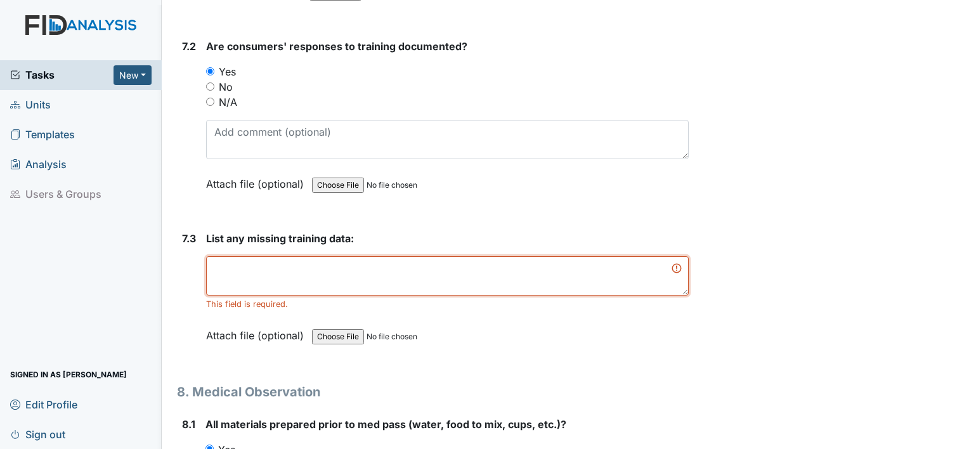
click at [261, 256] on textarea at bounding box center [447, 275] width 482 height 39
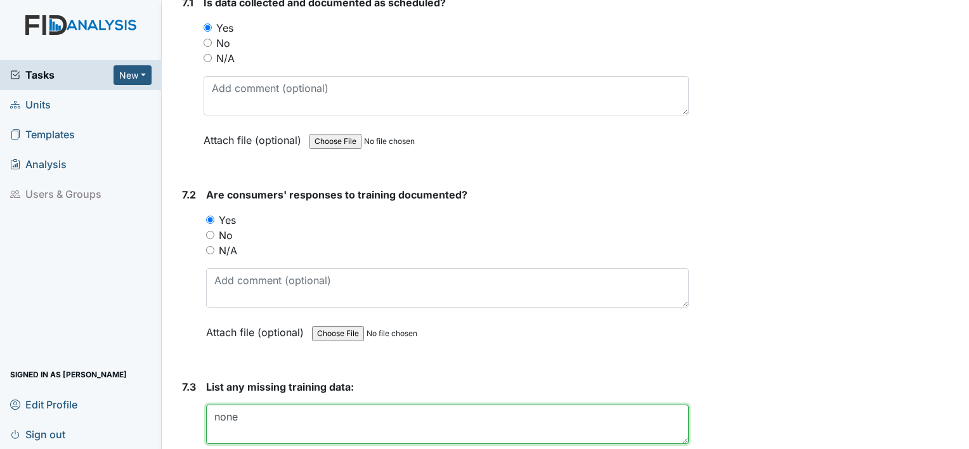
scroll to position [9647, 0]
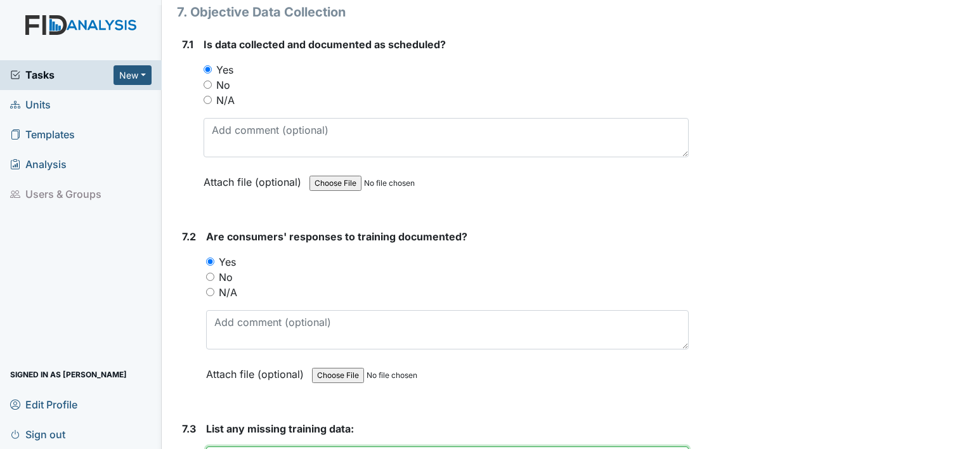
type textarea "none"
click at [208, 288] on input "N/A" at bounding box center [210, 292] width 8 height 8
radio input "true"
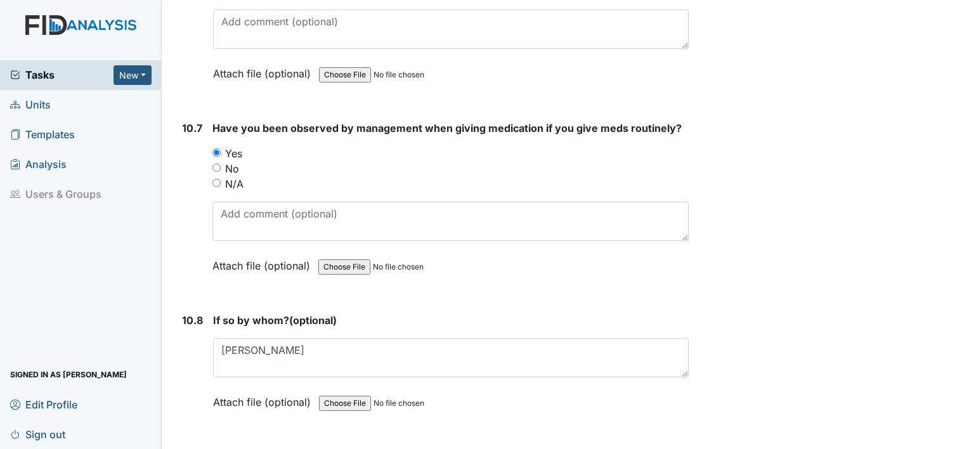
scroll to position [17113, 0]
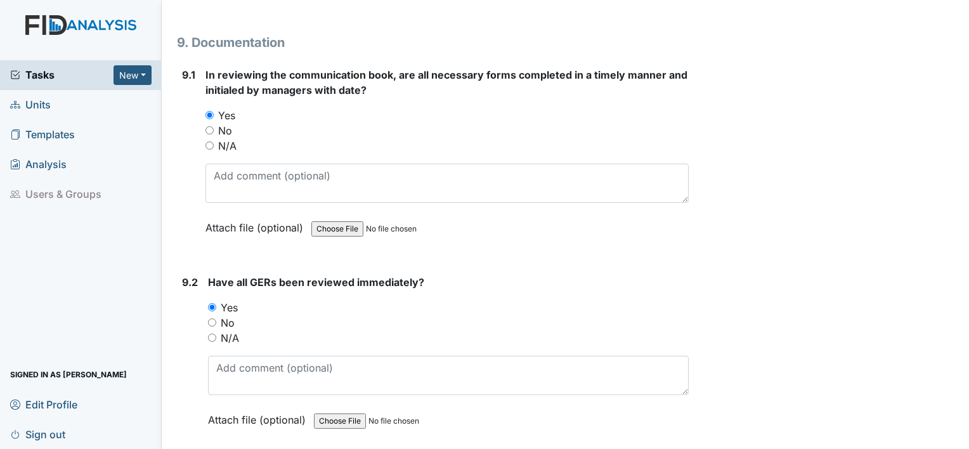
scroll to position [15845, 0]
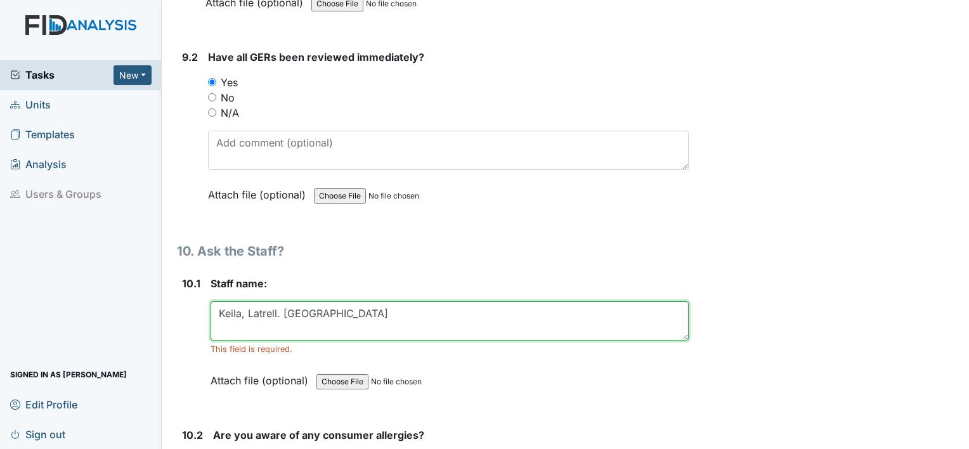
click at [335, 301] on textarea "Keila, Latrell. Latoya" at bounding box center [449, 320] width 478 height 39
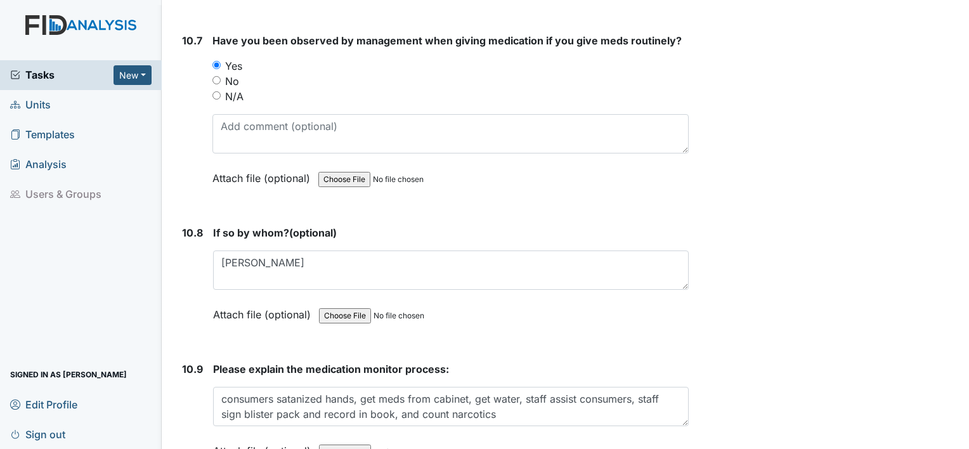
scroll to position [17113, 0]
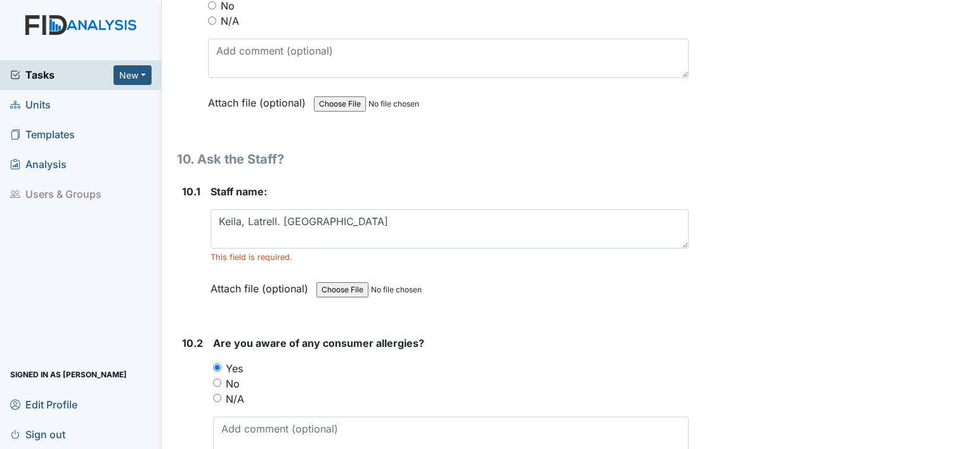
scroll to position [15908, 0]
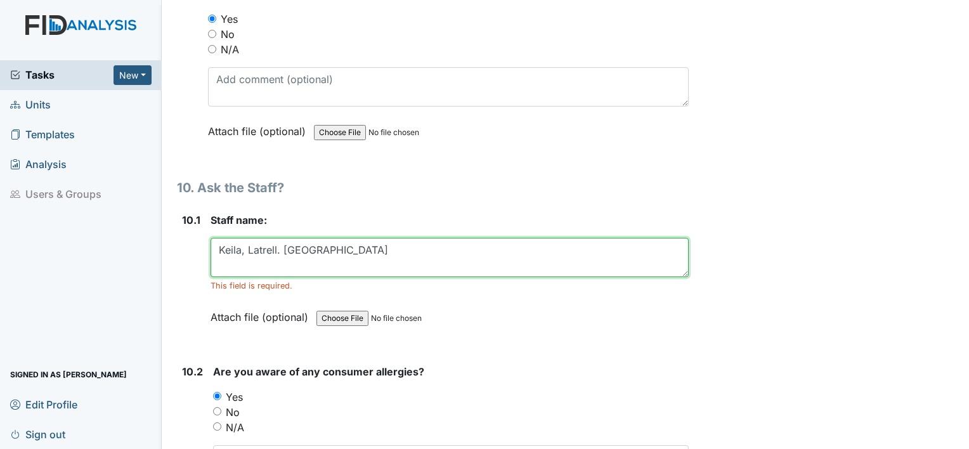
click at [240, 238] on textarea "Keila, Latrell. Latoya" at bounding box center [449, 257] width 478 height 39
click at [283, 238] on textarea "Keila B, Latrell. Latoya" at bounding box center [449, 257] width 478 height 39
click at [285, 238] on textarea "Keila B, Latrell. Latoya" at bounding box center [449, 257] width 478 height 39
click at [336, 238] on textarea "Keila B, Latrell N. Latoya" at bounding box center [449, 257] width 478 height 39
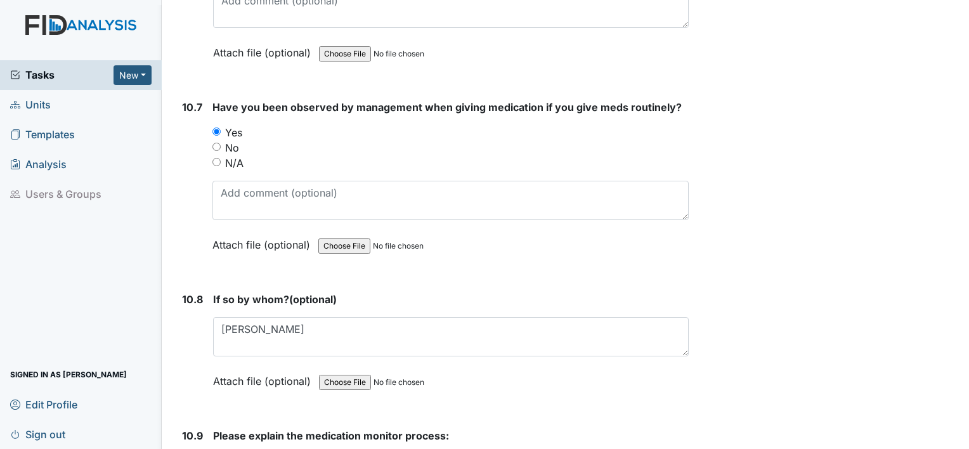
scroll to position [17113, 0]
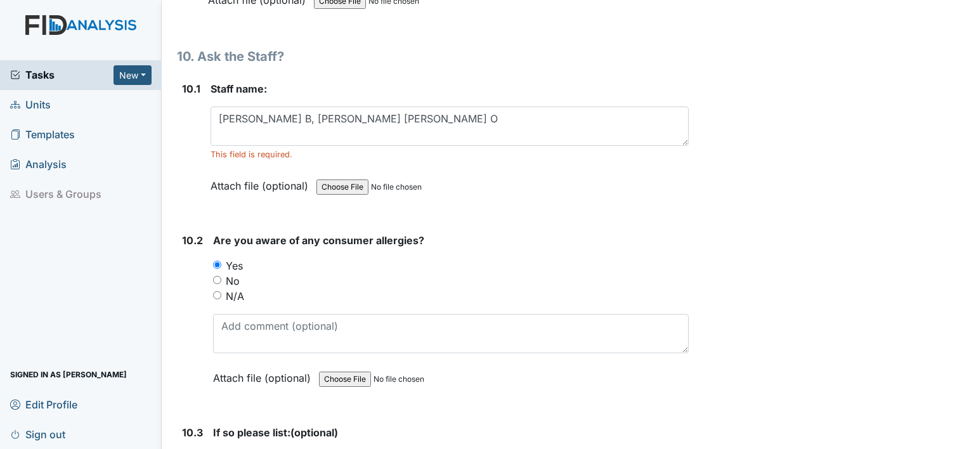
scroll to position [15972, 0]
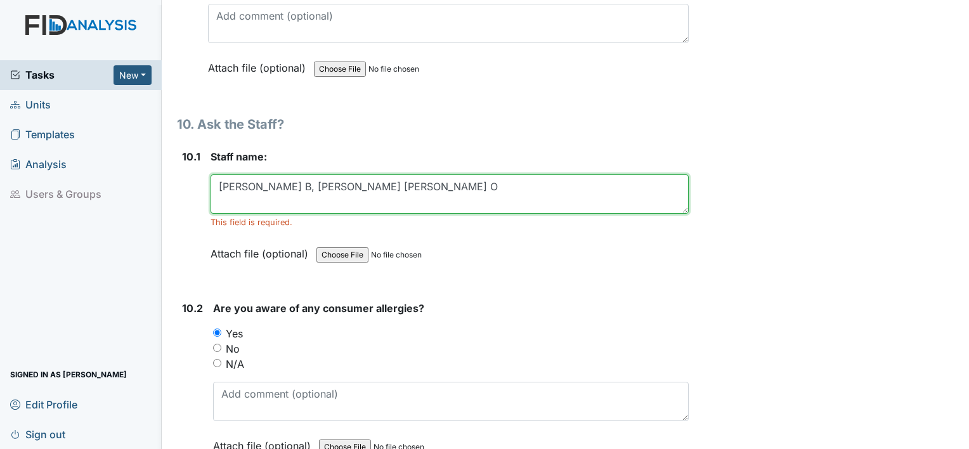
click at [249, 174] on textarea "Keila B, Latrell N. Latoya O" at bounding box center [449, 193] width 478 height 39
click at [325, 174] on textarea "Keila Barnes , Latrell N. Latoya O" at bounding box center [449, 193] width 478 height 39
click at [396, 174] on textarea "Keila Barnes , Latrell Niclos. Latoya O" at bounding box center [449, 193] width 478 height 39
type textarea "Keila Barnes , Latrell Nncclos. Latoya Outlaw"
